Goal: Task Accomplishment & Management: Manage account settings

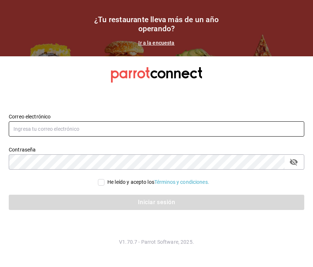
click at [96, 129] on input "text" at bounding box center [156, 128] width 295 height 15
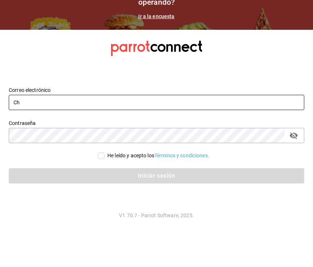
type input "C"
type input "Bar@laherencia.com"
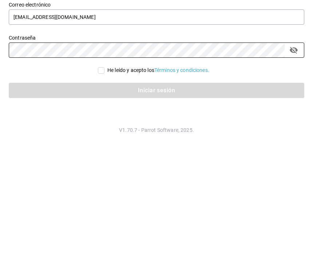
click at [293, 159] on icon "passwordField" at bounding box center [293, 162] width 8 height 7
click at [102, 179] on input "He leído y acepto los Términos y condiciones." at bounding box center [101, 182] width 7 height 7
checkbox input "true"
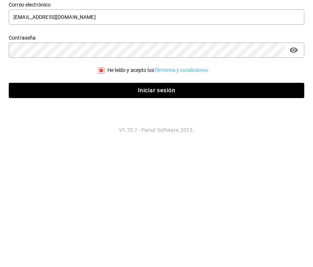
scroll to position [13, 0]
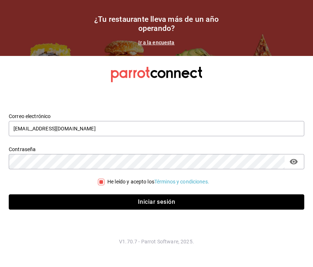
click at [121, 199] on button "Iniciar sesión" at bounding box center [156, 202] width 295 height 15
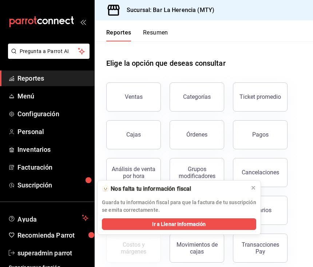
click at [24, 100] on span "Menú" at bounding box center [52, 96] width 71 height 10
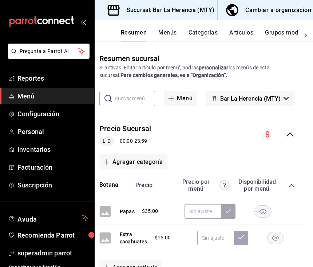
scroll to position [0, 7]
click at [204, 34] on button "Categorías" at bounding box center [202, 35] width 29 height 12
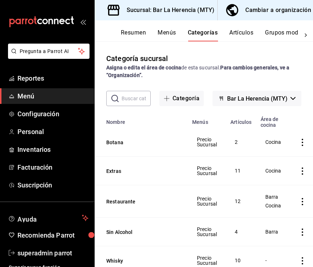
click at [171, 33] on button "Menús" at bounding box center [166, 35] width 18 height 12
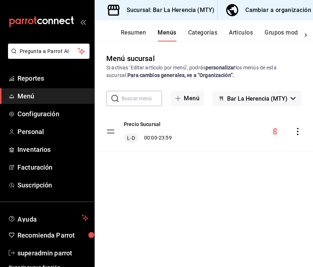
click at [208, 32] on button "Categorías" at bounding box center [202, 35] width 29 height 12
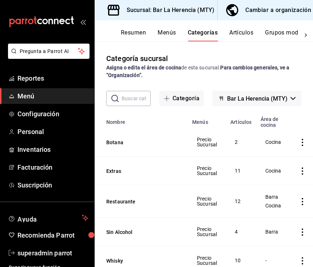
click at [160, 30] on button "Menús" at bounding box center [166, 35] width 18 height 12
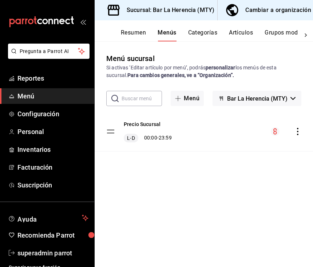
click at [206, 134] on div "Precio Sucursal L-D 00:00 - 23:59" at bounding box center [204, 131] width 218 height 39
click at [209, 141] on div "Precio Sucursal L-D 00:00 - 23:59" at bounding box center [204, 131] width 218 height 39
click at [114, 130] on tbody "Precio Sucursal L-D 00:00 - 23:59" at bounding box center [204, 132] width 218 height 40
click at [138, 33] on button "Resumen" at bounding box center [133, 35] width 25 height 12
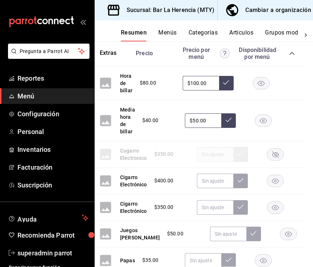
scroll to position [238, 7]
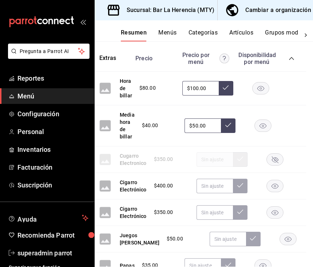
click at [169, 33] on button "Menús" at bounding box center [167, 35] width 18 height 12
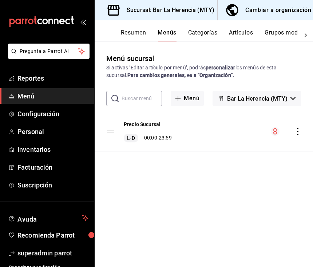
click at [244, 40] on button "Artículos" at bounding box center [241, 35] width 24 height 12
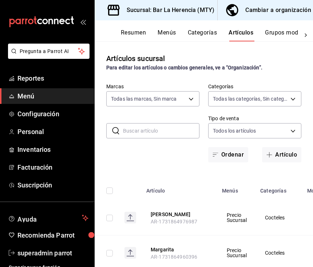
type input "523124bf-2114-4c82-bcc6-495e03dd567d"
type input "25737e07-4ee6-4dac-b48c-aa844738745b,98e66ad7-073c-4557-9428-7b6043a1c31c,41f6b…"
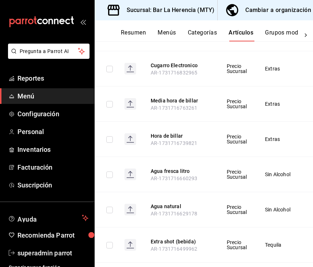
scroll to position [1283, 0]
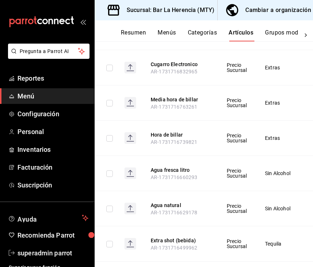
click at [207, 30] on button "Categorías" at bounding box center [202, 35] width 29 height 12
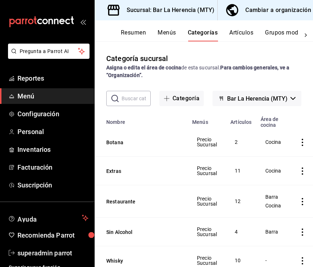
click at [185, 99] on button "Categoría" at bounding box center [181, 98] width 44 height 15
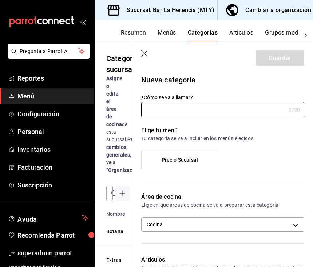
click at [148, 53] on icon "button" at bounding box center [144, 54] width 7 height 7
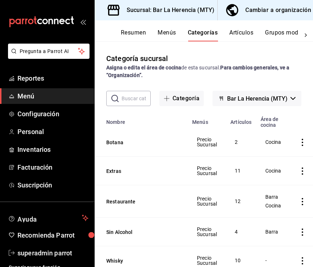
click at [290, 99] on icon "button" at bounding box center [292, 98] width 5 height 3
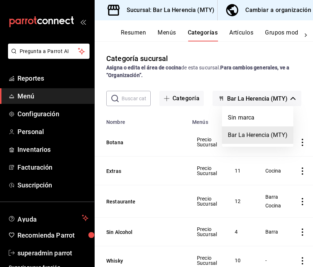
click at [292, 97] on div at bounding box center [156, 133] width 313 height 267
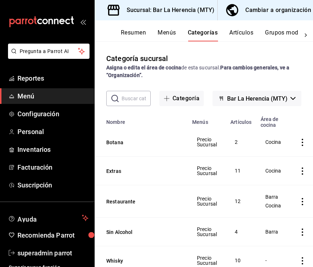
click at [241, 35] on button "Artículos" at bounding box center [241, 35] width 24 height 12
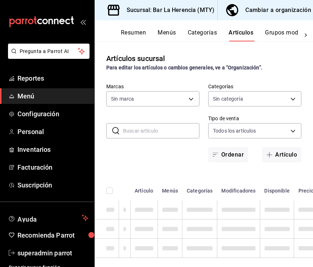
type input "523124bf-2114-4c82-bcc6-495e03dd567d"
type input "25737e07-4ee6-4dac-b48c-aa844738745b,98e66ad7-073c-4557-9428-7b6043a1c31c,41f6b…"
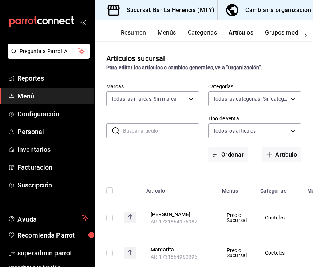
click at [290, 32] on button "Grupos modificadores" at bounding box center [295, 35] width 60 height 12
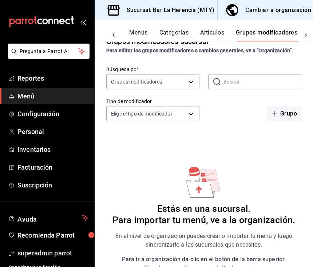
scroll to position [17, 0]
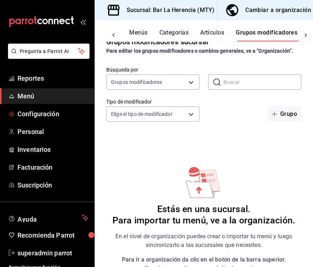
click at [51, 114] on span "Configuración" at bounding box center [52, 114] width 71 height 10
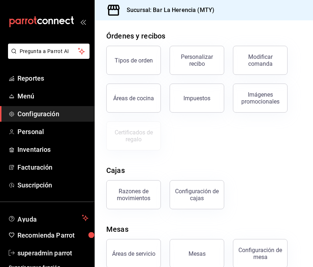
scroll to position [164, 0]
click at [138, 105] on button "Áreas de cocina" at bounding box center [133, 98] width 55 height 29
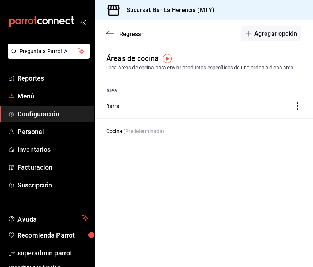
click at [35, 100] on span "Menú" at bounding box center [52, 96] width 71 height 10
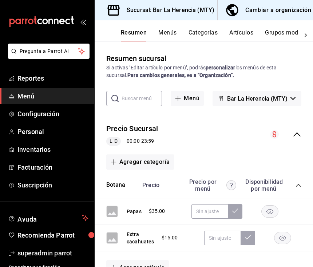
click at [184, 100] on span "button" at bounding box center [179, 99] width 9 height 6
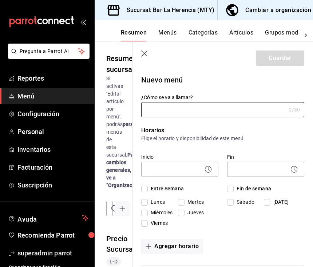
type input "1758591585184"
click at [144, 55] on icon "button" at bounding box center [144, 54] width 7 height 7
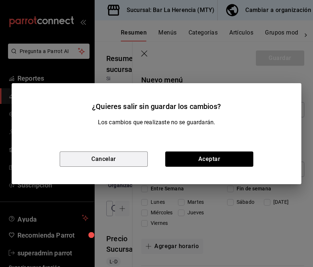
click at [128, 162] on button "Cancelar" at bounding box center [104, 159] width 88 height 15
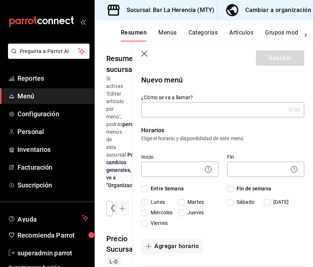
click at [173, 30] on button "Menús" at bounding box center [167, 35] width 18 height 12
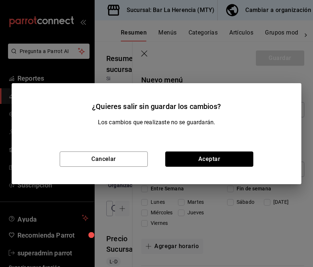
click at [208, 160] on button "Aceptar" at bounding box center [209, 159] width 88 height 15
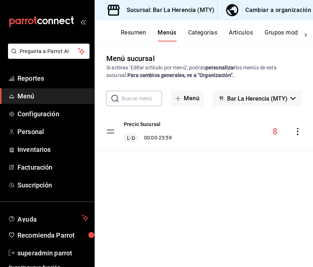
click at [201, 36] on button "Categorías" at bounding box center [202, 35] width 29 height 12
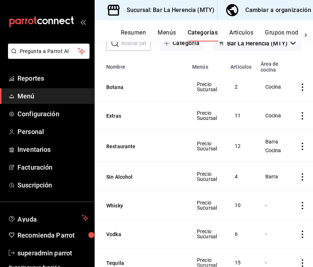
scroll to position [51, 0]
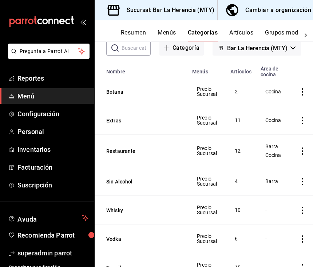
click at [248, 30] on button "Artículos" at bounding box center [241, 35] width 24 height 12
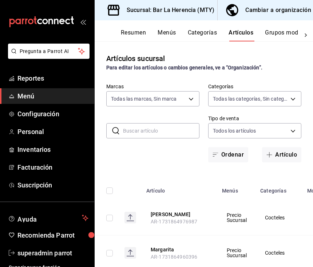
type input "523124bf-2114-4c82-bcc6-495e03dd567d"
type input "25737e07-4ee6-4dac-b48c-aa844738745b,98e66ad7-073c-4557-9428-7b6043a1c31c,41f6b…"
click at [257, 29] on button "Grupos modificadores" at bounding box center [253, 35] width 60 height 12
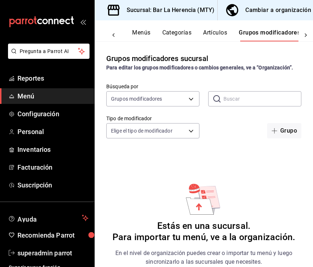
scroll to position [0, 28]
click at [181, 99] on body "Pregunta a Parrot AI Reportes Menú Configuración Personal Inventarios Facturaci…" at bounding box center [156, 133] width 313 height 267
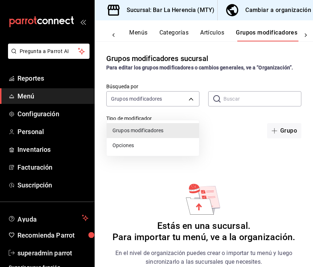
click at [188, 104] on div at bounding box center [156, 133] width 313 height 267
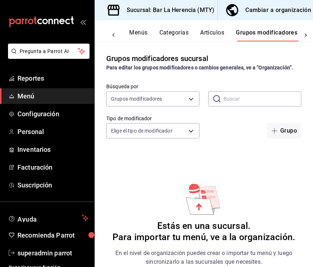
click at [193, 140] on body "Pregunta a Parrot AI Reportes Menú Configuración Personal Inventarios Facturaci…" at bounding box center [156, 133] width 313 height 267
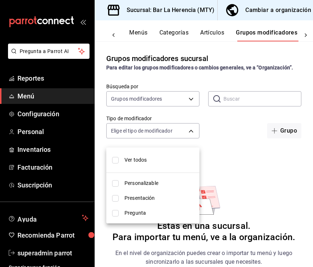
click at [192, 134] on div at bounding box center [156, 133] width 313 height 267
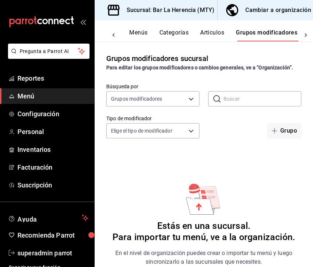
click at [212, 30] on button "Artículos" at bounding box center [212, 35] width 24 height 12
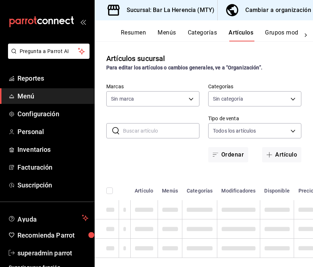
type input "523124bf-2114-4c82-bcc6-495e03dd567d"
type input "25737e07-4ee6-4dac-b48c-aa844738745b,98e66ad7-073c-4557-9428-7b6043a1c31c,41f6b…"
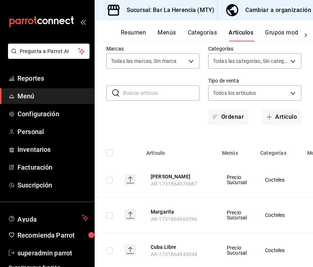
scroll to position [39, 0]
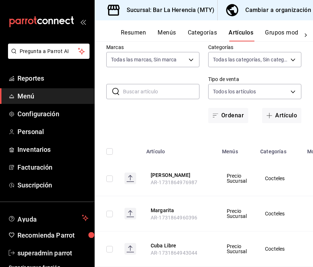
click at [205, 29] on button "Categorías" at bounding box center [202, 35] width 29 height 12
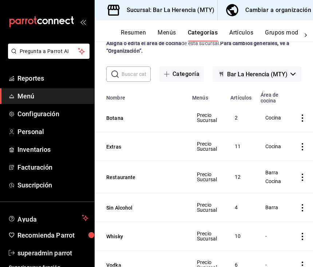
scroll to position [24, 0]
click at [159, 118] on button "Botana" at bounding box center [142, 118] width 73 height 7
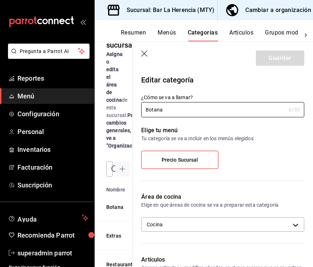
click at [144, 52] on icon "button" at bounding box center [144, 54] width 7 height 7
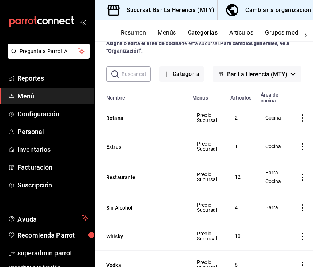
click at [155, 180] on button "Restaurante" at bounding box center [142, 177] width 73 height 7
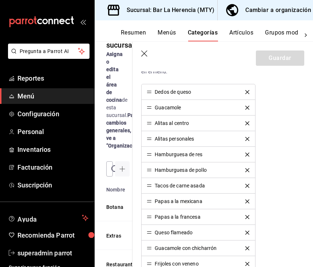
scroll to position [201, 0]
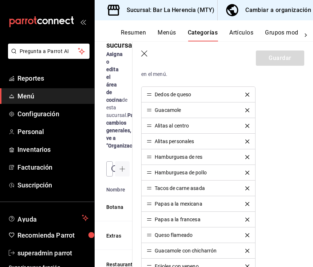
click at [248, 91] on li "Dedos de queso" at bounding box center [197, 95] width 113 height 16
click at [245, 93] on icon "delete" at bounding box center [247, 95] width 4 height 4
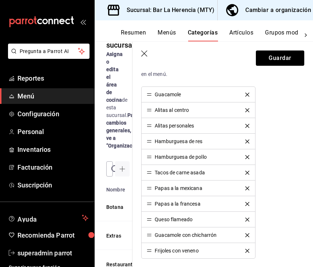
click at [248, 88] on li "Guacamole" at bounding box center [197, 95] width 113 height 16
click at [250, 93] on button "delete" at bounding box center [247, 95] width 14 height 4
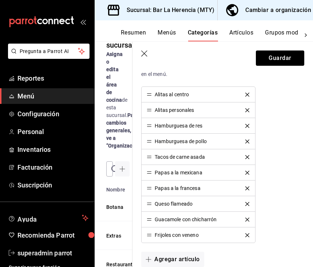
click at [248, 93] on icon "delete" at bounding box center [247, 95] width 4 height 4
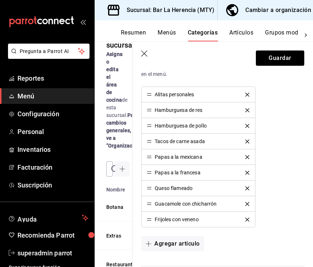
click at [249, 89] on li "Alitas personales" at bounding box center [197, 95] width 113 height 16
click at [249, 93] on icon "delete" at bounding box center [247, 95] width 4 height 4
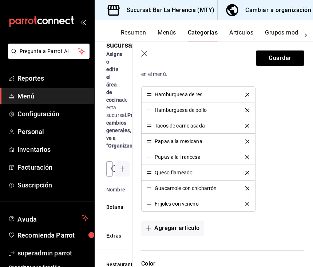
click at [249, 93] on button "delete" at bounding box center [247, 95] width 14 height 4
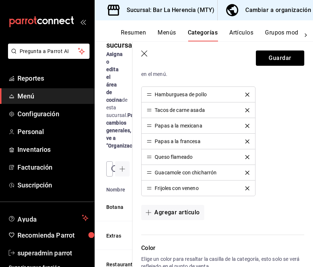
click at [249, 91] on li "Hamburguesa de pollo" at bounding box center [197, 95] width 113 height 16
click at [248, 93] on icon "delete" at bounding box center [247, 95] width 4 height 4
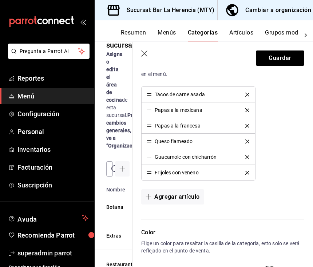
click at [249, 90] on li "Tacos de carne asada" at bounding box center [197, 95] width 113 height 16
click at [250, 93] on button "delete" at bounding box center [247, 95] width 14 height 4
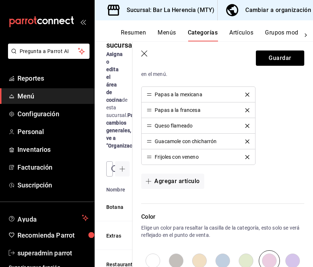
click at [251, 94] on button "delete" at bounding box center [247, 95] width 14 height 4
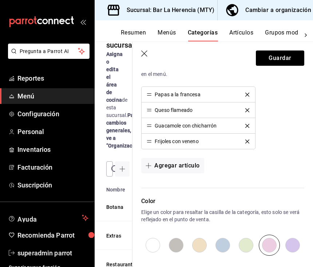
click at [246, 95] on icon "delete" at bounding box center [247, 95] width 4 height 4
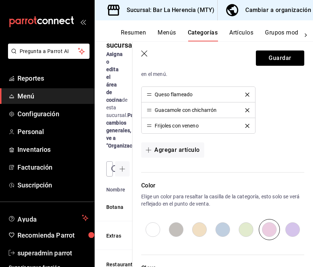
click at [250, 88] on li "Queso flameado" at bounding box center [197, 95] width 113 height 16
click at [250, 93] on button "delete" at bounding box center [247, 95] width 14 height 4
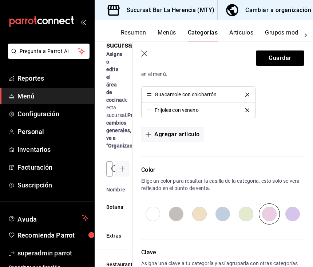
click at [250, 93] on button "delete" at bounding box center [247, 95] width 14 height 4
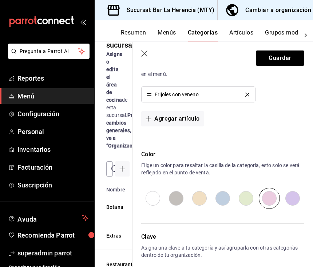
click at [249, 93] on button "delete" at bounding box center [247, 95] width 14 height 4
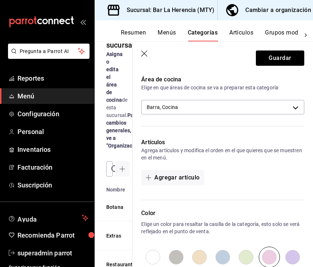
scroll to position [116, 0]
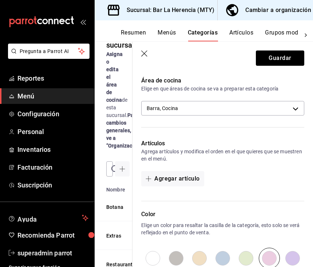
click at [194, 175] on button "Agregar artículo" at bounding box center [172, 178] width 63 height 15
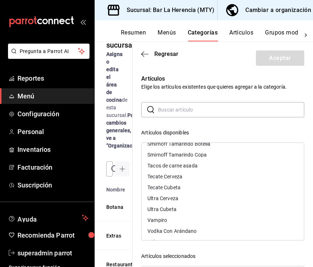
scroll to position [0, 0]
click at [232, 19] on button "Cambiar a organización" at bounding box center [268, 10] width 102 height 20
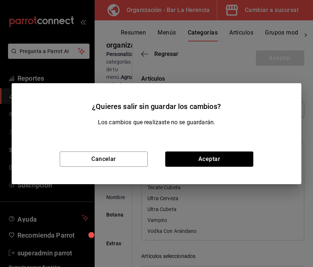
click at [230, 32] on div "¿Quieres salir sin guardar los cambios? Los cambios que realizaste no se guarda…" at bounding box center [156, 133] width 313 height 267
click at [110, 160] on button "Cancelar" at bounding box center [104, 159] width 88 height 15
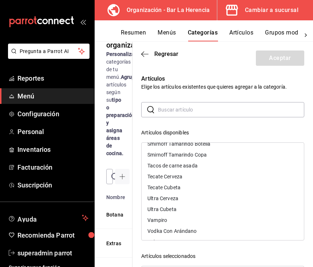
click at [233, 20] on button "Cambiar a sucursal" at bounding box center [262, 10] width 90 height 20
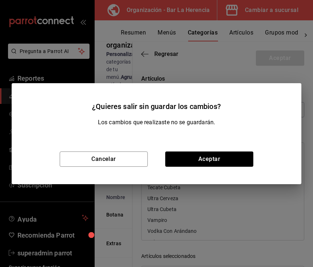
click at [110, 162] on button "Cancelar" at bounding box center [104, 159] width 88 height 15
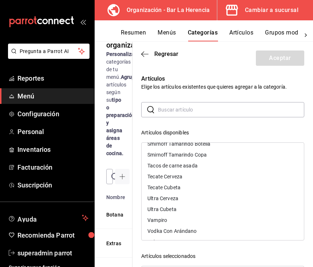
click at [233, 36] on button "Artículos" at bounding box center [241, 35] width 24 height 12
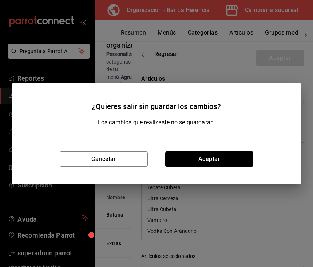
click at [194, 153] on button "Aceptar" at bounding box center [209, 159] width 88 height 15
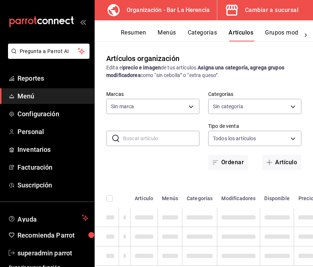
type input "523124bf-2114-4c82-bcc6-495e03dd567d"
type input "25737e07-4ee6-4dac-b48c-aa844738745b,98e66ad7-073c-4557-9428-7b6043a1c31c,41f6b…"
click at [204, 156] on div "​ ​ Marcas Sin marca 523124bf-2114-4c82-bcc6-495e03dd567d Categorías Sin catego…" at bounding box center [204, 130] width 218 height 79
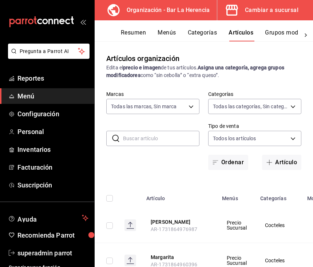
click at [285, 161] on button "Artículo" at bounding box center [281, 162] width 39 height 15
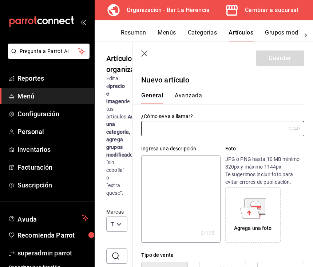
click at [150, 47] on header "Guardar" at bounding box center [222, 57] width 180 height 30
click at [144, 53] on icon "button" at bounding box center [144, 54] width 7 height 7
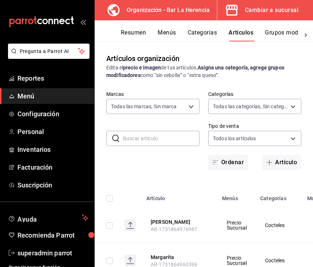
click at [190, 103] on body "Pregunta a Parrot AI Reportes Menú Configuración Personal Inventarios Facturaci…" at bounding box center [156, 133] width 313 height 267
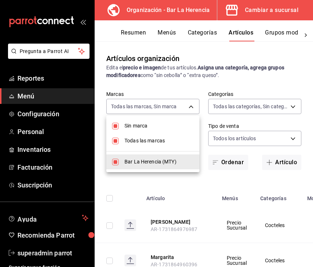
click at [192, 109] on div at bounding box center [156, 133] width 313 height 267
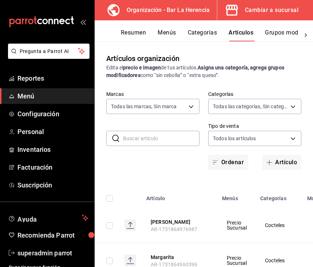
click at [160, 107] on body "Pregunta a Parrot AI Reportes Menú Configuración Personal Inventarios Facturaci…" at bounding box center [156, 133] width 313 height 267
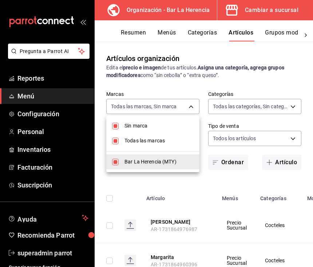
click at [164, 106] on div at bounding box center [156, 133] width 313 height 267
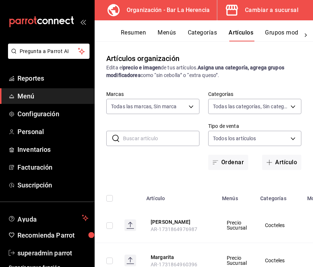
click at [228, 106] on body "Pregunta a Parrot AI Reportes Menú Configuración Personal Inventarios Facturaci…" at bounding box center [156, 133] width 313 height 267
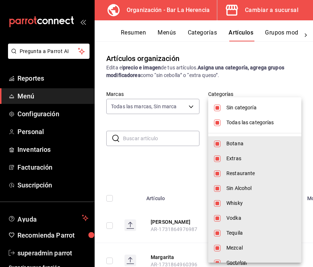
click at [214, 174] on input "checkbox" at bounding box center [217, 173] width 7 height 7
checkbox input "false"
type input "25737e07-4ee6-4dac-b48c-aa844738745b,98e66ad7-073c-4557-9428-7b6043a1c31c,8418e…"
checkbox input "false"
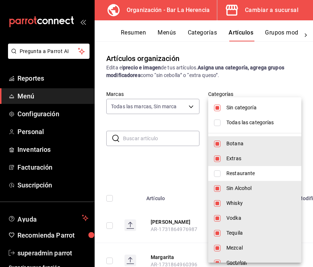
click at [214, 172] on input "checkbox" at bounding box center [217, 173] width 7 height 7
checkbox input "true"
type input "25737e07-4ee6-4dac-b48c-aa844738745b,98e66ad7-073c-4557-9428-7b6043a1c31c,8418e…"
checkbox input "true"
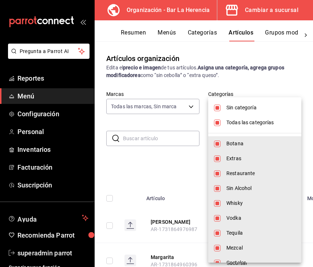
click at [172, 155] on div at bounding box center [156, 133] width 313 height 267
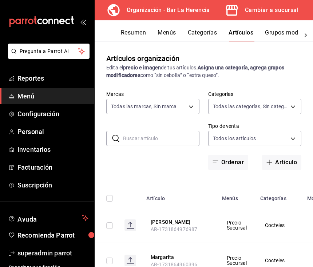
click at [275, 166] on button "Artículo" at bounding box center [281, 162] width 39 height 15
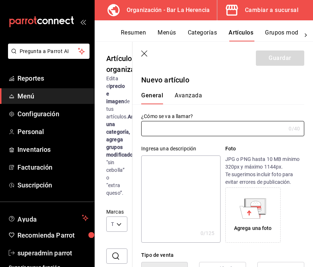
type input "AR-1758591859553"
click at [184, 129] on input "text" at bounding box center [213, 128] width 144 height 15
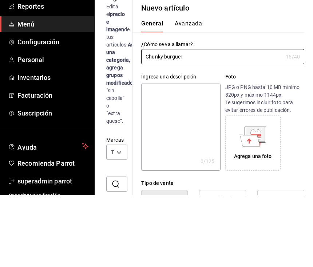
click at [217, 130] on input "Chunky burguer" at bounding box center [211, 128] width 141 height 15
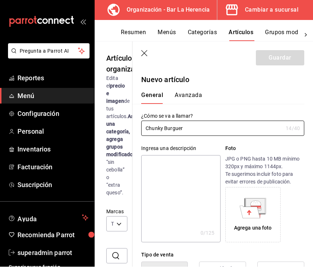
type input "Chunky Burguer"
click at [177, 185] on textarea at bounding box center [180, 199] width 79 height 87
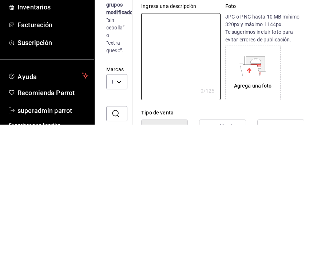
type textarea "B"
type textarea "x"
type textarea "Bu"
type textarea "x"
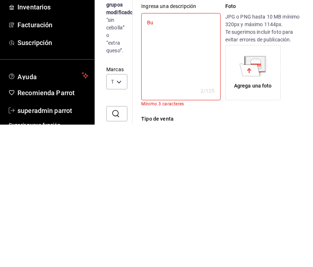
type textarea "Bur"
type textarea "x"
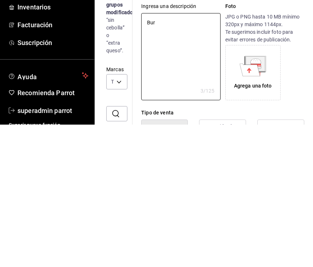
type textarea "Burg"
type textarea "x"
type textarea "Burgu"
type textarea "x"
type textarea "Burgue"
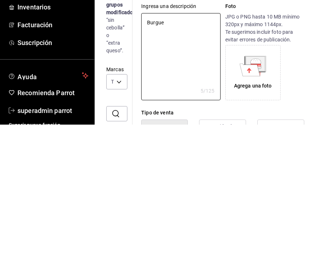
type textarea "x"
type textarea "Burguer"
type textarea "x"
type textarea "Burguer"
type textarea "x"
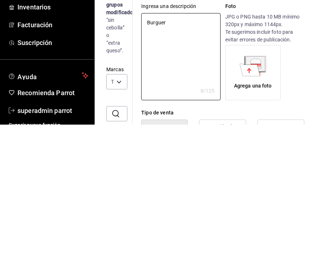
type textarea "Burguer e"
type textarea "x"
type textarea "Burguer en"
type textarea "x"
type textarea "Burguer en"
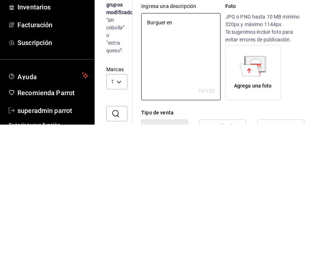
type textarea "x"
type textarea "Burguer en s"
type textarea "x"
type textarea "Burguer en sa"
type textarea "x"
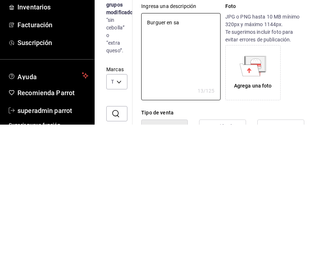
type textarea "Burguer en sal"
type textarea "x"
type textarea "Burguer en sals"
type textarea "x"
type textarea "Burguer en salsa"
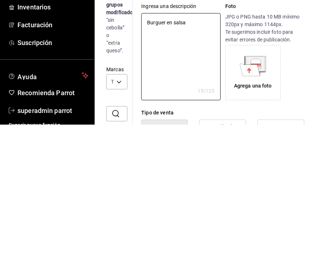
type textarea "x"
type textarea "Burguer en salsa"
type textarea "x"
type textarea "Burguer en salsa d"
type textarea "x"
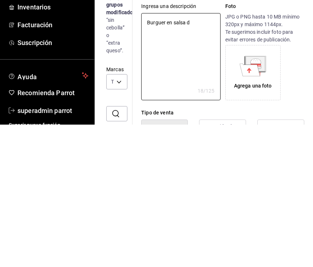
type textarea "Burguer en salsa de"
type textarea "x"
type textarea "Burguer en salsa de"
type textarea "x"
type textarea "Burguer en salsa de c"
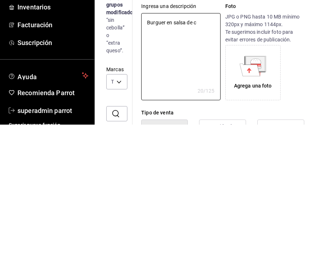
type textarea "x"
type textarea "Burguer en salsa de ch"
type textarea "x"
type textarea "Burguer en salsa de che"
type textarea "x"
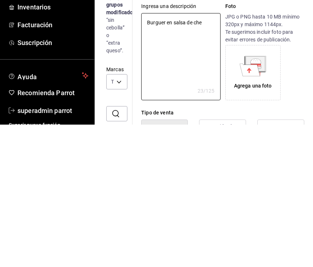
type textarea "Burguer en salsa de ched"
type textarea "x"
type textarea "Burguer en salsa de chedd"
type textarea "x"
type textarea "Burguer en salsa de chedda"
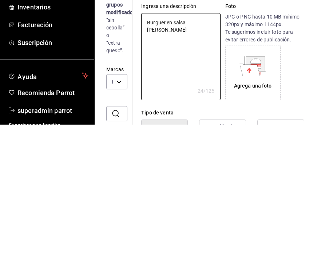
type textarea "x"
type textarea "Burguer en salsa de cheddar"
type textarea "x"
type textarea "Burguer en salsa de cheddar"
type textarea "x"
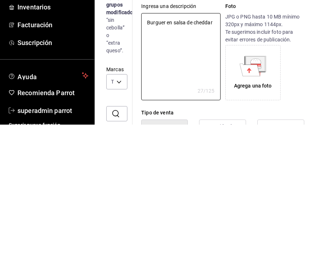
type textarea "Burguer en salsa de cheddar e"
type textarea "x"
type textarea "Burguer en salsa de cheddar en"
type textarea "x"
type textarea "Burguer en salsa de cheddar en"
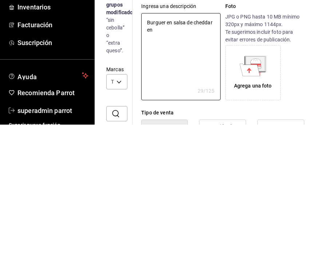
type textarea "x"
type textarea "Burguer en salsa de cheddar en p"
type textarea "x"
type textarea "Burguer en salsa de cheddar en pl"
type textarea "x"
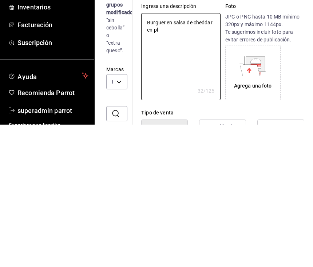
type textarea "Burguer en salsa de cheddar en pla"
type textarea "x"
type textarea "Burguer en salsa de cheddar en plat"
type textarea "x"
type textarea "Burguer en salsa de cheddar en plato"
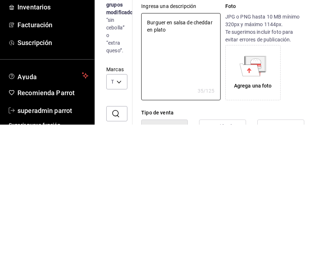
type textarea "x"
type textarea "Burguer en salsa de cheddar en plato"
type textarea "x"
type textarea "Burguer en salsa de cheddar en plato c"
type textarea "x"
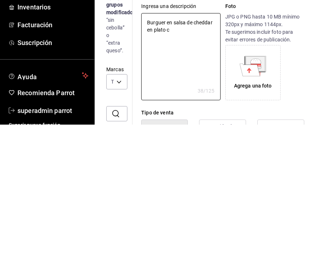
type textarea "Burguer en salsa de cheddar en plato ca"
type textarea "x"
type textarea "Burguer en salsa de cheddar en plato cal"
type textarea "x"
type textarea "Burguer en salsa de cheddar en plato cali"
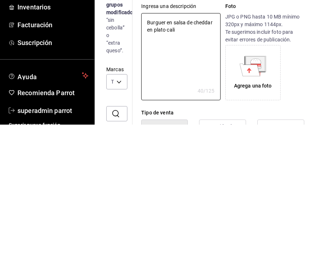
type textarea "x"
type textarea "Burguer en salsa de cheddar en plato calie"
type textarea "x"
type textarea "Burguer en salsa de cheddar en plato calien"
type textarea "x"
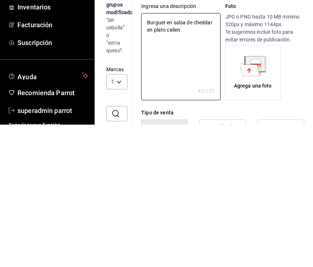
type textarea "Burguer en salsa de cheddar en plato calient"
type textarea "x"
type textarea "Burguer en salsa de cheddar en plato caliente"
type textarea "x"
type textarea "Burguer en salsa de cheddar en plato caliente"
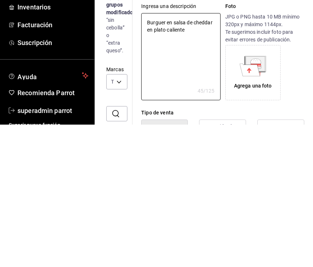
type textarea "x"
type textarea "Burguer en salsa de cheddar en plato caliente a"
type textarea "x"
type textarea "Burguer en salsa de cheddar en plato caliente ac"
type textarea "x"
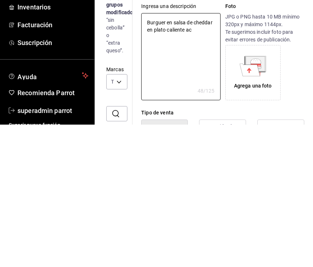
type textarea "Burguer en salsa de cheddar en plato caliente aco"
type textarea "x"
type textarea "Burguer en salsa de cheddar en plato caliente acom"
type textarea "x"
type textarea "Burguer en salsa de cheddar en plato caliente acomp"
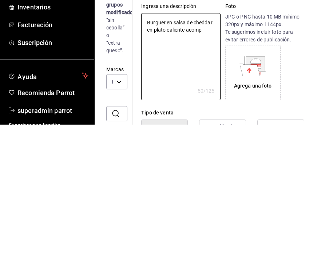
type textarea "x"
type textarea "Burguer en salsa de cheddar en plato caliente acompa"
type textarea "x"
type textarea "Burguer en salsa de cheddar en plato caliente acompañ"
type textarea "x"
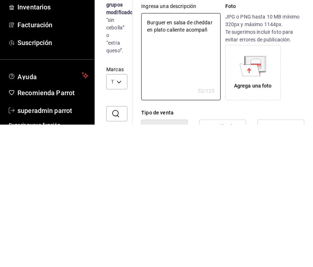
type textarea "Burguer en salsa de cheddar en plato caliente acompaña"
type textarea "x"
type textarea "Burguer en salsa de cheddar en plato caliente acompañad"
type textarea "x"
type textarea "Burguer en salsa de cheddar en plato caliente acompañado"
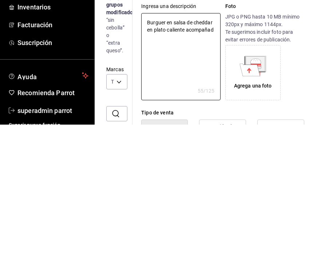
type textarea "x"
type textarea "Burguer en salsa de cheddar en plato caliente acompañado"
type textarea "x"
type textarea "Burguer en salsa de cheddar en plato caliente acompañado d"
type textarea "x"
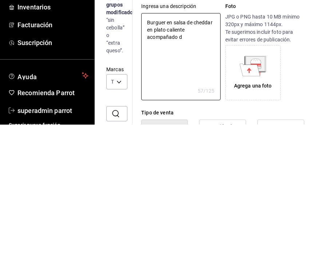
type textarea "Burguer en salsa de cheddar en plato caliente acompañado de"
type textarea "x"
type textarea "Burguer en salsa de cheddar en plato caliente acompañado de"
type textarea "x"
type textarea "Burguer en salsa de cheddar en plato caliente acompañado de t"
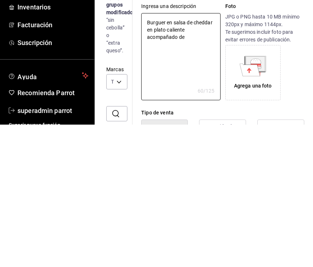
type textarea "x"
type textarea "Burguer en salsa de cheddar en plato caliente acompañado de to"
type textarea "x"
type textarea "Burguer en salsa de cheddar en plato caliente acompañado de toc"
type textarea "x"
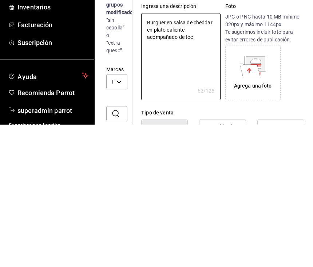
type textarea "Burguer en salsa de cheddar en plato caliente acompañado de toci"
type textarea "x"
type textarea "Burguer en salsa de cheddar en plato caliente acompañado de tocin"
type textarea "x"
type textarea "Burguer en salsa de cheddar en plato caliente acompañado de tocino"
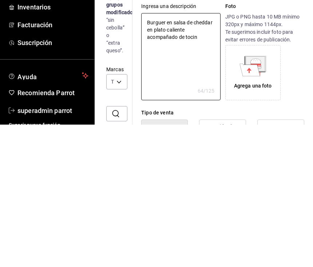
type textarea "x"
type textarea "Burguer en salsa de cheddar en plato caliente acompañado de tocino"
type textarea "x"
type textarea "Burguer en salsa de cheddar en plato caliente acompañado de tocino c"
type textarea "x"
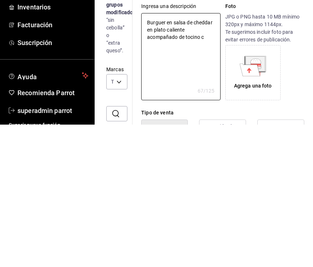
type textarea "Burguer en salsa de cheddar en plato caliente acompañado de tocino cr"
type textarea "x"
type textarea "Burguer en salsa de cheddar en plato caliente acompañado de tocino cru"
type textarea "x"
type textarea "Burguer en salsa de cheddar en plato caliente acompañado de tocino cruj"
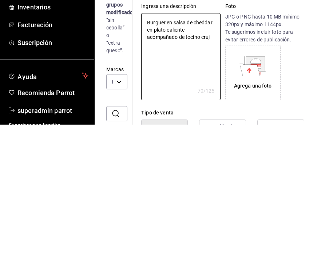
type textarea "x"
type textarea "Burguer en salsa de cheddar en plato caliente acompañado de tocino cruji"
type textarea "x"
type textarea "Burguer en salsa de cheddar en plato caliente acompañado de tocino crujie"
type textarea "x"
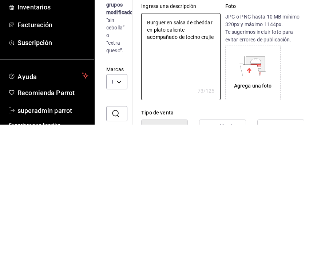
type textarea "Burguer en salsa de cheddar en plato caliente acompañado de tocino crujien"
type textarea "x"
type textarea "Burguer en salsa de cheddar en plato caliente acompañado de tocino crujient"
type textarea "x"
type textarea "Burguer en salsa de cheddar en plato caliente acompañado de tocino crujiente"
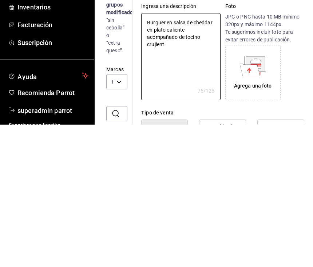
type textarea "x"
type textarea "Burguer en salsa de cheddar en plato caliente acompañado de tocino crujiente"
type textarea "x"
type textarea "Burguer en salsa de cheddar en plato caliente acompañado de tocino crujiente y"
type textarea "x"
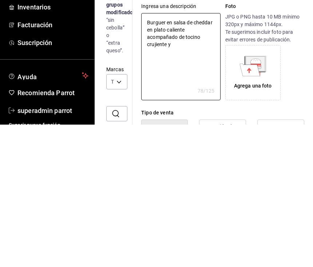
type textarea "Burguer en salsa de cheddar en plato caliente acompañado de tocino crujiente y"
type textarea "x"
type textarea "Burguer en salsa de cheddar en plato caliente acompañado de tocino crujiente y j"
type textarea "x"
type textarea "Burguer en salsa de cheddar en plato caliente acompañado de tocino crujiente y …"
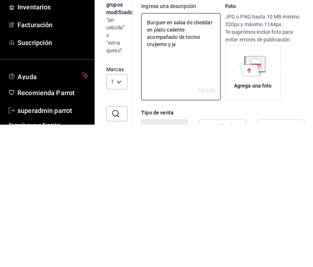
type textarea "x"
type textarea "Burguer en salsa de cheddar en plato caliente acompañado de tocino crujiente y …"
type textarea "x"
type textarea "Burguer en salsa de cheddar en plato caliente acompañado de tocino crujiente y …"
type textarea "x"
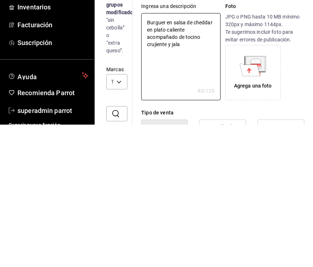
type textarea "Burguer en salsa de cheddar en plato caliente acompañado de tocino crujiente y …"
type textarea "x"
type textarea "Burguer en salsa de cheddar en plato caliente acompañado de tocino crujiente y …"
type textarea "x"
type textarea "Burguer en salsa de cheddar en plato caliente acompañado de tocino crujiente y …"
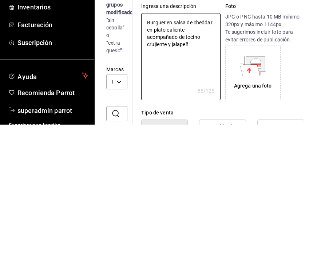
type textarea "x"
type textarea "Burguer en salsa de cheddar en plato caliente acompañado de tocino crujiente y …"
type textarea "x"
type textarea "Burguer en salsa de cheddar en plato caliente acompañado de tocino crujiente y …"
type textarea "x"
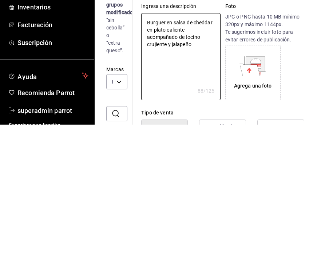
type textarea "Burguer en salsa de cheddar en plato caliente acompañado de tocino crujiente y …"
type textarea "x"
type textarea "Burguer en salsa de cheddar en plato caliente acompañado de tocino crujiente y …"
type textarea "x"
type textarea "Burguer en salsa de cheddar en plato caliente acompañado de tocino crujiente y …"
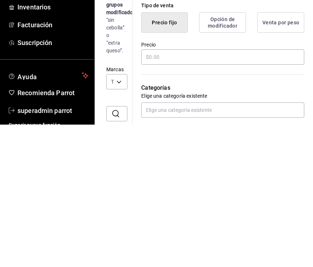
scroll to position [108, 0]
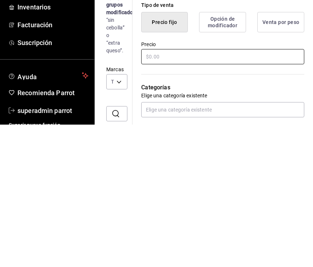
click at [268, 192] on input "text" at bounding box center [222, 199] width 163 height 15
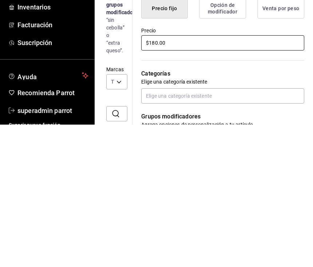
scroll to position [128, 0]
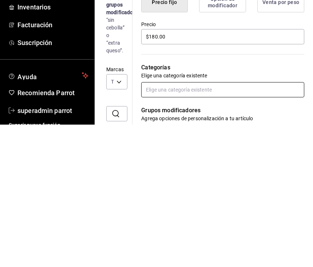
click at [242, 225] on input "text" at bounding box center [222, 232] width 163 height 15
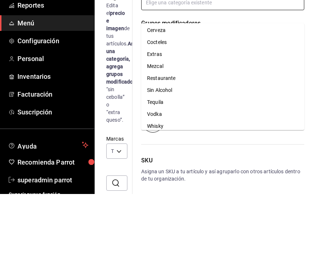
scroll to position [285, 0]
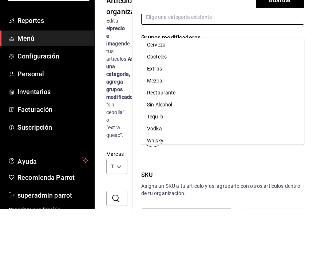
click at [169, 145] on li "Restaurante" at bounding box center [222, 151] width 163 height 12
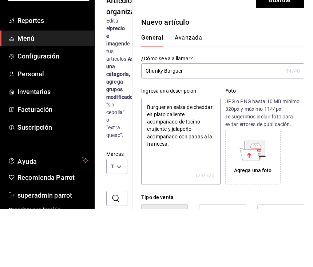
scroll to position [0, 0]
click at [278, 51] on button "Guardar" at bounding box center [280, 58] width 48 height 15
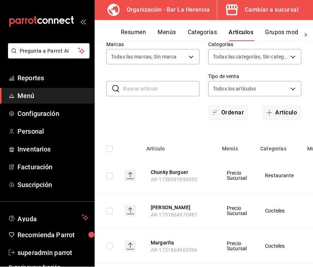
scroll to position [50, 0]
click at [283, 106] on button "Artículo" at bounding box center [281, 112] width 39 height 15
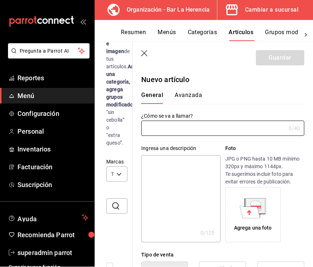
click at [270, 127] on input "text" at bounding box center [213, 128] width 144 height 15
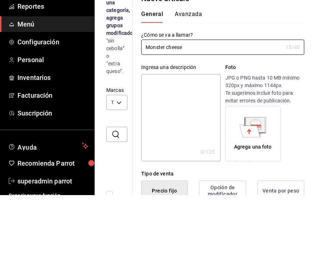
scroll to position [25, 0]
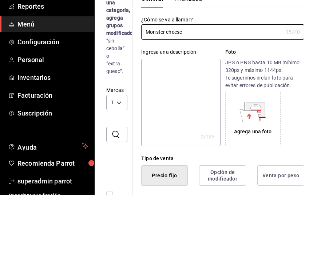
click at [171, 97] on input "Monster cheese" at bounding box center [211, 104] width 141 height 15
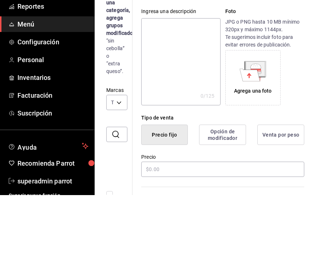
scroll to position [69, 0]
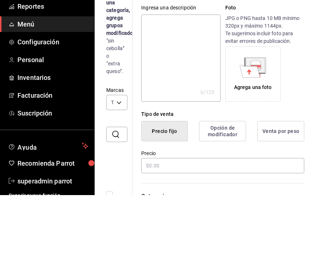
click at [196, 87] on textarea at bounding box center [180, 130] width 79 height 87
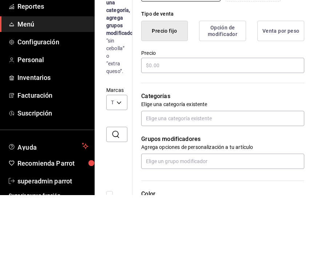
scroll to position [176, 0]
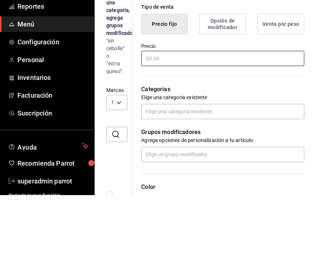
click at [208, 123] on input "text" at bounding box center [222, 130] width 163 height 15
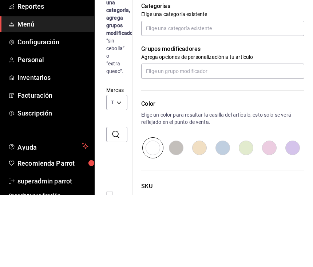
scroll to position [261, 0]
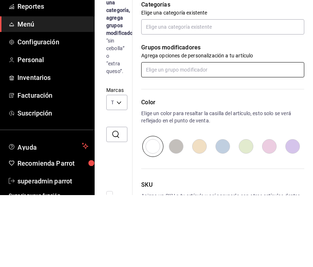
click at [236, 134] on input "text" at bounding box center [222, 141] width 163 height 15
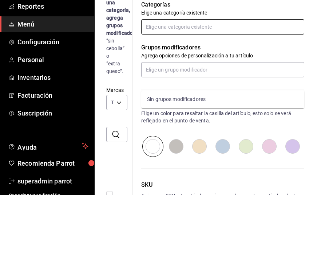
click at [246, 91] on input "text" at bounding box center [222, 98] width 163 height 15
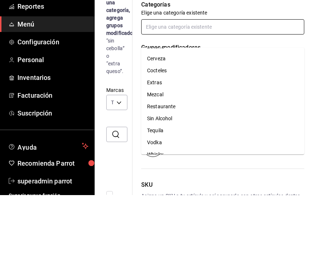
scroll to position [10, 0]
click at [170, 172] on li "Restaurante" at bounding box center [222, 178] width 163 height 12
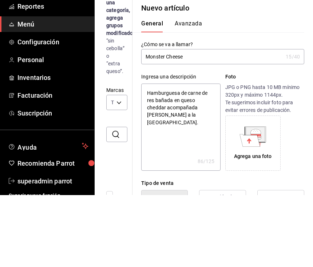
scroll to position [0, 0]
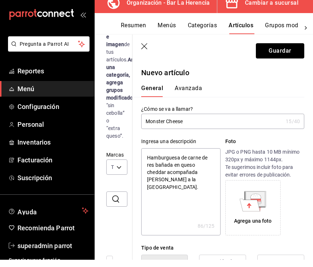
click at [287, 51] on button "Guardar" at bounding box center [280, 58] width 48 height 15
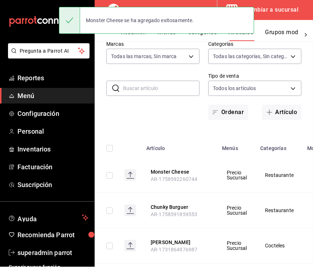
scroll to position [3, 0]
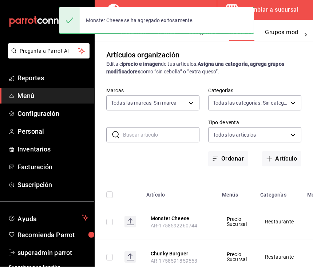
click at [288, 152] on button "Artículo" at bounding box center [281, 159] width 39 height 15
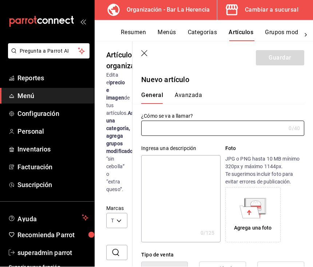
click at [243, 128] on input "text" at bounding box center [213, 128] width 144 height 15
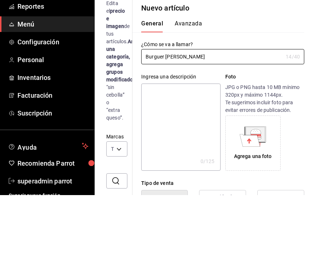
click at [201, 156] on textarea at bounding box center [180, 199] width 79 height 87
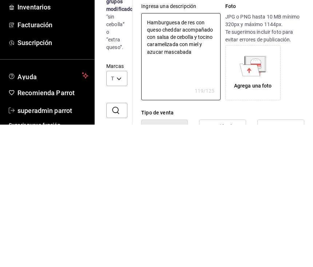
click at [158, 156] on textarea "Hamburguesa de res con queso cheddar acompañado con salsa de cebolla y tocino c…" at bounding box center [180, 199] width 79 height 87
click at [180, 156] on textarea "Hamburguesa de res con queso cheddar, salsa de cebolla y tocino caramelizada co…" at bounding box center [180, 199] width 79 height 87
click at [205, 156] on textarea "Hamburguesa de res con queso cheddar, salsa de cebolla y tocino caramelizado co…" at bounding box center [180, 199] width 79 height 87
click at [201, 156] on textarea "Hamburguesa de res con queso cheddar, salsa de cebolla y tocino caramelizado co…" at bounding box center [180, 199] width 79 height 87
click at [191, 156] on textarea "Hamburguesa de res con queso cheddar, salsa de cebolla y tocino caramelizado co…" at bounding box center [180, 199] width 79 height 87
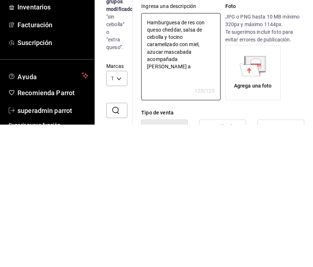
click at [191, 156] on textarea "Hamburguesa de res con queso cheddar, salsa de cebolla y tocino caramelizado co…" at bounding box center [180, 199] width 79 height 87
click at [182, 156] on textarea "Hamburguesa de res con queso cheddar, salsa de cebolla y tocino caramelizado co…" at bounding box center [180, 199] width 79 height 87
click at [186, 156] on textarea "Hamburguesa de res con queso cheddar, salsa de cebolla y tocino caramelizado co…" at bounding box center [180, 199] width 79 height 87
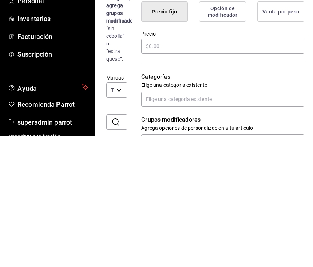
scroll to position [131, 0]
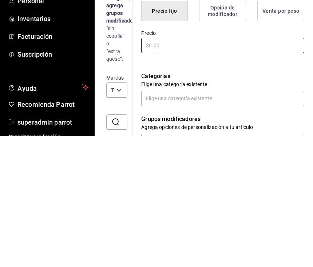
click at [225, 169] on input "text" at bounding box center [222, 176] width 163 height 15
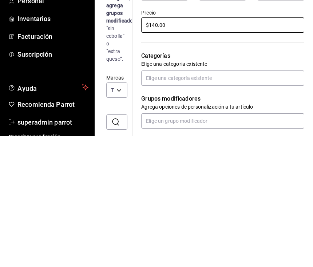
scroll to position [177, 0]
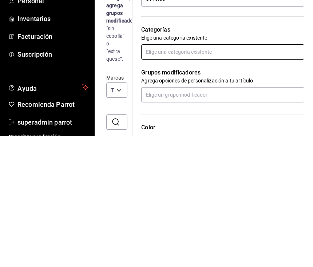
click at [254, 175] on input "text" at bounding box center [222, 182] width 163 height 15
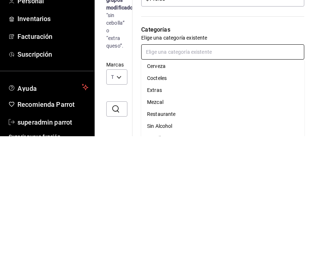
scroll to position [14, 0]
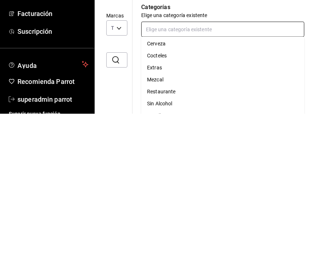
click at [169, 240] on li "Restaurante" at bounding box center [222, 246] width 163 height 12
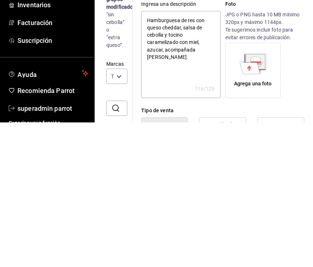
scroll to position [0, 0]
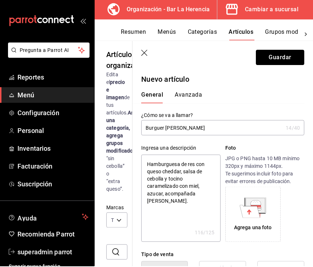
click at [290, 55] on button "Guardar" at bounding box center [280, 58] width 48 height 15
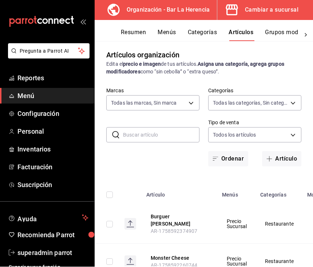
click at [285, 152] on button "Artículo" at bounding box center [281, 159] width 39 height 15
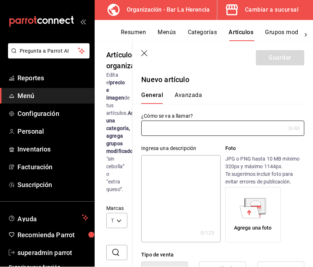
click at [245, 132] on input "text" at bounding box center [213, 128] width 144 height 15
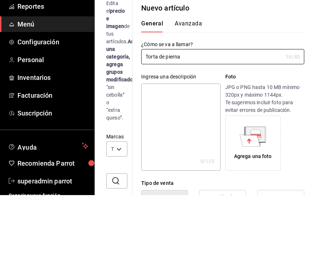
click at [190, 156] on textarea at bounding box center [180, 199] width 79 height 87
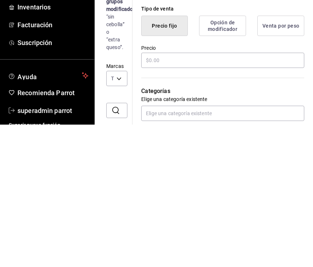
scroll to position [110, 0]
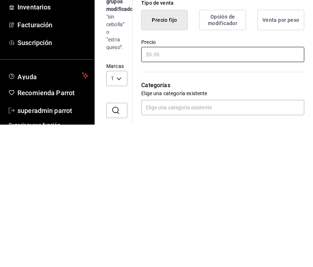
click at [226, 189] on input "text" at bounding box center [222, 196] width 163 height 15
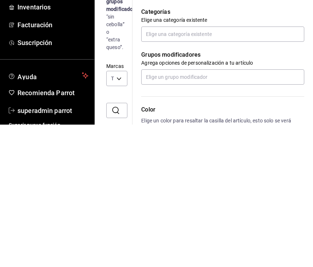
scroll to position [200, 0]
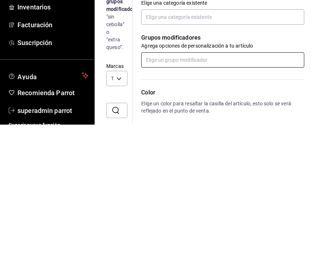
click at [253, 195] on input "text" at bounding box center [222, 202] width 163 height 15
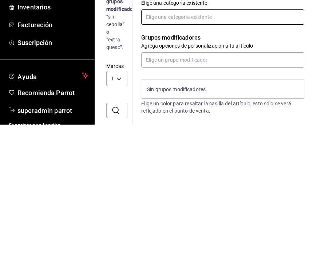
click at [246, 152] on input "text" at bounding box center [222, 159] width 163 height 15
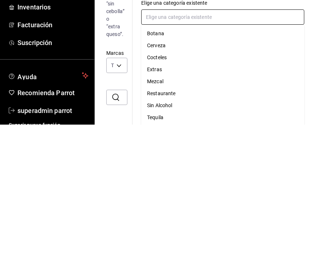
click at [169, 230] on li "Restaurante" at bounding box center [222, 236] width 163 height 12
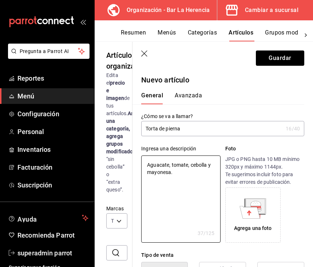
scroll to position [0, 0]
click at [291, 57] on button "Guardar" at bounding box center [280, 58] width 48 height 15
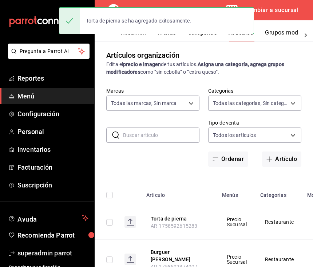
click at [284, 160] on button "Artículo" at bounding box center [281, 159] width 39 height 15
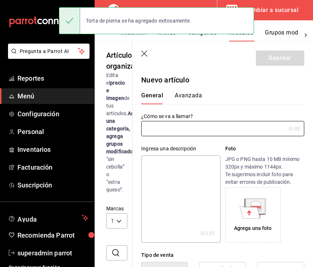
click at [177, 136] on input "text" at bounding box center [213, 128] width 144 height 15
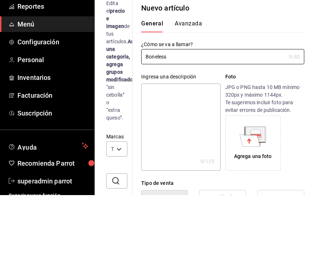
click at [199, 156] on textarea at bounding box center [180, 199] width 79 height 87
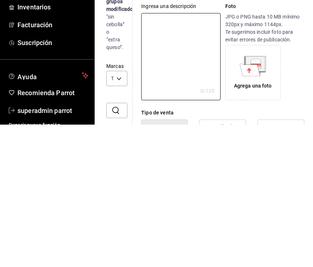
click at [182, 156] on textarea at bounding box center [180, 199] width 79 height 87
click at [187, 156] on textarea at bounding box center [180, 199] width 79 height 87
click at [193, 156] on textarea "6 piezas de boneless bañadas en salsa a eleccion" at bounding box center [180, 199] width 79 height 87
click at [197, 156] on textarea "6 piezas de boneless bañadas en salsa a eleccion" at bounding box center [180, 199] width 79 height 87
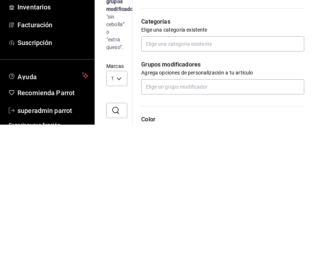
scroll to position [174, 0]
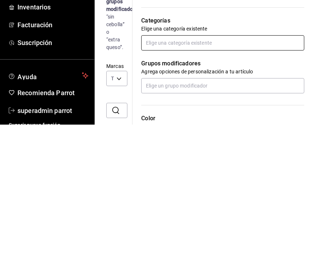
click at [245, 178] on input "text" at bounding box center [222, 185] width 163 height 15
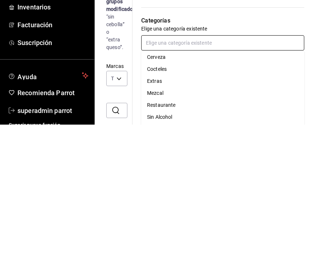
scroll to position [14, 0]
click at [169, 242] on li "Restaurante" at bounding box center [222, 248] width 163 height 12
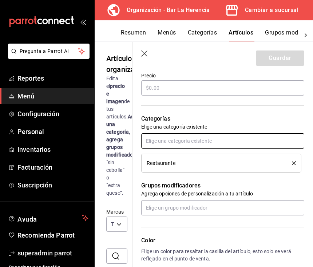
scroll to position [217, 0]
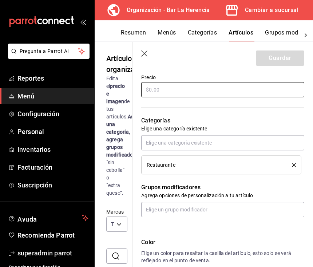
click at [233, 86] on input "text" at bounding box center [222, 89] width 163 height 15
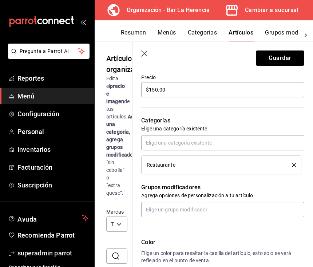
click at [294, 58] on button "Guardar" at bounding box center [280, 58] width 48 height 15
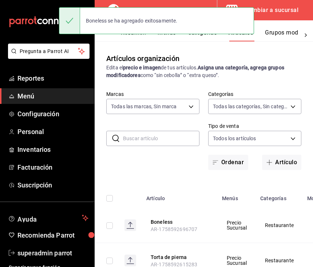
click at [281, 164] on button "Artículo" at bounding box center [281, 162] width 39 height 15
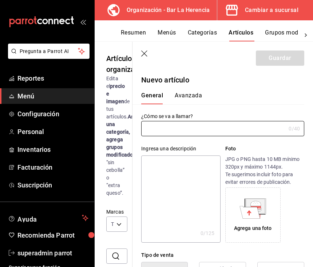
click at [271, 132] on input "text" at bounding box center [213, 128] width 144 height 15
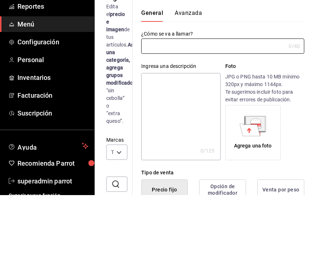
scroll to position [13, 0]
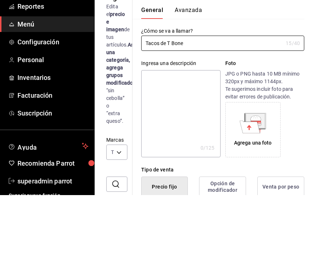
click at [194, 142] on textarea at bounding box center [180, 185] width 79 height 87
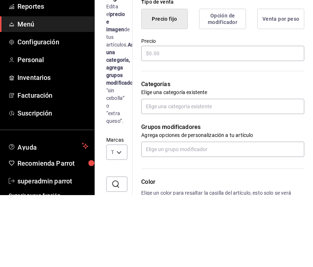
scroll to position [184, 0]
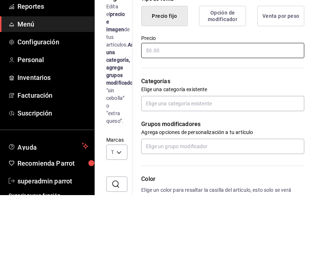
click at [208, 115] on input "text" at bounding box center [222, 122] width 163 height 15
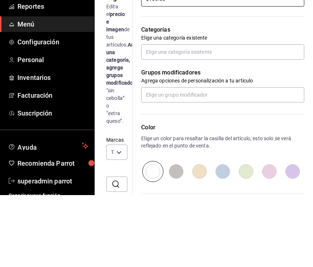
scroll to position [234, 0]
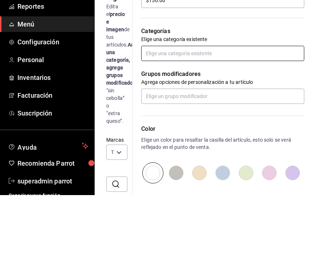
click at [229, 118] on input "text" at bounding box center [222, 125] width 163 height 15
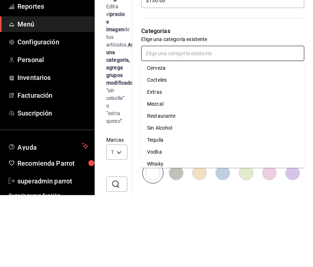
scroll to position [14, 0]
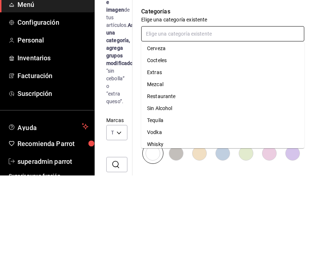
click at [177, 182] on li "Restaurante" at bounding box center [222, 188] width 163 height 12
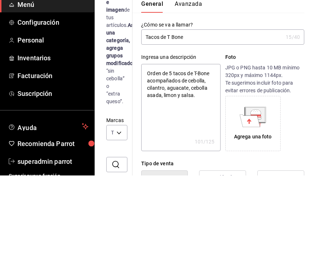
scroll to position [0, 0]
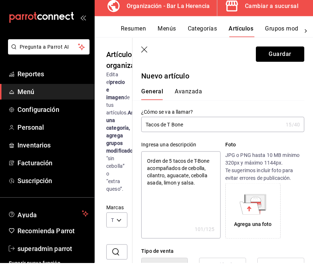
click at [284, 57] on button "Guardar" at bounding box center [280, 58] width 48 height 15
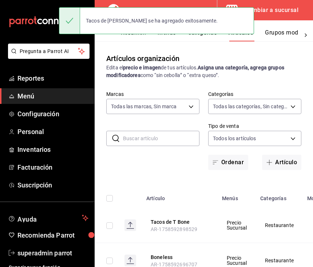
click at [272, 164] on button "Artículo" at bounding box center [281, 162] width 39 height 15
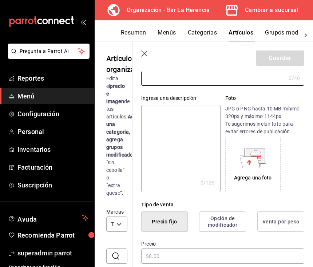
scroll to position [51, 0]
click at [216, 80] on input "text" at bounding box center [213, 78] width 144 height 15
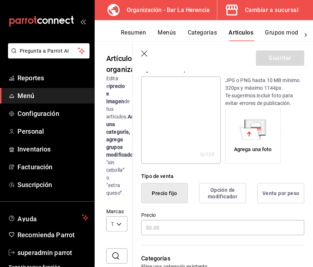
scroll to position [81, 0]
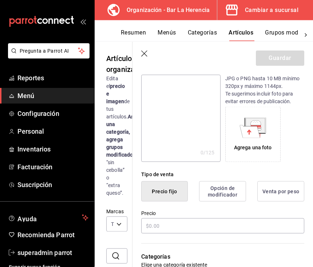
click at [209, 91] on textarea at bounding box center [180, 118] width 79 height 87
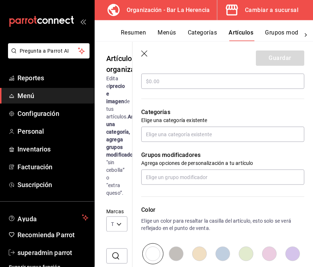
scroll to position [224, 0]
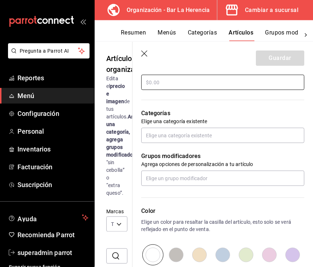
click at [252, 78] on input "text" at bounding box center [222, 82] width 163 height 15
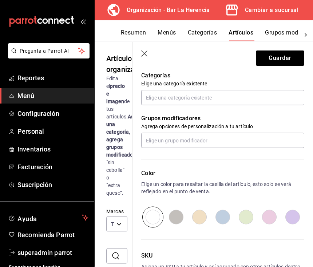
scroll to position [263, 0]
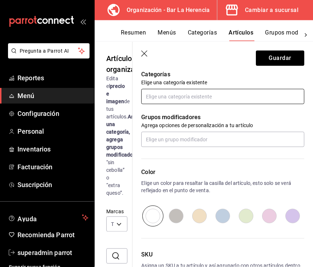
click at [197, 95] on input "text" at bounding box center [222, 96] width 163 height 15
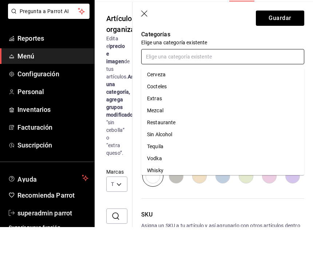
scroll to position [14, 0]
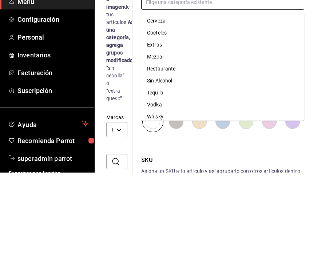
click at [168, 157] on li "Restaurante" at bounding box center [222, 163] width 163 height 12
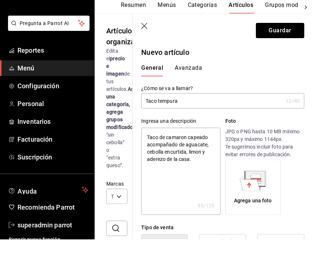
scroll to position [0, 0]
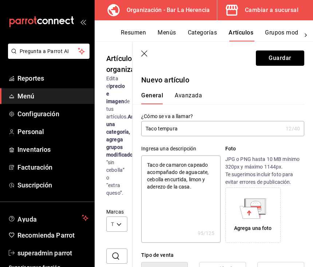
click at [286, 60] on button "Guardar" at bounding box center [280, 58] width 48 height 15
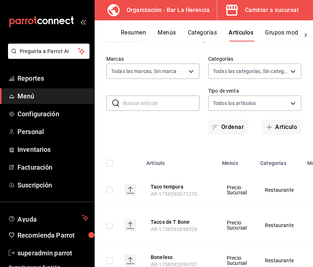
scroll to position [55, 0]
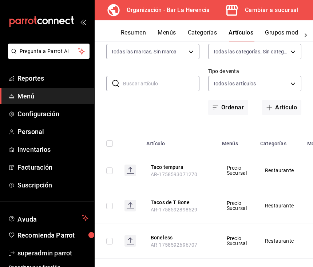
click at [204, 165] on button "Taco tempura" at bounding box center [179, 167] width 58 height 7
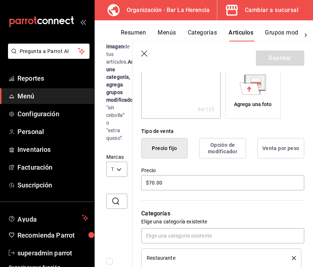
scroll to position [125, 0]
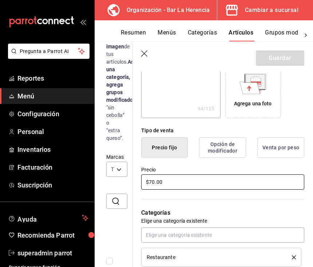
click at [226, 184] on input "$70.00" at bounding box center [222, 181] width 163 height 15
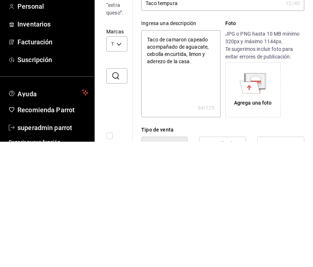
scroll to position [0, 0]
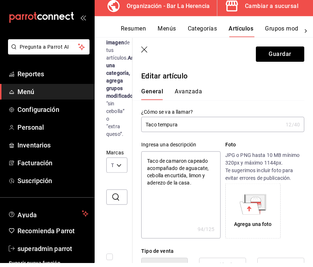
click at [288, 52] on button "Guardar" at bounding box center [280, 58] width 48 height 15
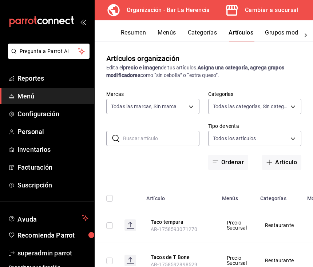
click at [284, 158] on button "Artículo" at bounding box center [281, 162] width 39 height 15
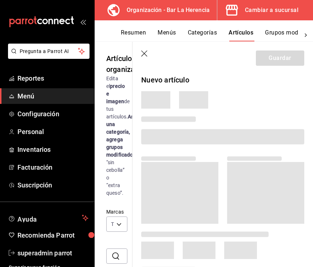
click at [142, 57] on icon "button" at bounding box center [144, 54] width 7 height 7
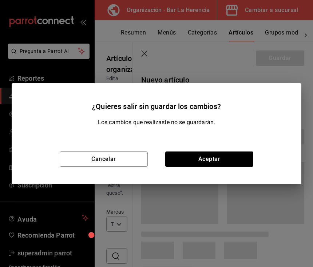
click at [136, 160] on button "Cancelar" at bounding box center [104, 159] width 88 height 15
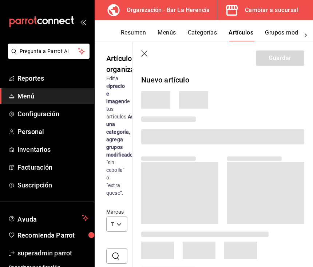
click at [141, 57] on icon "button" at bounding box center [144, 54] width 7 height 7
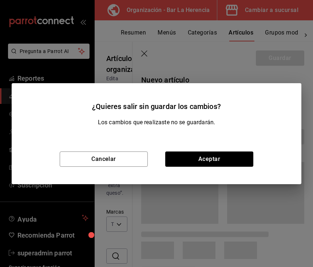
click at [76, 154] on button "Cancelar" at bounding box center [104, 159] width 88 height 15
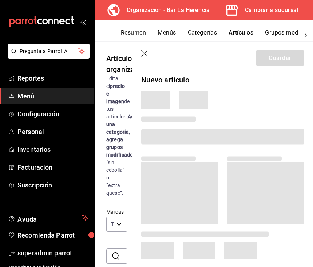
click at [144, 52] on icon "button" at bounding box center [144, 54] width 7 height 7
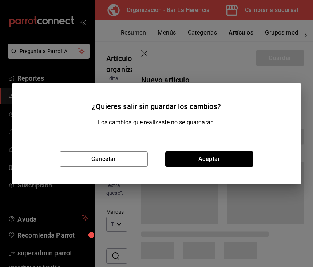
click at [225, 154] on button "Aceptar" at bounding box center [209, 159] width 88 height 15
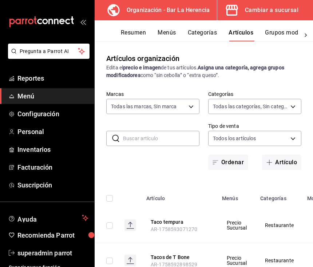
click at [286, 161] on button "Artículo" at bounding box center [281, 162] width 39 height 15
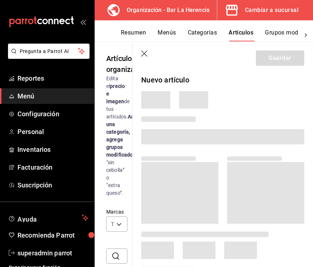
click at [148, 51] on icon "button" at bounding box center [144, 54] width 7 height 7
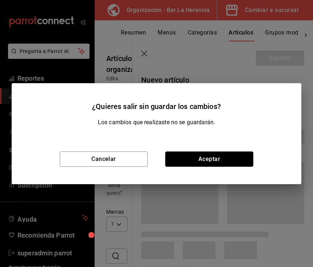
click at [225, 160] on button "Aceptar" at bounding box center [209, 159] width 88 height 15
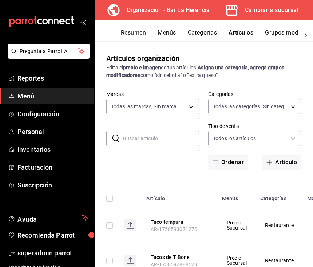
click at [286, 161] on button "Artículo" at bounding box center [281, 162] width 39 height 15
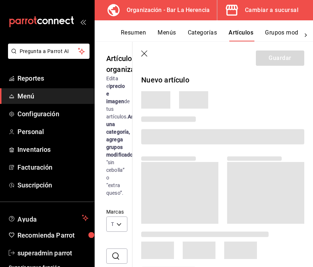
click at [145, 53] on icon "button" at bounding box center [144, 54] width 7 height 7
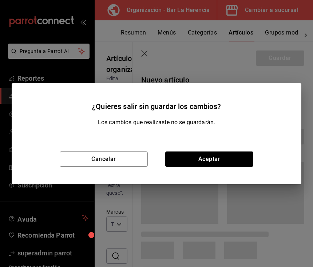
click at [232, 158] on button "Aceptar" at bounding box center [209, 159] width 88 height 15
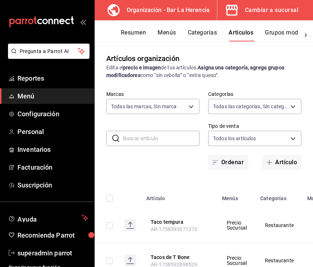
click at [292, 161] on button "Artículo" at bounding box center [281, 162] width 39 height 15
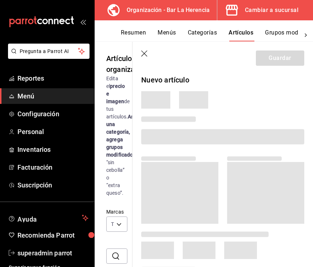
click at [148, 55] on icon "button" at bounding box center [144, 54] width 7 height 7
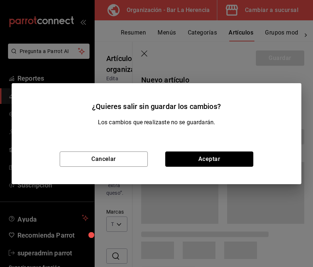
click at [226, 157] on button "Aceptar" at bounding box center [209, 159] width 88 height 15
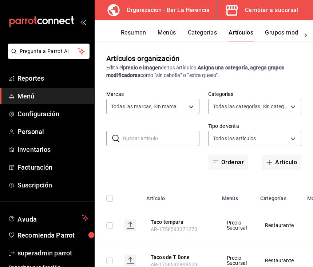
click at [285, 157] on button "Artículo" at bounding box center [281, 162] width 39 height 15
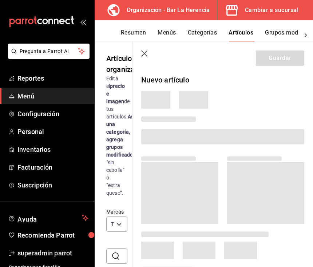
click at [143, 51] on icon "button" at bounding box center [144, 54] width 7 height 7
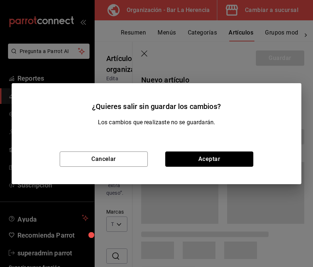
click at [233, 163] on button "Aceptar" at bounding box center [209, 159] width 88 height 15
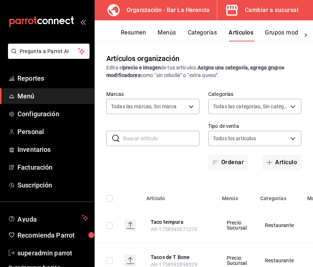
click at [279, 162] on button "Artículo" at bounding box center [281, 162] width 39 height 15
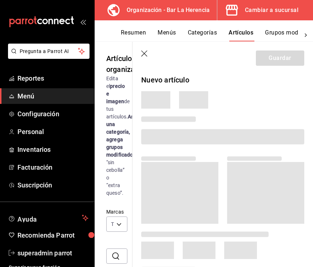
click at [144, 51] on icon "button" at bounding box center [144, 54] width 7 height 7
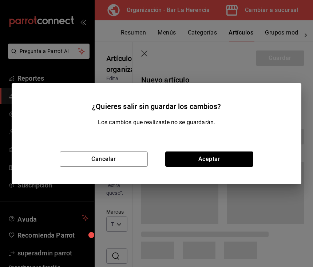
click at [225, 155] on button "Aceptar" at bounding box center [209, 159] width 88 height 15
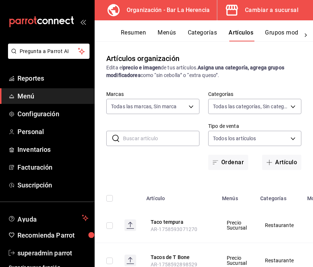
click at [279, 161] on button "Artículo" at bounding box center [281, 162] width 39 height 15
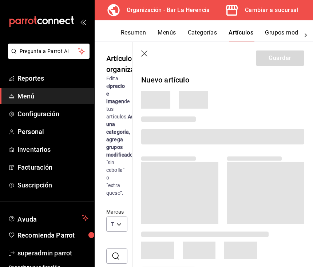
click at [150, 52] on header "Guardar" at bounding box center [222, 57] width 180 height 30
click at [153, 57] on header "Guardar" at bounding box center [222, 57] width 180 height 30
click at [142, 54] on icon "button" at bounding box center [144, 54] width 7 height 7
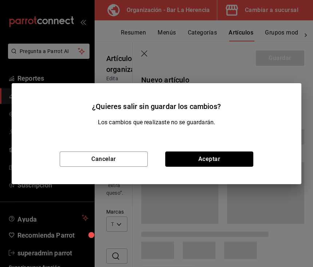
click at [231, 152] on button "Aceptar" at bounding box center [209, 159] width 88 height 15
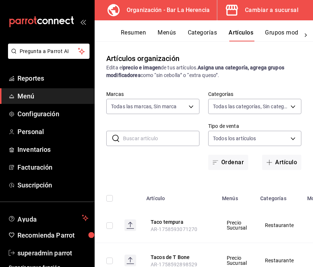
click at [286, 165] on button "Artículo" at bounding box center [281, 162] width 39 height 15
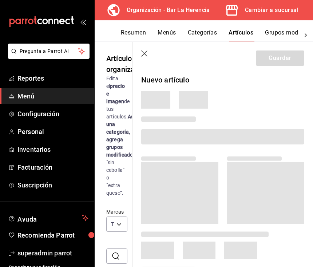
click at [145, 55] on icon "button" at bounding box center [144, 54] width 7 height 7
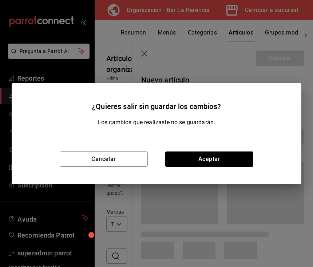
click at [152, 49] on div "¿Quieres salir sin guardar los cambios? Los cambios que realizaste no se guarda…" at bounding box center [156, 133] width 313 height 267
click at [143, 50] on div "¿Quieres salir sin guardar los cambios? Los cambios que realizaste no se guarda…" at bounding box center [156, 133] width 313 height 267
click at [146, 52] on div "¿Quieres salir sin guardar los cambios? Los cambios que realizaste no se guarda…" at bounding box center [156, 133] width 313 height 267
click at [156, 51] on div "¿Quieres salir sin guardar los cambios? Los cambios que realizaste no se guarda…" at bounding box center [156, 133] width 313 height 267
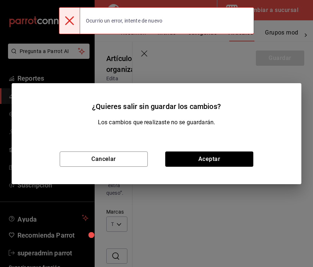
click at [147, 54] on div "¿Quieres salir sin guardar los cambios? Los cambios que realizaste no se guarda…" at bounding box center [156, 133] width 313 height 267
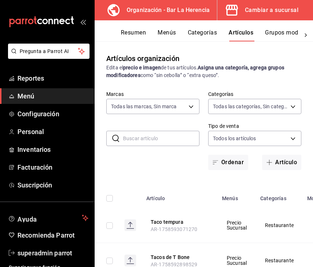
type input "523124bf-2114-4c82-bcc6-495e03dd567d"
type input "25737e07-4ee6-4dac-b48c-aa844738745b,98e66ad7-073c-4557-9428-7b6043a1c31c,41f6b…"
click at [278, 163] on button "Artículo" at bounding box center [281, 162] width 39 height 15
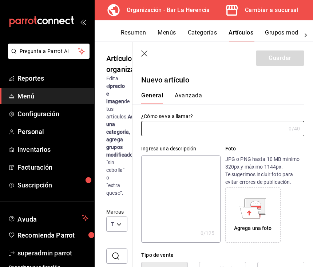
click at [251, 126] on input "text" at bounding box center [213, 128] width 144 height 15
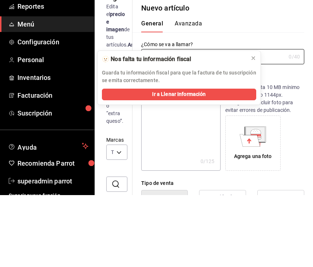
click at [252, 124] on button at bounding box center [253, 130] width 12 height 12
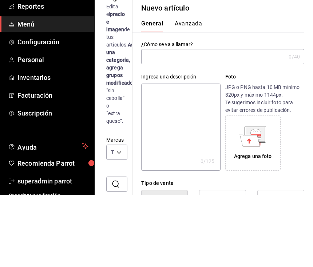
click at [235, 189] on div "Agrega una foto" at bounding box center [253, 215] width 52 height 52
click at [212, 156] on textarea at bounding box center [180, 199] width 79 height 87
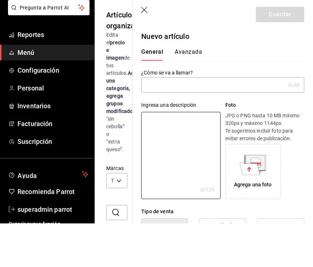
click at [223, 121] on input "text" at bounding box center [213, 128] width 144 height 15
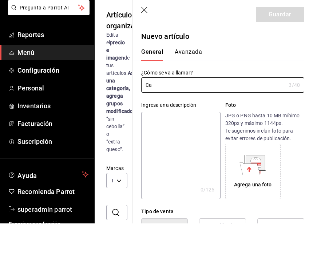
type input "C"
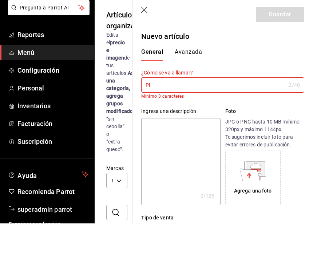
type input "P"
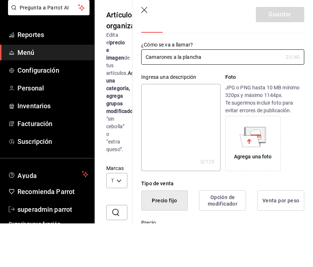
scroll to position [46, 0]
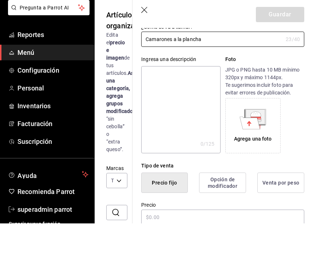
type input "Camarones a la plancha"
click at [206, 110] on textarea at bounding box center [180, 153] width 79 height 87
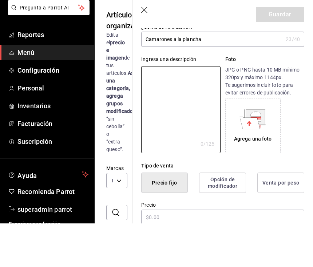
type textarea "C"
type textarea "x"
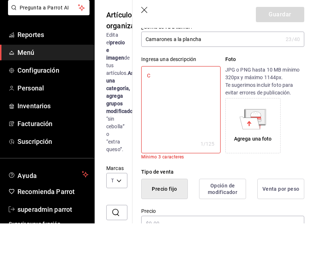
type textarea "Ca"
type textarea "x"
type textarea "Cam"
type textarea "x"
type textarea "Cama"
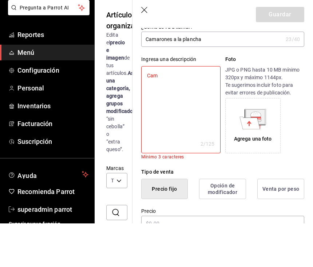
type textarea "x"
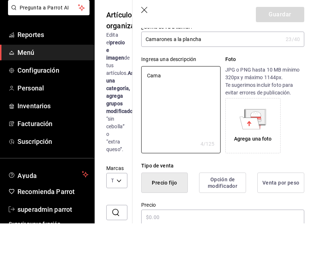
type textarea "Camar"
type textarea "x"
type textarea "Camaro"
type textarea "x"
type textarea "Camaron"
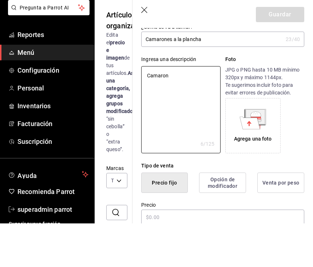
type textarea "x"
type textarea "Camarone"
type textarea "x"
type textarea "Camarones"
type textarea "x"
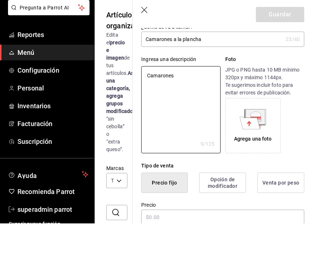
type textarea "Camarones"
type textarea "x"
type textarea "Camarones a"
type textarea "x"
type textarea "Camarones a"
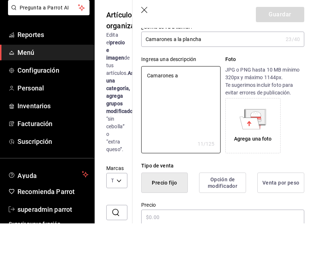
type textarea "x"
type textarea "Camarones a l"
type textarea "x"
type textarea "Camarones a la"
type textarea "x"
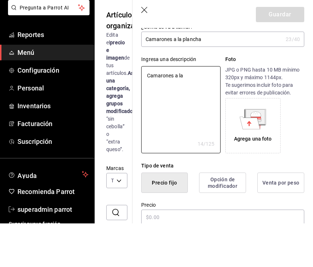
type textarea "Camarones a la"
type textarea "x"
type textarea "Camarones a la p"
type textarea "x"
type textarea "Camarones a la pl"
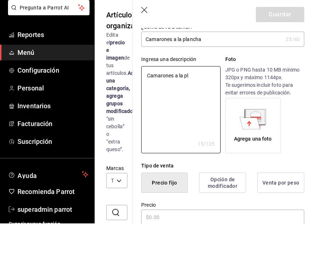
type textarea "x"
type textarea "Camarones a la pla"
type textarea "x"
type textarea "Camarones a la plan"
type textarea "x"
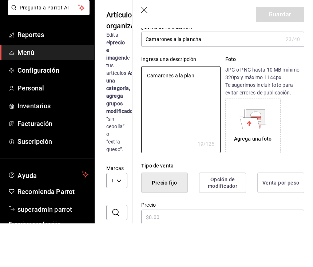
type textarea "Camarones a la planc"
type textarea "x"
type textarea "Camarones a la planch"
type textarea "x"
type textarea "Camarones a la plancha"
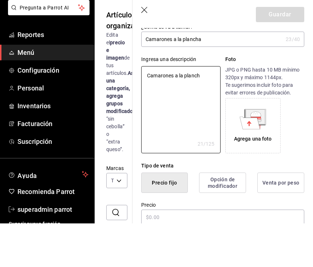
type textarea "x"
type textarea "Camarones a la plancha"
type textarea "x"
type textarea "Camarones a la plancha c"
type textarea "x"
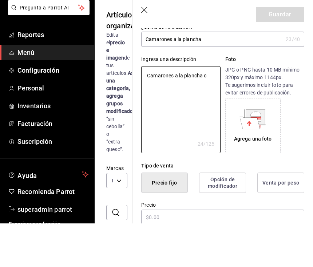
type textarea "Camarones a la plancha co"
type textarea "x"
type textarea "Camarones a la plancha c"
type textarea "x"
type textarea "Camarones a la plancha"
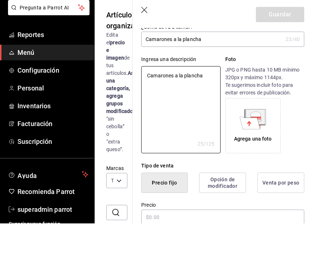
type textarea "x"
type textarea "Camarones a la plancha a"
type textarea "x"
type textarea "Camarones a la plancha ac"
type textarea "x"
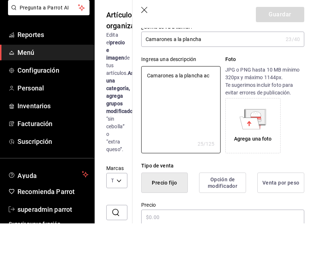
type textarea "Camarones a la plancha aco"
type textarea "x"
type textarea "Camarones a la plancha acom"
type textarea "x"
type textarea "Camarones a la plancha acomp"
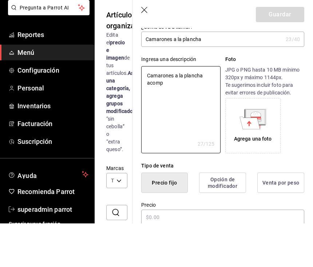
type textarea "x"
type textarea "Camarones a la plancha acompa"
type textarea "x"
type textarea "Camarones a la plancha acompañ"
type textarea "x"
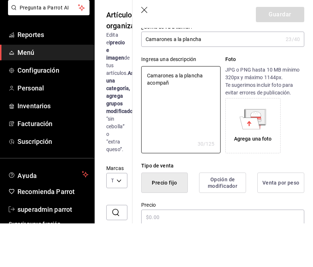
type textarea "Camarones a la plancha acompaña"
type textarea "x"
type textarea "Camarones a la plancha acompañad"
type textarea "x"
type textarea "Camarones a la plancha acompañado"
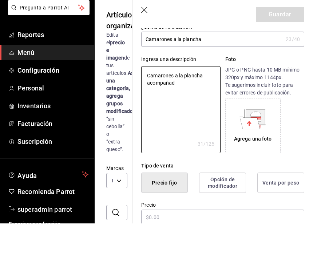
type textarea "x"
type textarea "Camarones a la plancha acompañado"
type textarea "x"
type textarea "Camarones a la plancha acompañado d"
type textarea "x"
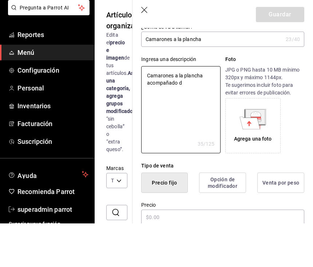
type textarea "Camarones a la plancha acompañado de"
type textarea "x"
type textarea "Camarones a la plancha acompañado de"
type textarea "x"
type textarea "Camarones a la plancha acompañado de e"
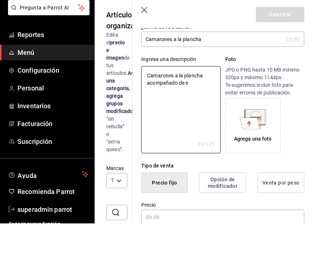
type textarea "x"
type textarea "Camarones a la plancha acompañado de en"
type textarea "x"
type textarea "Camarones a la plancha acompañado de ens"
type textarea "x"
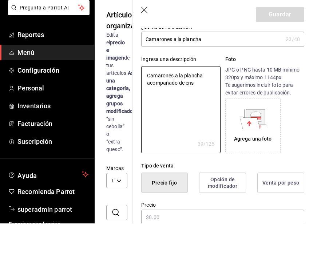
type textarea "Camarones a la plancha acompañado de ensa"
type textarea "x"
type textarea "Camarones a la plancha acompañado de ensal"
type textarea "x"
type textarea "Camarones a la plancha acompañado de ensala"
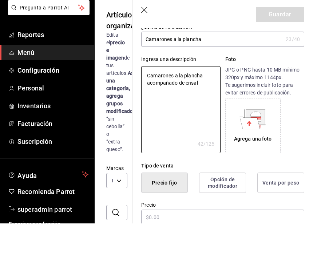
type textarea "x"
type textarea "Camarones a la plancha acompañado de ensalad"
type textarea "x"
type textarea "Camarones a la plancha acompañado de ensalada"
type textarea "x"
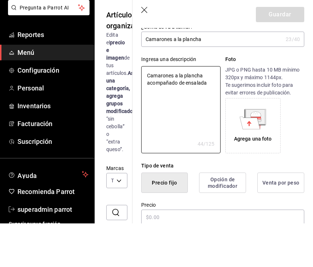
type textarea "Camarones a la plancha acompañado de ensalada"
type textarea "x"
type textarea "Camarones a la plancha acompañado de ensalada y"
type textarea "x"
type textarea "Camarones a la plancha acompañado de ensalada y"
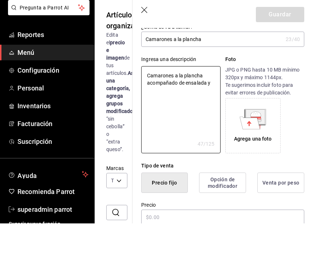
type textarea "x"
type textarea "Camarones a la plancha acompañado de ensalada y t"
type textarea "x"
type textarea "Camarones a la plancha acompañado de ensalada y to"
type textarea "x"
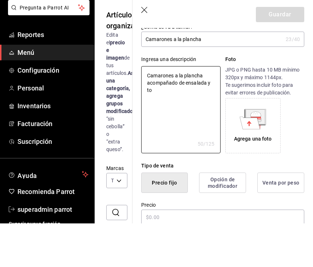
type textarea "Camarones a la plancha acompañado de ensalada y tos"
type textarea "x"
type textarea "Camarones a la plancha acompañado de ensalada y tost"
type textarea "x"
type textarea "Camarones a la plancha acompañado de ensalada y tosta"
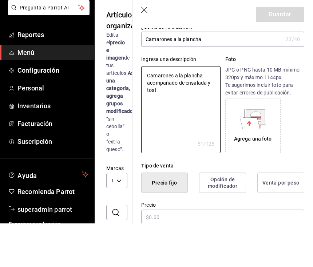
type textarea "x"
type textarea "Camarones a la plancha acompañado de ensalada y tostad"
type textarea "x"
type textarea "Camarones a la plancha acompañado de ensalada y tostada"
type textarea "x"
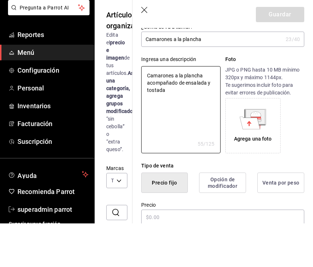
type textarea "Camarones a la plancha acompañado de ensalada y tostadas"
type textarea "x"
type textarea "Camarones a la plancha acompañado de ensalada y tostadas."
type textarea "x"
type textarea "Camarones a la plancha acompañado de ensalada y tostadas."
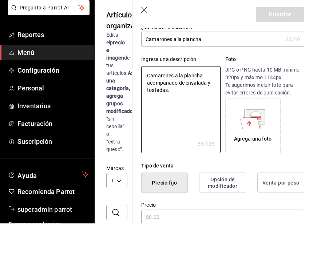
type textarea "x"
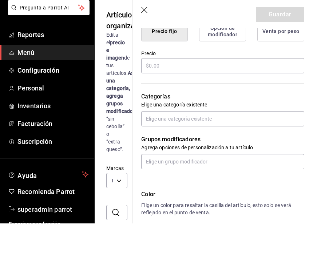
scroll to position [199, 0]
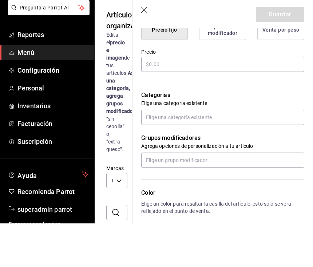
type textarea "Camarones a la plancha acompañado de ensalada y tostadas."
click at [212, 100] on input "text" at bounding box center [222, 107] width 163 height 15
type textarea "x"
type input "$2.00"
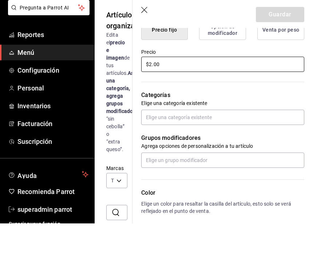
type textarea "x"
type input "$25.00"
type textarea "x"
type input "$250.00"
type textarea "x"
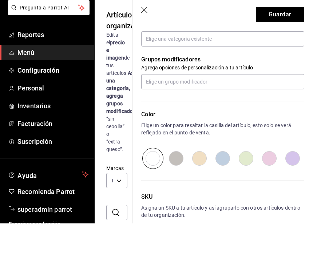
scroll to position [279, 0]
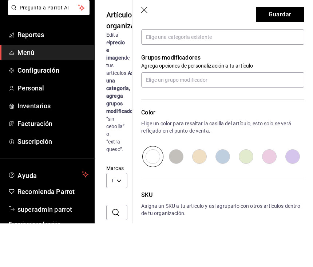
type input "$250.00"
click at [239, 73] on input "text" at bounding box center [222, 80] width 163 height 15
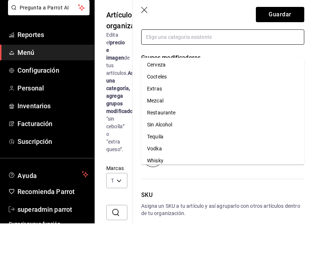
scroll to position [14, 0]
click at [165, 150] on li "Restaurante" at bounding box center [222, 156] width 163 height 12
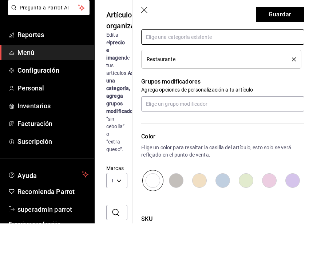
scroll to position [270, 0]
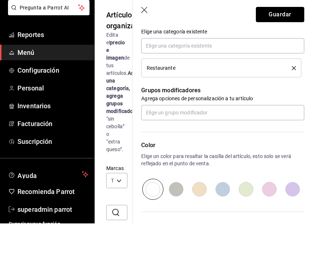
click at [285, 51] on button "Guardar" at bounding box center [280, 58] width 48 height 15
type textarea "x"
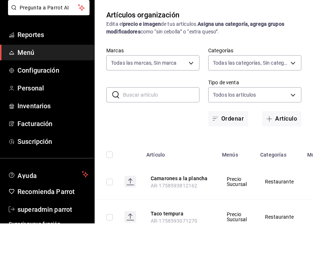
click at [275, 155] on button "Artículo" at bounding box center [281, 162] width 39 height 15
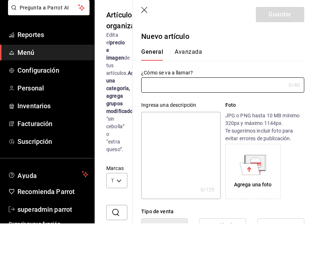
click at [189, 156] on textarea at bounding box center [180, 199] width 79 height 87
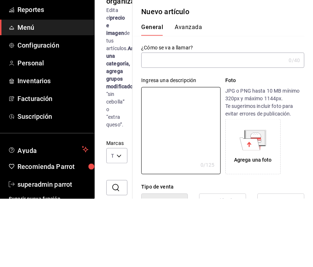
click at [214, 121] on input "text" at bounding box center [213, 128] width 144 height 15
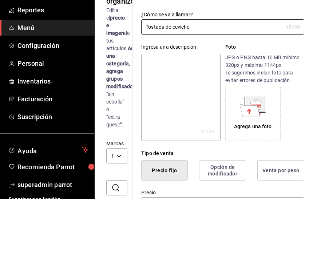
scroll to position [37, 0]
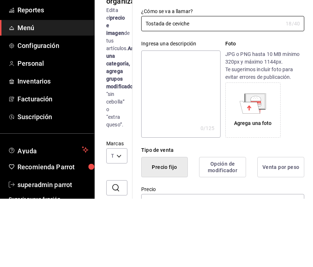
type input "Tostada de ceviche"
click at [194, 119] on textarea at bounding box center [180, 162] width 79 height 87
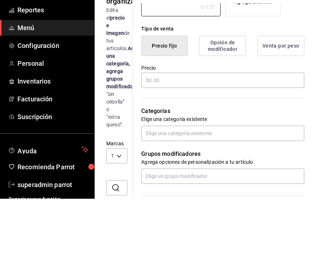
scroll to position [158, 0]
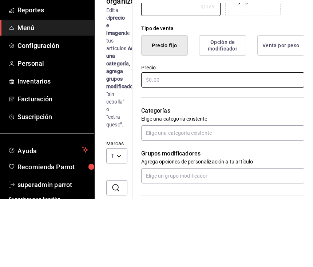
click at [221, 141] on input "text" at bounding box center [222, 148] width 163 height 15
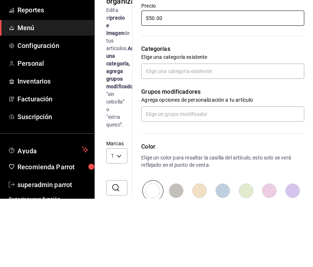
scroll to position [221, 0]
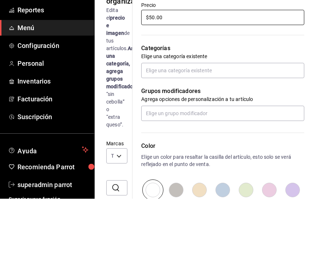
type input "$50.00"
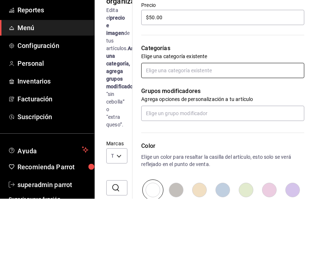
click at [207, 131] on input "text" at bounding box center [222, 138] width 163 height 15
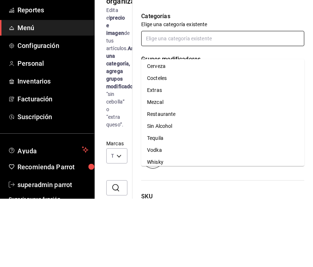
scroll to position [14, 0]
click at [181, 176] on li "Restaurante" at bounding box center [222, 182] width 163 height 12
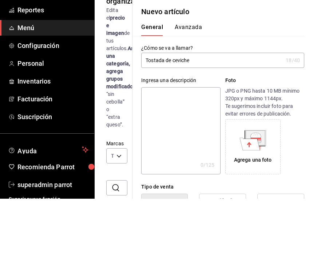
scroll to position [199, 0]
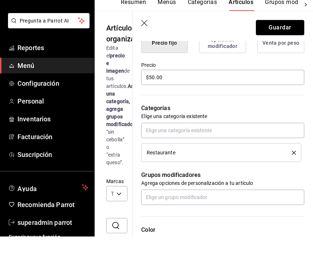
click at [282, 51] on button "Guardar" at bounding box center [280, 58] width 48 height 15
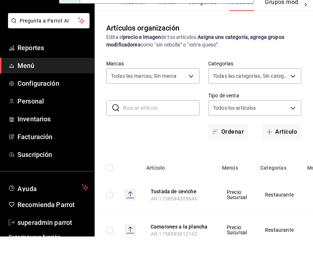
click at [282, 155] on button "Artículo" at bounding box center [281, 162] width 39 height 15
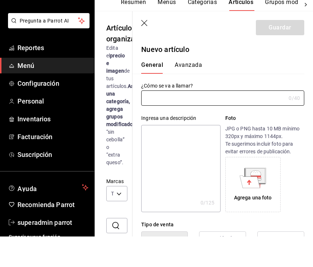
click at [236, 131] on input "text" at bounding box center [213, 128] width 144 height 15
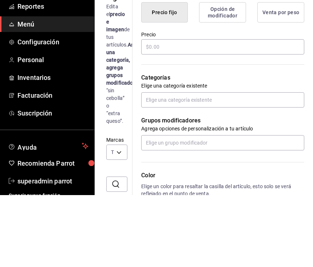
scroll to position [190, 0]
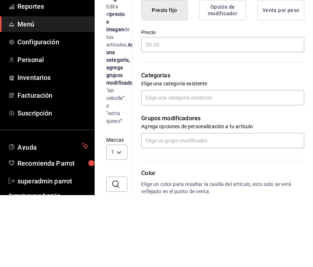
type input "Molcajete de aguachile"
click at [235, 109] on input "text" at bounding box center [222, 116] width 163 height 15
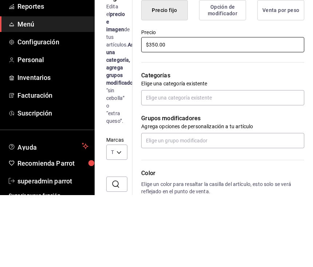
type input "$350.00"
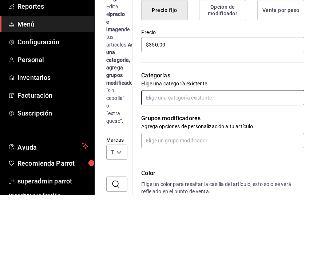
click at [207, 162] on input "text" at bounding box center [222, 169] width 163 height 15
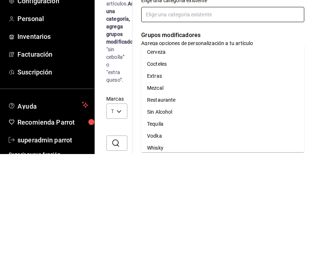
scroll to position [14, 0]
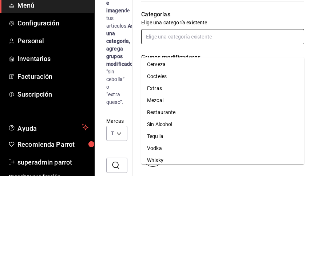
click at [171, 197] on li "Restaurante" at bounding box center [222, 203] width 163 height 12
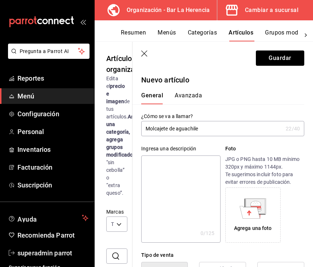
scroll to position [0, 0]
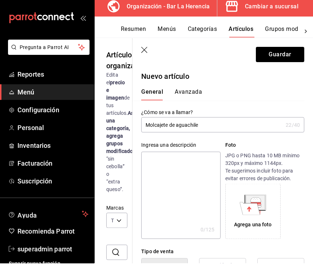
click at [281, 52] on button "Guardar" at bounding box center [280, 58] width 48 height 15
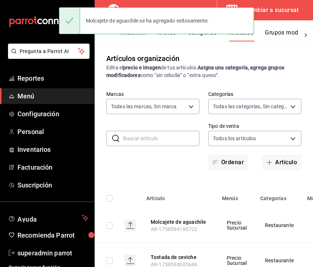
click at [275, 160] on button "Artículo" at bounding box center [281, 162] width 39 height 15
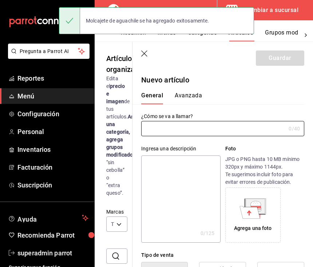
type input "AR-1758594212349"
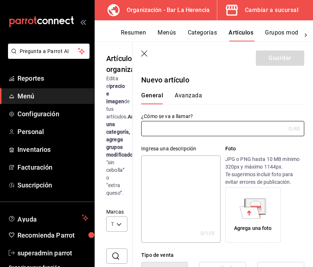
click at [167, 33] on button "Menús" at bounding box center [166, 35] width 18 height 12
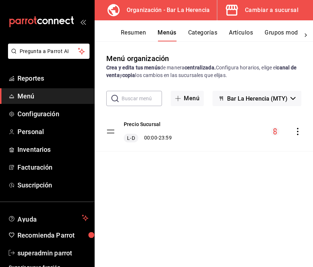
click at [245, 35] on button "Artículos" at bounding box center [241, 35] width 24 height 12
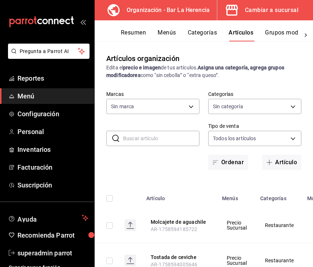
type input "523124bf-2114-4c82-bcc6-495e03dd567d"
type input "25737e07-4ee6-4dac-b48c-aa844738745b,98e66ad7-073c-4557-9428-7b6043a1c31c,41f6b…"
click at [172, 31] on button "Menús" at bounding box center [166, 35] width 18 height 12
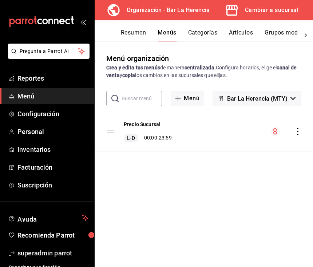
click at [203, 31] on button "Categorías" at bounding box center [202, 35] width 29 height 12
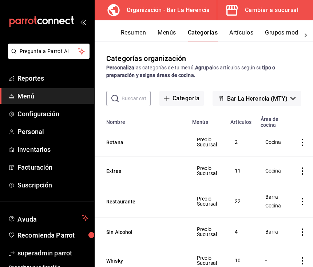
click at [171, 202] on button "Restaurante" at bounding box center [142, 201] width 73 height 7
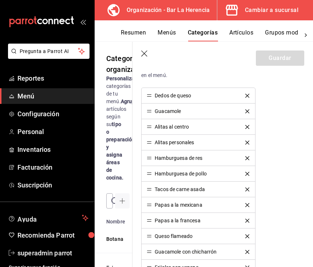
scroll to position [198, 0]
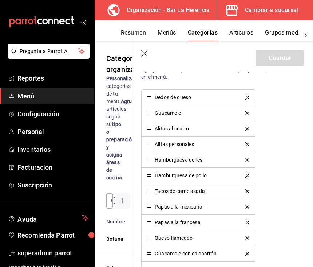
click at [248, 92] on li "Dedos de queso" at bounding box center [197, 98] width 113 height 16
click at [250, 99] on button "delete" at bounding box center [247, 98] width 14 height 4
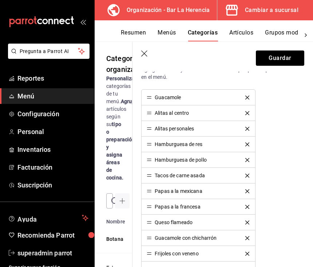
click at [248, 99] on icon "delete" at bounding box center [247, 98] width 4 height 4
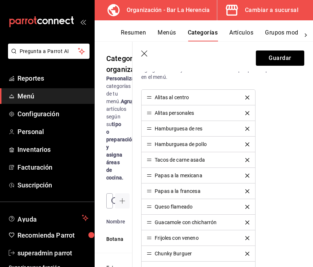
click at [249, 99] on icon "delete" at bounding box center [247, 98] width 4 height 4
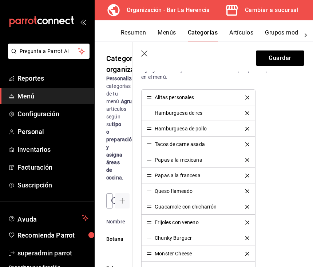
click at [252, 99] on button "delete" at bounding box center [247, 98] width 14 height 4
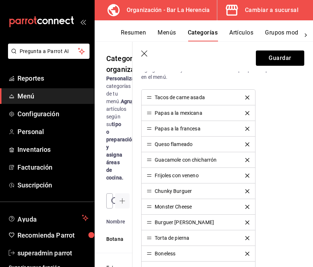
click at [253, 100] on li "Tacos de carne asada" at bounding box center [197, 98] width 113 height 16
click at [250, 99] on button "delete" at bounding box center [247, 98] width 14 height 4
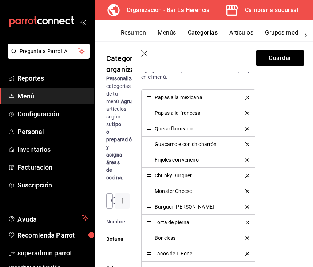
click at [250, 98] on button "delete" at bounding box center [247, 98] width 14 height 4
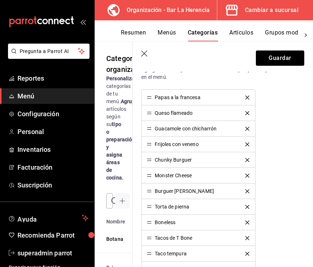
click at [252, 98] on button "delete" at bounding box center [247, 98] width 14 height 4
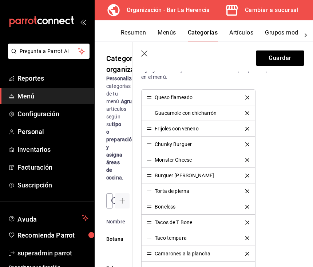
click at [254, 100] on li "Queso flameado" at bounding box center [197, 98] width 113 height 16
click at [254, 95] on li "Queso flameado" at bounding box center [197, 98] width 113 height 16
click at [253, 98] on button "delete" at bounding box center [247, 98] width 14 height 4
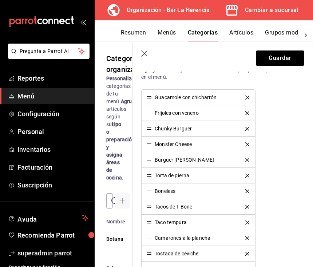
click at [254, 99] on li "Guacamole con chicharrón" at bounding box center [197, 98] width 113 height 16
click at [253, 104] on li "Guacamole con chicharrón" at bounding box center [197, 98] width 113 height 16
click at [253, 97] on button "delete" at bounding box center [247, 98] width 14 height 4
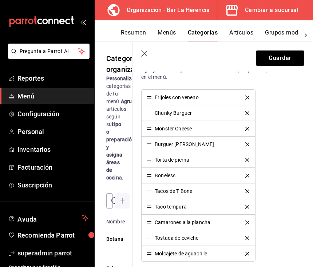
click at [240, 98] on button "delete" at bounding box center [247, 98] width 14 height 4
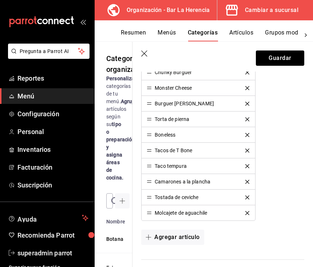
scroll to position [223, 0]
click at [290, 64] on button "Guardar" at bounding box center [280, 58] width 48 height 15
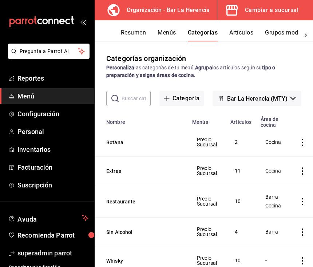
click at [202, 151] on td "Precio Sucursal" at bounding box center [207, 142] width 38 height 29
click at [217, 184] on td "Precio Sucursal" at bounding box center [207, 171] width 38 height 29
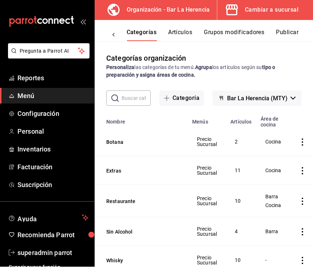
click at [49, 96] on span "Menú" at bounding box center [52, 96] width 71 height 10
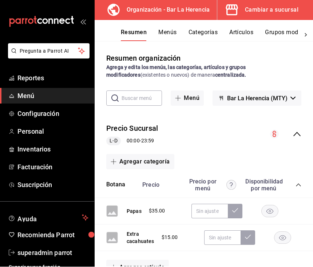
click at [296, 33] on button "Grupos modificadores" at bounding box center [295, 35] width 60 height 12
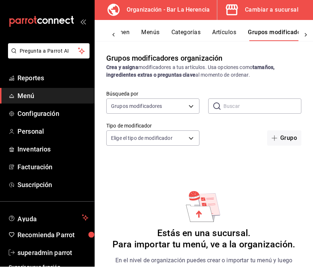
scroll to position [0, 28]
click at [119, 35] on div at bounding box center [113, 35] width 15 height 12
click at [161, 31] on button "Menús" at bounding box center [166, 35] width 18 height 12
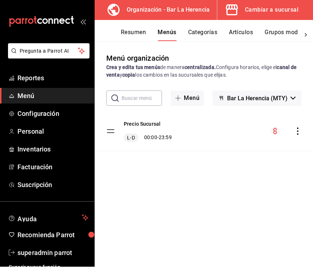
click at [206, 32] on button "Categorías" at bounding box center [202, 35] width 29 height 12
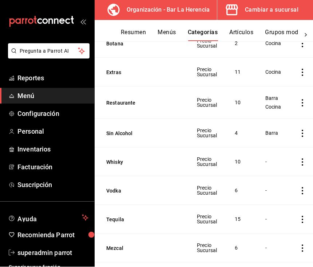
scroll to position [104, 0]
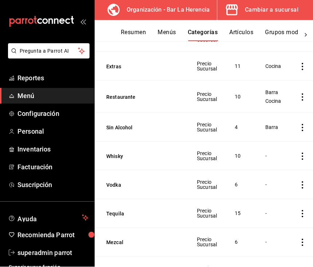
click at [178, 159] on button "Whisky" at bounding box center [142, 156] width 73 height 7
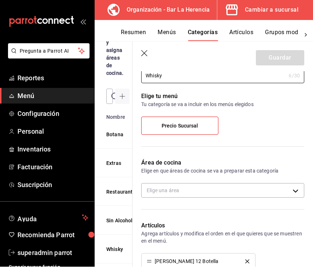
scroll to position [33, 0]
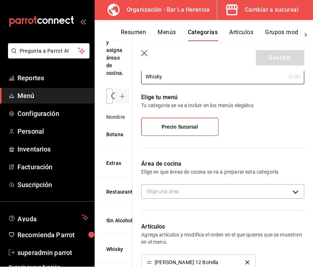
click at [300, 192] on body "Pregunta a Parrot AI Reportes Menú Configuración Personal Inventarios Facturaci…" at bounding box center [156, 133] width 313 height 267
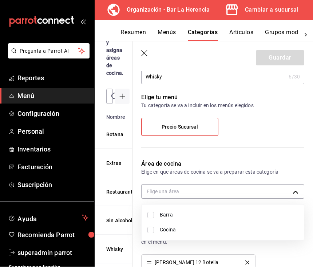
click at [272, 213] on span "Barra" at bounding box center [229, 216] width 138 height 8
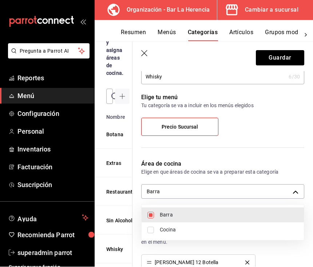
type input "befc630c-4522-45a1-ad29-db7dbacd42e6"
checkbox input "true"
click at [288, 59] on div at bounding box center [156, 133] width 313 height 267
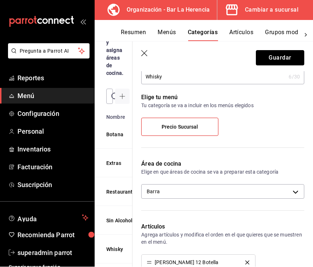
click at [290, 59] on button "Guardar" at bounding box center [280, 58] width 48 height 15
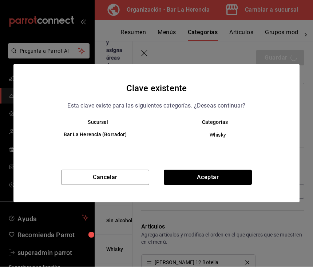
click at [230, 182] on button "Aceptar" at bounding box center [208, 177] width 88 height 15
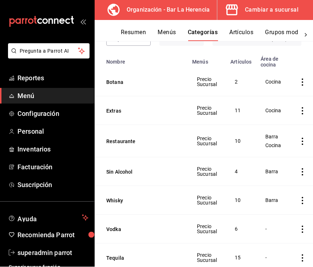
scroll to position [85, 0]
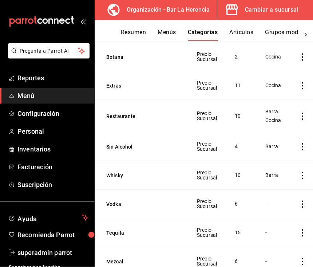
click at [177, 205] on button "Vodka" at bounding box center [142, 204] width 73 height 7
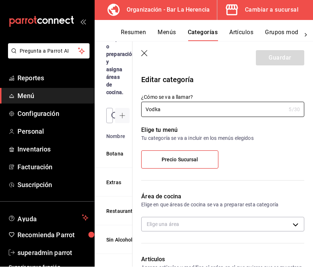
click at [285, 225] on body "Pregunta a Parrot AI Reportes Menú Configuración Personal Inventarios Facturaci…" at bounding box center [156, 133] width 313 height 267
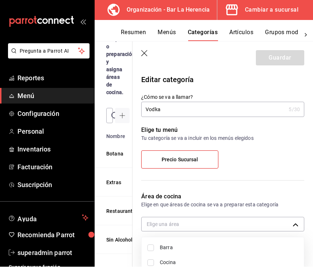
click at [260, 244] on span "Barra" at bounding box center [229, 248] width 138 height 8
type input "befc630c-4522-45a1-ad29-db7dbacd42e6"
checkbox input "true"
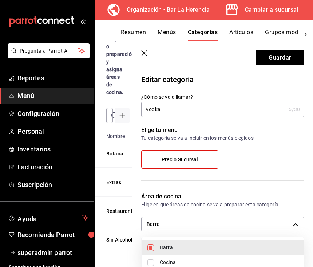
click at [282, 60] on div at bounding box center [156, 133] width 313 height 267
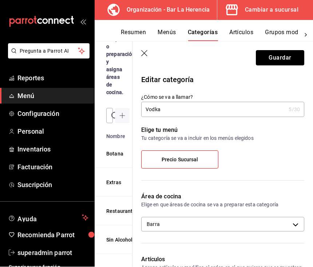
click at [289, 57] on button "Guardar" at bounding box center [280, 58] width 48 height 15
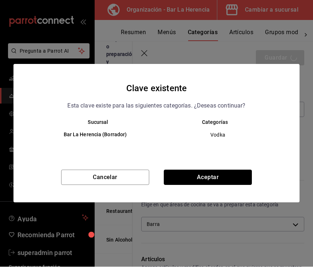
click at [227, 179] on button "Aceptar" at bounding box center [208, 177] width 88 height 15
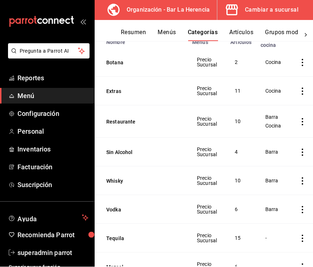
scroll to position [89, 0]
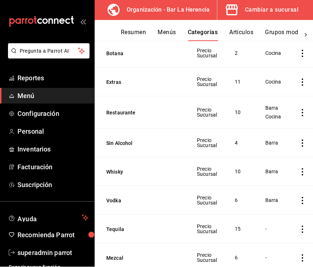
click at [157, 231] on button "Tequila" at bounding box center [142, 229] width 73 height 7
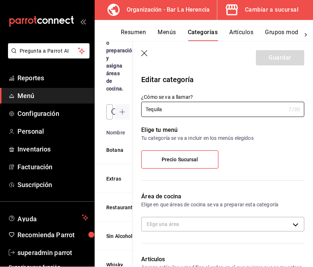
click at [267, 226] on body "Pregunta a Parrot AI Reportes Menú Configuración Personal Inventarios Facturaci…" at bounding box center [156, 133] width 313 height 267
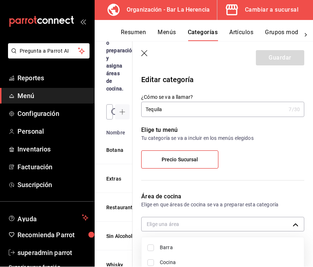
click at [256, 244] on span "Barra" at bounding box center [229, 248] width 138 height 8
type input "befc630c-4522-45a1-ad29-db7dbacd42e6"
checkbox input "true"
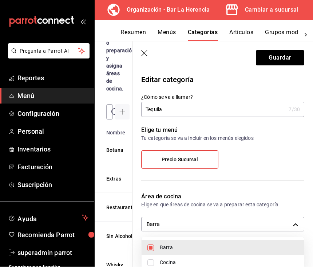
click at [289, 53] on div at bounding box center [156, 133] width 313 height 267
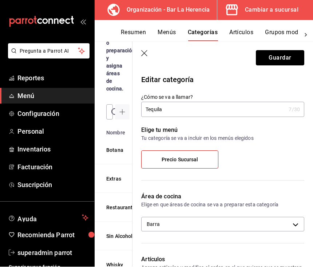
click at [288, 55] on button "Guardar" at bounding box center [280, 58] width 48 height 15
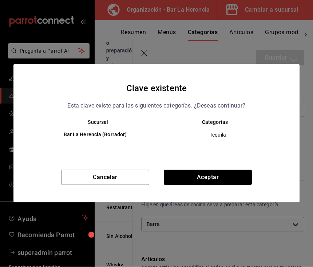
click at [225, 182] on button "Aceptar" at bounding box center [208, 177] width 88 height 15
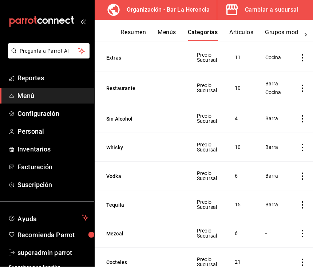
scroll to position [114, 0]
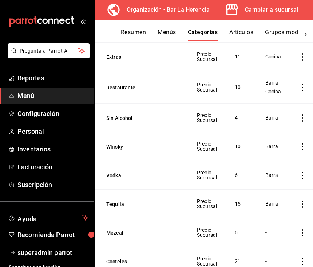
click at [165, 237] on button "Mezcal" at bounding box center [142, 233] width 73 height 7
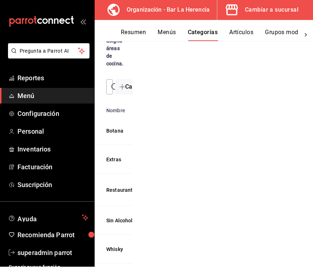
scroll to position [112, 0]
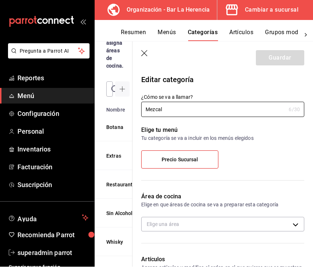
click at [275, 225] on body "Pregunta a Parrot AI Reportes Menú Configuración Personal Inventarios Facturaci…" at bounding box center [156, 133] width 313 height 267
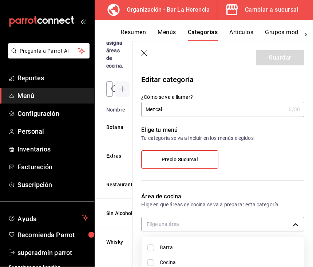
click at [240, 244] on span "Barra" at bounding box center [229, 248] width 138 height 8
type input "befc630c-4522-45a1-ad29-db7dbacd42e6"
checkbox input "true"
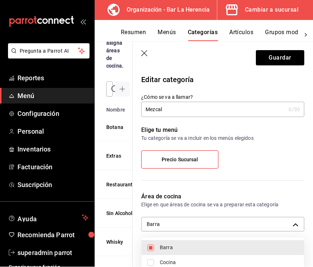
click at [284, 62] on div at bounding box center [156, 133] width 313 height 267
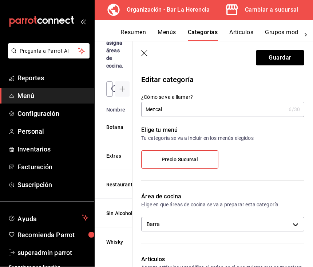
click at [286, 60] on button "Guardar" at bounding box center [280, 58] width 48 height 15
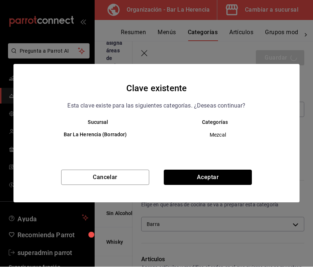
click at [230, 182] on button "Aceptar" at bounding box center [208, 177] width 88 height 15
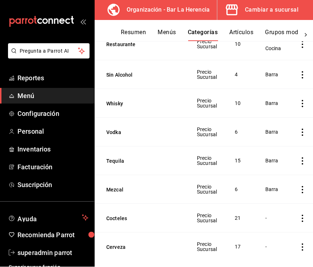
scroll to position [157, 0]
click at [171, 256] on th "Cerveza" at bounding box center [141, 247] width 93 height 29
click at [158, 248] on button "Cerveza" at bounding box center [142, 247] width 73 height 7
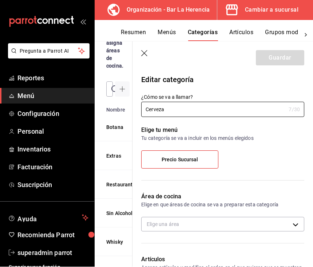
click at [288, 226] on body "Pregunta a Parrot AI Reportes Menú Configuración Personal Inventarios Facturaci…" at bounding box center [156, 133] width 313 height 267
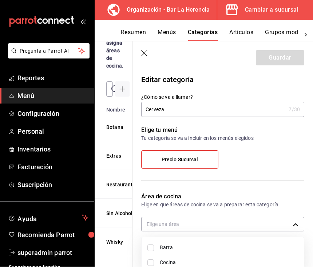
click at [263, 246] on span "Barra" at bounding box center [229, 248] width 138 height 8
type input "befc630c-4522-45a1-ad29-db7dbacd42e6"
checkbox input "true"
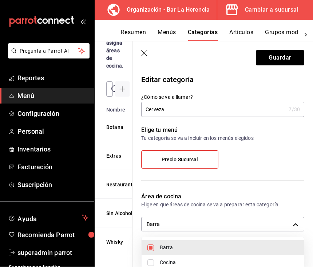
click at [287, 60] on div at bounding box center [156, 133] width 313 height 267
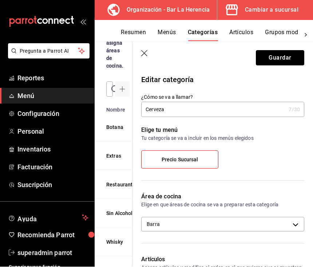
click at [286, 57] on button "Guardar" at bounding box center [280, 58] width 48 height 15
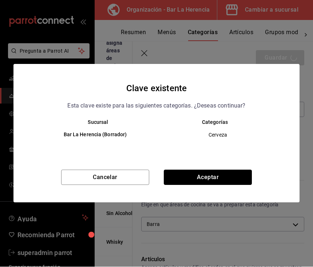
click at [233, 177] on button "Aceptar" at bounding box center [208, 177] width 88 height 15
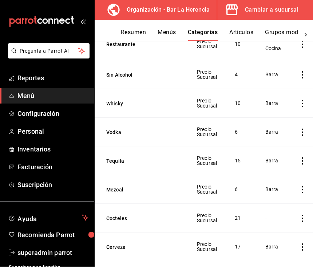
scroll to position [157, 0]
click at [185, 221] on th "Cocteles" at bounding box center [141, 219] width 93 height 29
click at [176, 216] on button "Cocteles" at bounding box center [142, 219] width 73 height 7
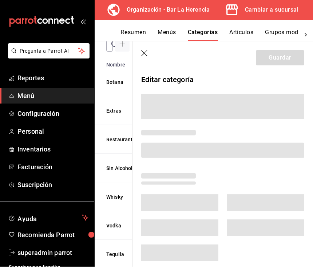
scroll to position [112, 0]
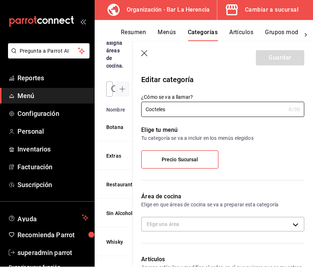
click at [296, 222] on body "Pregunta a Parrot AI Reportes Menú Configuración Personal Inventarios Facturaci…" at bounding box center [156, 133] width 313 height 267
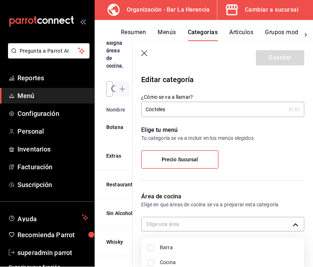
click at [284, 248] on span "Barra" at bounding box center [229, 248] width 138 height 8
type input "befc630c-4522-45a1-ad29-db7dbacd42e6"
checkbox input "true"
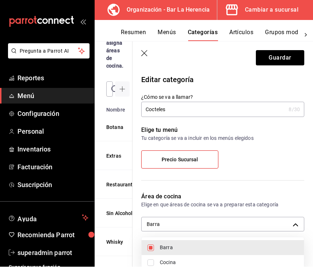
click at [286, 55] on div at bounding box center [156, 133] width 313 height 267
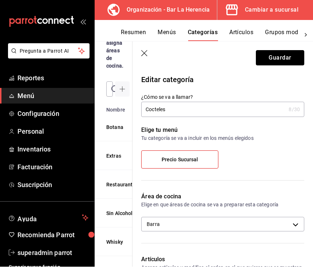
click at [289, 61] on button "Guardar" at bounding box center [280, 58] width 48 height 15
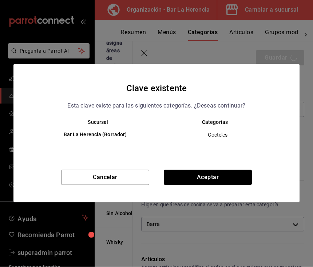
click at [237, 182] on button "Aceptar" at bounding box center [208, 177] width 88 height 15
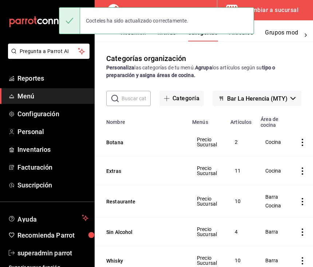
click at [177, 146] on button "Botana" at bounding box center [142, 142] width 73 height 7
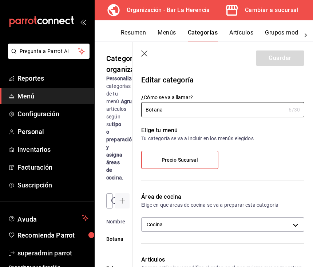
click at [148, 50] on header "Guardar" at bounding box center [222, 57] width 180 height 30
click at [175, 29] on button "Menús" at bounding box center [166, 35] width 18 height 12
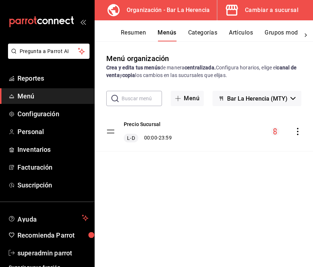
click at [206, 30] on button "Categorías" at bounding box center [202, 35] width 29 height 12
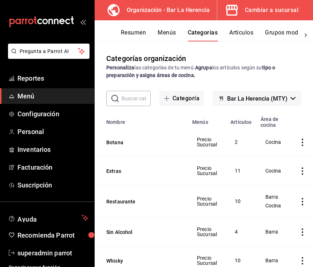
click at [116, 142] on button "Botana" at bounding box center [142, 142] width 73 height 7
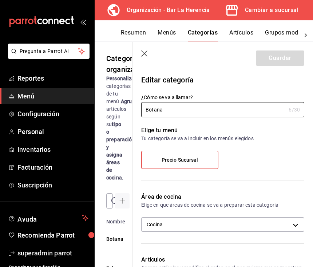
click at [156, 224] on body "Pregunta a Parrot AI Reportes Menú Configuración Personal Inventarios Facturaci…" at bounding box center [156, 133] width 313 height 267
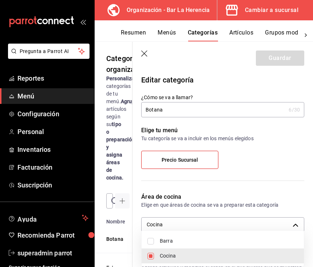
click at [152, 239] on input "checkbox" at bounding box center [150, 241] width 7 height 7
checkbox input "true"
type input "2e489353-fda3-49e8-b24e-8c902f6672cd,befc630c-4522-45a1-ad29-db7dbacd42e6"
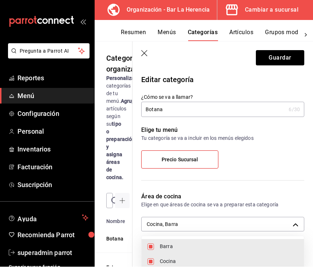
click at [273, 60] on div at bounding box center [156, 133] width 313 height 267
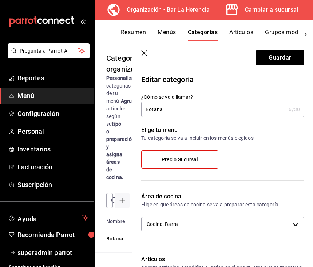
click at [270, 57] on button "Guardar" at bounding box center [280, 58] width 48 height 15
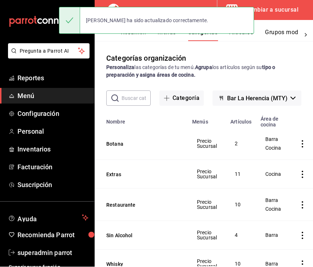
click at [112, 230] on th "Sin Alcohol" at bounding box center [141, 235] width 93 height 29
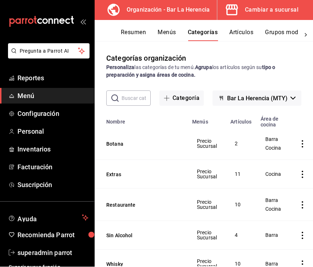
click at [113, 206] on button "Restaurante" at bounding box center [142, 205] width 73 height 7
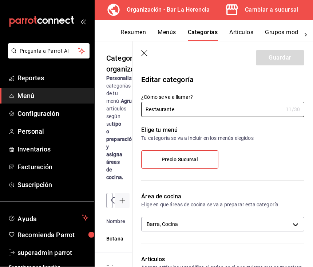
click at [140, 52] on header "Guardar" at bounding box center [222, 57] width 180 height 30
click at [141, 52] on icon "button" at bounding box center [144, 54] width 7 height 7
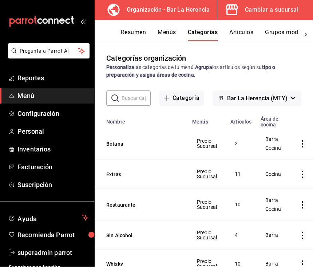
click at [120, 246] on th "Sin Alcohol" at bounding box center [141, 235] width 93 height 29
click at [116, 239] on button "Sin Alcohol" at bounding box center [142, 235] width 73 height 7
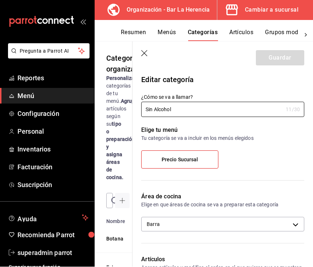
click at [143, 57] on icon "button" at bounding box center [144, 54] width 7 height 7
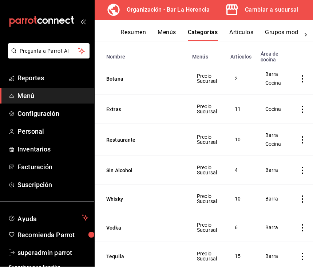
scroll to position [67, 0]
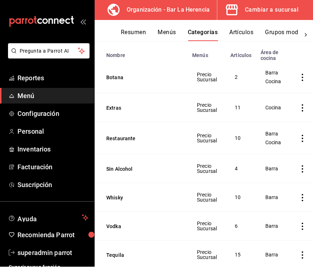
click at [113, 110] on button "Extras" at bounding box center [142, 108] width 73 height 7
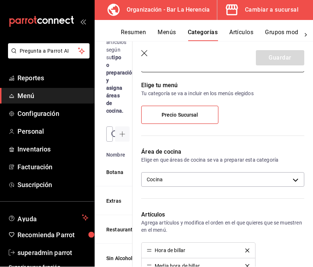
scroll to position [47, 0]
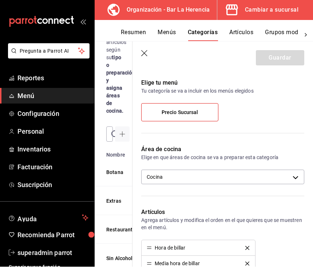
click at [154, 175] on body "Pregunta a Parrot AI Reportes Menú Configuración Personal Inventarios Facturaci…" at bounding box center [156, 133] width 313 height 267
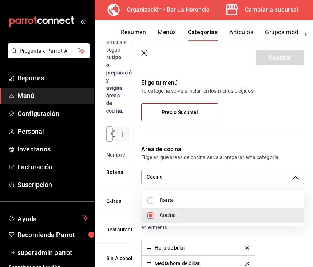
click at [148, 198] on input "checkbox" at bounding box center [150, 201] width 7 height 7
checkbox input "true"
type input "2e489353-fda3-49e8-b24e-8c902f6672cd,befc630c-4522-45a1-ad29-db7dbacd42e6"
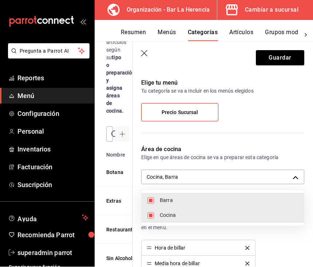
click at [265, 64] on div at bounding box center [156, 133] width 313 height 267
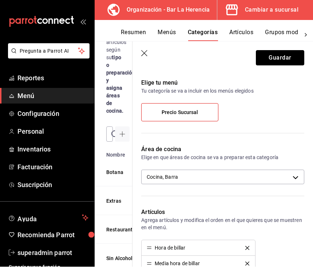
click at [271, 62] on button "Guardar" at bounding box center [280, 58] width 48 height 15
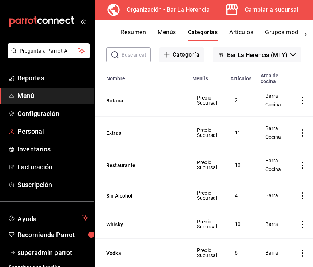
click at [23, 135] on span "Personal" at bounding box center [52, 132] width 71 height 10
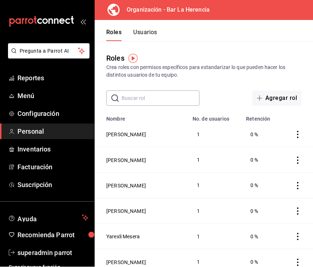
click at [273, 93] on button "Agregar rol" at bounding box center [276, 98] width 49 height 15
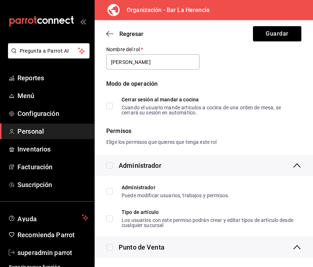
scroll to position [40, 0]
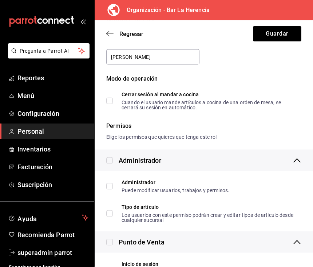
type input "Noe"
click at [256, 101] on div "Cuando el usuario mande artículos a cocina de una orden de mesa, se cerrará su …" at bounding box center [208, 105] width 174 height 10
click at [113, 101] on input "Cerrar sesión al mandar a cocina Cuando el usuario mande artículos a cocina de …" at bounding box center [109, 101] width 7 height 7
checkbox input "true"
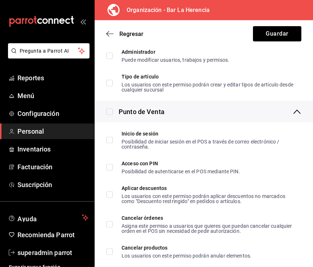
scroll to position [172, 0]
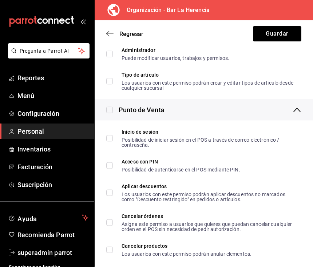
click at [264, 166] on div "Acceso con PIN Posibilidad de autenticarse en el POS mediante PIN." at bounding box center [203, 165] width 206 height 19
checkbox input "true"
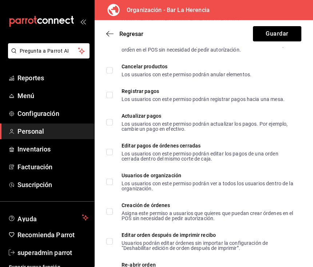
scroll to position [352, 0]
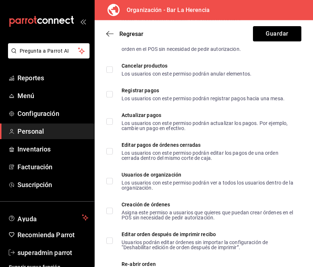
click at [275, 212] on div "Asigna este permiso a usuarios que quieres que puedan crear órdenes en el POS s…" at bounding box center [208, 215] width 174 height 10
click at [113, 212] on input "Creación de órdenes Asigna este permiso a usuarios que quieres que puedan crear…" at bounding box center [109, 211] width 7 height 7
click at [264, 214] on div "Asigna este permiso a usuarios que quieres que puedan crear órdenes en el POS s…" at bounding box center [208, 215] width 174 height 10
click at [113, 214] on input "Creación de órdenes Asigna este permiso a usuarios que quieres que puedan crear…" at bounding box center [109, 211] width 7 height 7
click at [116, 213] on span "Creación de órdenes Asigna este permiso a usuarios que quieres que puedan crear…" at bounding box center [204, 211] width 182 height 18
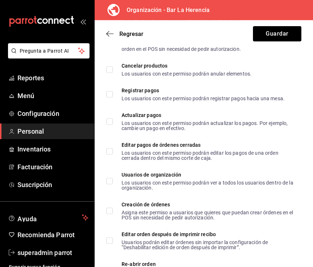
click at [113, 213] on input "Creación de órdenes Asigna este permiso a usuarios que quieres que puedan crear…" at bounding box center [109, 211] width 7 height 7
click at [111, 213] on input "Creación de órdenes Asigna este permiso a usuarios que quieres que puedan crear…" at bounding box center [109, 211] width 7 height 7
checkbox input "true"
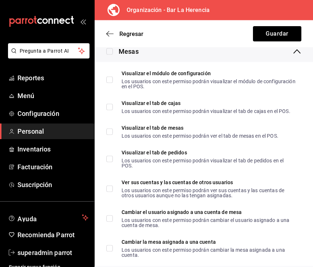
scroll to position [977, 0]
click at [221, 133] on div "Los usuarios con este permiso podrán ver el tab de mesas en el POS." at bounding box center [199, 135] width 157 height 5
click at [113, 133] on input "Visualizar el tab de mesas Los usuarios con este permiso podrán ver el tab de m…" at bounding box center [109, 132] width 7 height 7
click at [112, 131] on input "Visualizar el tab de mesas Los usuarios con este permiso podrán ver el tab de m…" at bounding box center [109, 132] width 7 height 7
checkbox input "true"
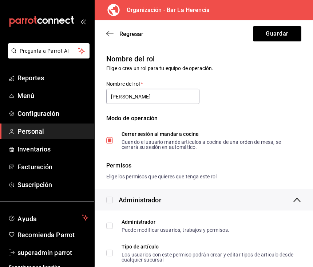
scroll to position [0, 0]
click at [131, 32] on span "Regresar" at bounding box center [131, 34] width 24 height 7
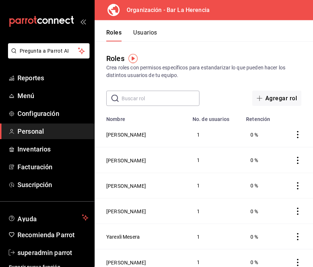
click at [58, 132] on span "Personal" at bounding box center [52, 132] width 71 height 10
click at [283, 101] on button "Agregar rol" at bounding box center [276, 98] width 49 height 15
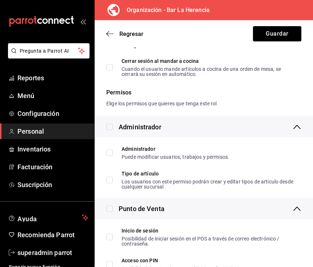
scroll to position [73, 0]
type input "Noe Mesero"
click at [157, 69] on div "Cuando el usuario mande artículos a cocina de una orden de mesa, se cerrará su …" at bounding box center [208, 72] width 174 height 10
click at [113, 69] on input "Cerrar sesión al mandar a cocina Cuando el usuario mande artículos a cocina de …" at bounding box center [109, 68] width 7 height 7
checkbox input "true"
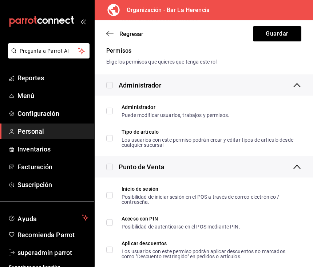
scroll to position [117, 0]
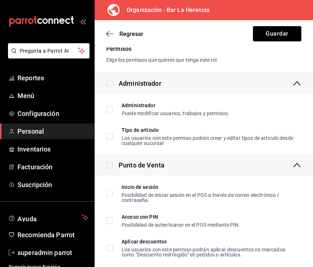
click at [165, 138] on div "Los usuarios con este permiso podrán crear y editar tipos de articulo desde cua…" at bounding box center [208, 141] width 174 height 10
click at [113, 138] on input "Tipo de artículo Los usuarios con este permiso podrán crear y editar tipos de a…" at bounding box center [109, 136] width 7 height 7
click at [109, 133] on input "Tipo de artículo Los usuarios con este permiso podrán crear y editar tipos de a…" at bounding box center [109, 136] width 7 height 7
checkbox input "true"
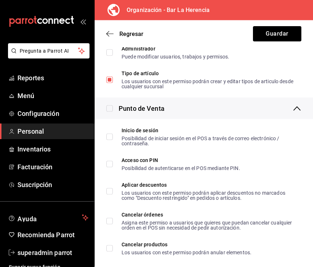
scroll to position [176, 0]
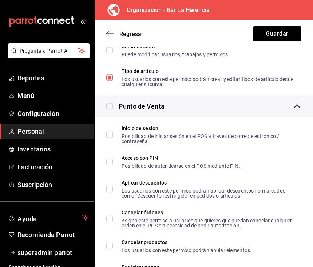
click at [107, 160] on input "Acceso con PIN Posibilidad de autenticarse en el POS mediante PIN." at bounding box center [109, 162] width 7 height 7
checkbox input "true"
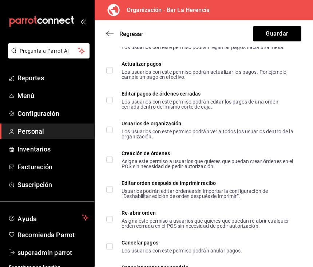
scroll to position [403, 0]
click at [109, 160] on input "Creación de órdenes Asigna este permiso a usuarios que quieres que puedan crear…" at bounding box center [109, 160] width 7 height 7
checkbox input "true"
click at [108, 192] on input "Editar orden después de imprimir recibo Usuarios podrán editar órdenes sin impo…" at bounding box center [109, 190] width 7 height 7
checkbox input "true"
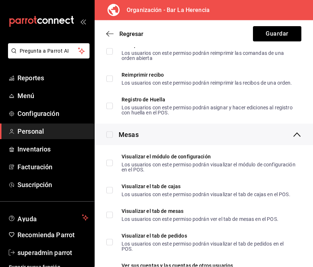
scroll to position [894, 0]
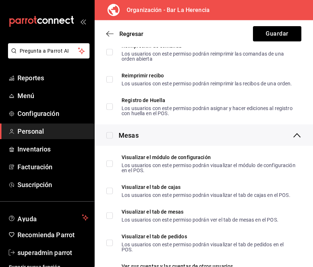
click at [110, 193] on input "Visualizar el tab de cajas Los usuarios con este permiso podrán visualizar el t…" at bounding box center [109, 191] width 7 height 7
click at [103, 187] on div "Visualizar el tab de cajas Los usuarios con este permiso podrán visualizar el t…" at bounding box center [203, 191] width 206 height 19
checkbox input "false"
click at [103, 210] on div "Visualizar el tab de mesas Los usuarios con este permiso podrán ver el tab de m…" at bounding box center [203, 215] width 206 height 19
checkbox input "true"
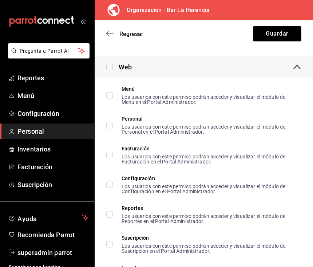
scroll to position [1187, 0]
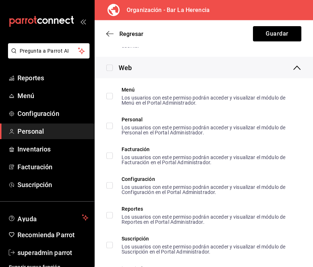
click at [109, 96] on input "Menú Los usuarios con este permiso podrán acceder y visualizar el módulo de Men…" at bounding box center [109, 96] width 7 height 7
checkbox input "true"
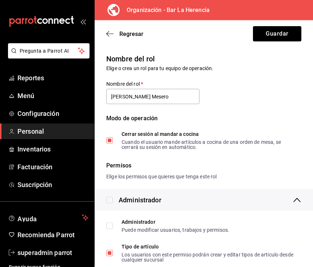
scroll to position [0, 0]
click at [286, 34] on button "Guardar" at bounding box center [277, 33] width 48 height 15
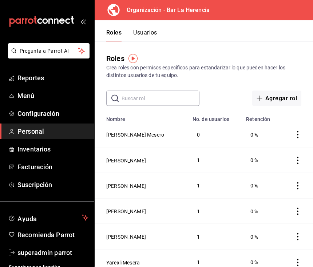
click at [137, 32] on button "Usuarios" at bounding box center [145, 35] width 24 height 12
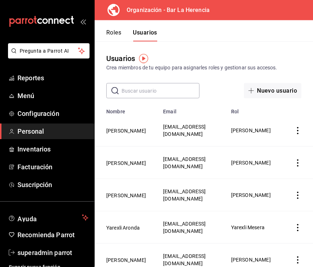
click at [262, 90] on button "Nuevo usuario" at bounding box center [272, 90] width 57 height 15
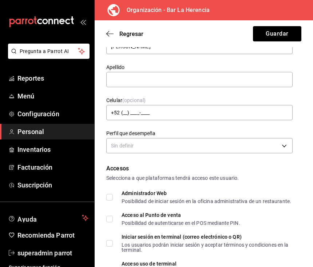
scroll to position [42, 0]
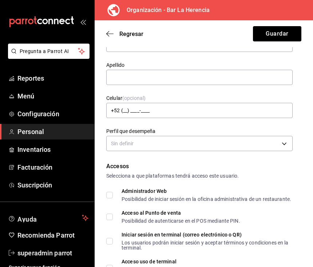
type input "Noe"
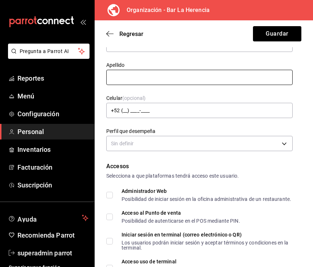
click at [144, 84] on input "text" at bounding box center [199, 77] width 186 height 15
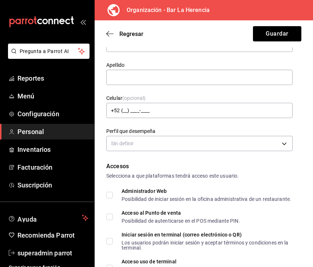
click at [146, 87] on div "Nombre Noe Apellido Celular (opcional) +52 (__) ____-____ Perfil que desempeña …" at bounding box center [194, 86] width 195 height 133
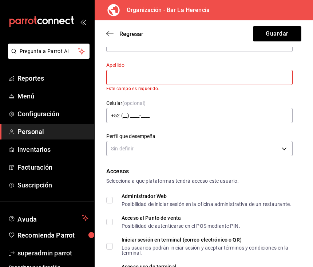
click at [133, 80] on input "text" at bounding box center [199, 77] width 186 height 15
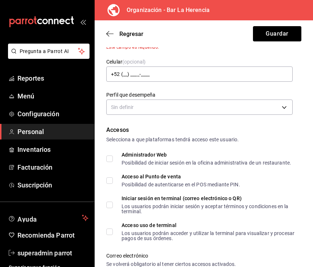
scroll to position [86, 0]
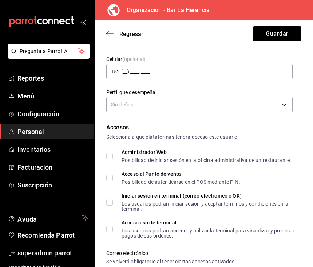
type input "Gonzalez"
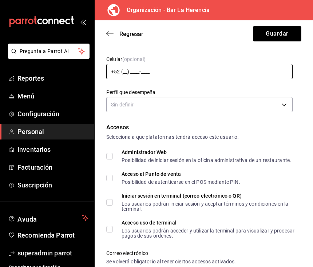
click at [165, 75] on div "Celular (opcional) +52 (__) ____-____" at bounding box center [199, 68] width 186 height 24
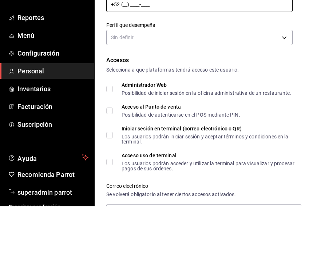
scroll to position [95, 0]
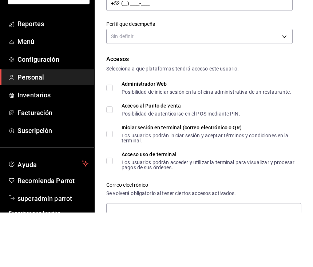
click at [166, 35] on body "Pregunta a Parrot AI Reportes Menú Configuración Personal Inventarios Facturaci…" at bounding box center [156, 133] width 313 height 267
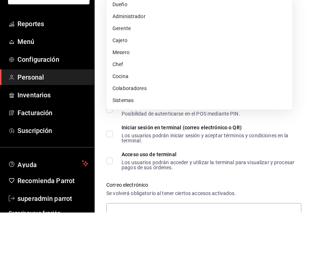
scroll to position [13, 0]
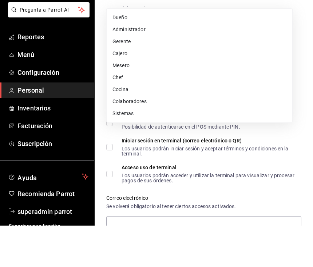
click at [131, 137] on li "Colaboradores" at bounding box center [199, 143] width 185 height 12
type input "STAFF"
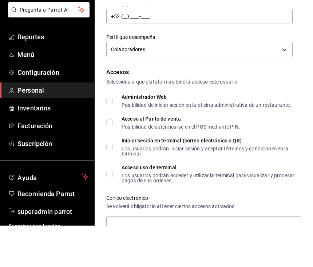
click at [108, 161] on input "Acceso al Punto de venta Posibilidad de autenticarse en el POS mediante PIN." at bounding box center [109, 164] width 7 height 7
checkbox input "true"
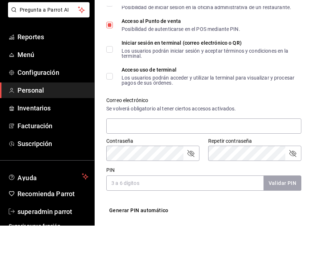
scroll to position [185, 0]
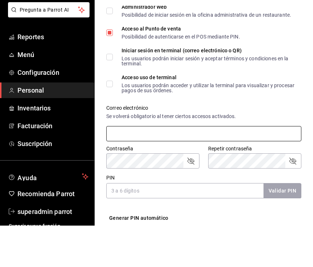
click at [244, 168] on input "text" at bounding box center [203, 175] width 195 height 15
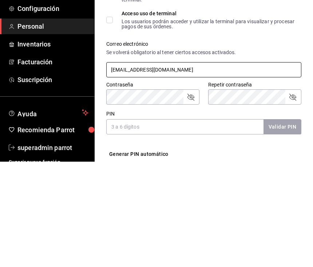
type input "Noegllp@gmail.com"
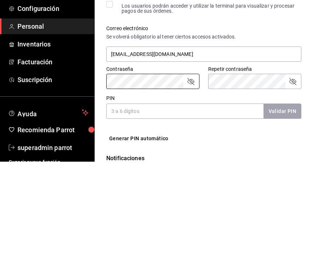
scroll to position [201, 0]
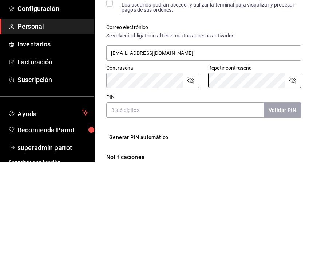
click at [190, 208] on input "PIN" at bounding box center [184, 215] width 157 height 15
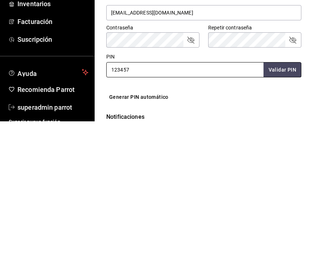
type input "123457"
click at [282, 208] on button "Validar PIN" at bounding box center [281, 216] width 39 height 16
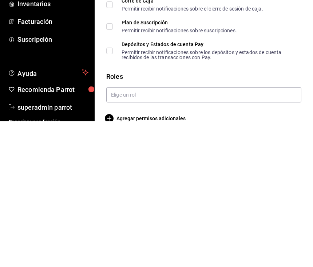
scroll to position [342, 0]
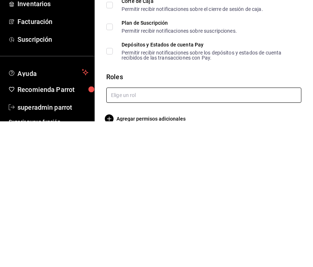
click at [227, 233] on input "text" at bounding box center [203, 240] width 195 height 15
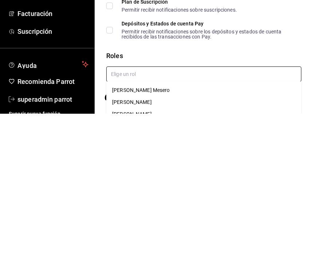
click at [132, 238] on li "Noe Mesero" at bounding box center [203, 244] width 195 height 12
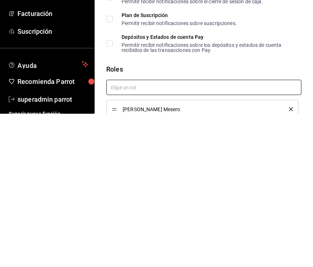
checkbox input "true"
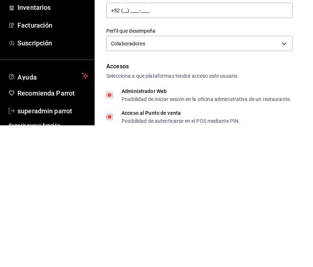
scroll to position [0, 0]
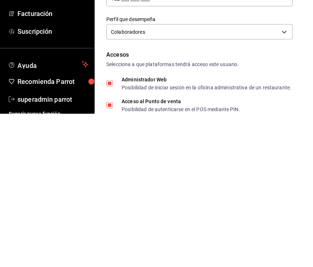
click at [287, 36] on button "Guardar" at bounding box center [277, 33] width 48 height 15
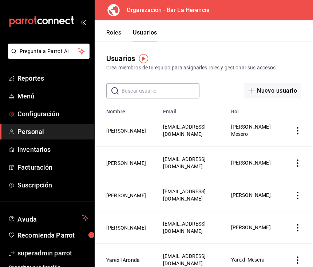
click at [14, 118] on span "mailbox folders" at bounding box center [12, 114] width 6 height 9
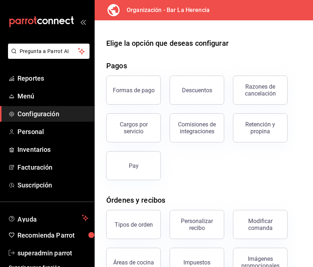
click at [210, 90] on div "Descuentos" at bounding box center [197, 90] width 30 height 7
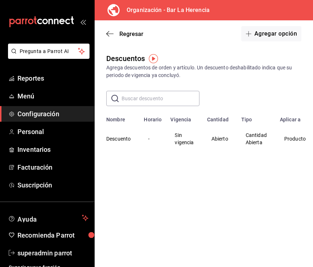
click at [289, 35] on button "Agregar opción" at bounding box center [271, 33] width 60 height 15
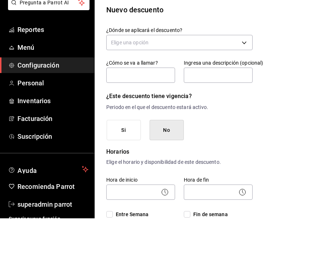
click at [247, 43] on body "Pregunta a Parrot AI Reportes Menú Configuración Personal Inventarios Facturaci…" at bounding box center [156, 133] width 313 height 267
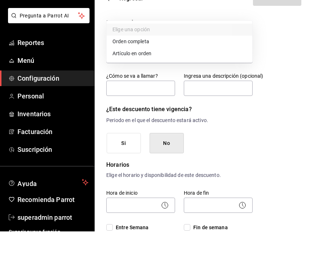
click at [141, 91] on li "Artículo en orden" at bounding box center [179, 89] width 145 height 12
type input "ORDER_ITEM"
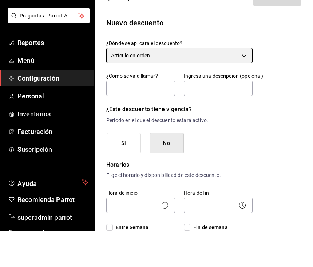
scroll to position [0, 0]
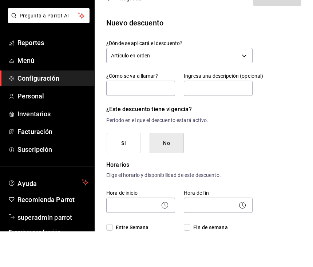
click at [239, 82] on body "Pregunta a Parrot AI Reportes Menú Configuración Personal Inventarios Facturaci…" at bounding box center [156, 133] width 313 height 267
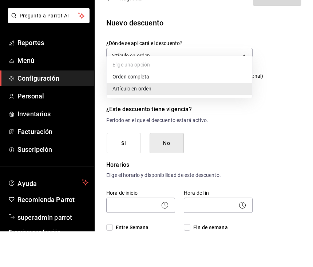
click at [255, 160] on div at bounding box center [156, 133] width 313 height 267
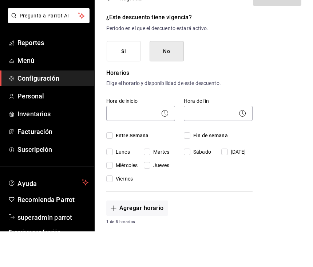
scroll to position [96, 0]
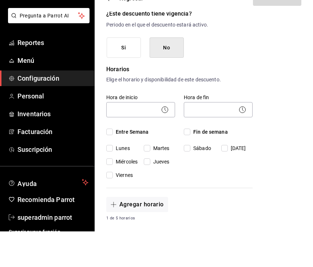
click at [116, 164] on span "Entre Semana" at bounding box center [131, 168] width 36 height 8
click at [113, 164] on input "Entre Semana" at bounding box center [109, 167] width 7 height 7
checkbox input "true"
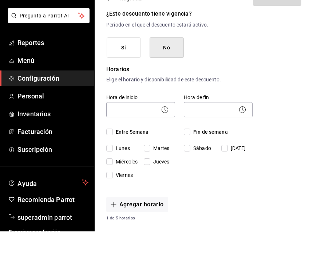
checkbox input "true"
click at [189, 164] on input "Fin de semana" at bounding box center [187, 167] width 7 height 7
checkbox input "true"
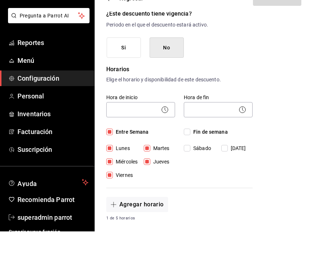
checkbox input "true"
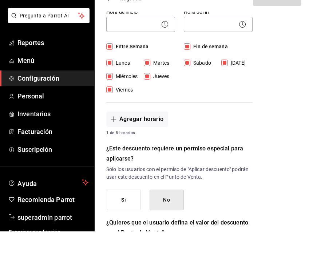
scroll to position [188, 0]
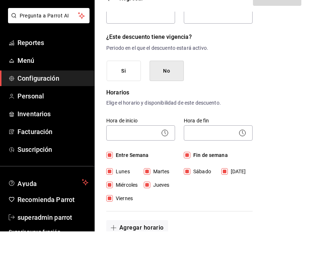
scroll to position [72, 0]
click at [118, 97] on button "Si" at bounding box center [124, 107] width 34 height 21
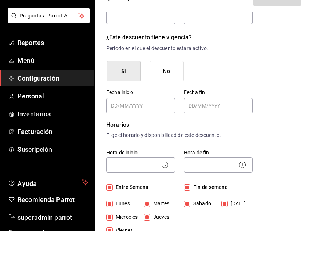
click at [169, 99] on button "No" at bounding box center [166, 107] width 34 height 21
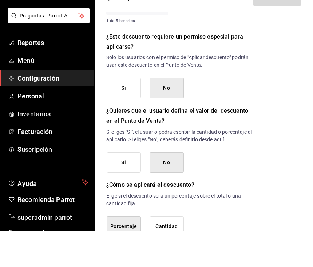
scroll to position [293, 0]
click at [132, 114] on button "Si" at bounding box center [124, 124] width 34 height 21
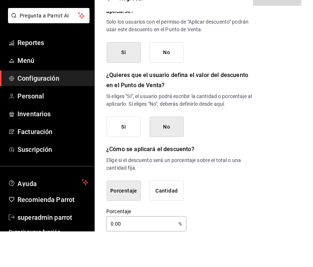
scroll to position [326, 0]
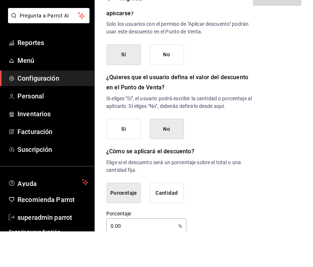
click at [130, 154] on button "Si" at bounding box center [124, 164] width 34 height 21
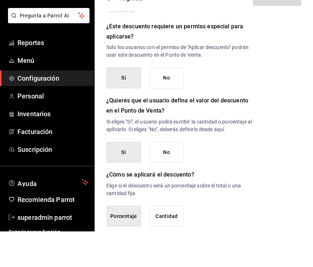
click at [172, 178] on button "No" at bounding box center [166, 188] width 34 height 21
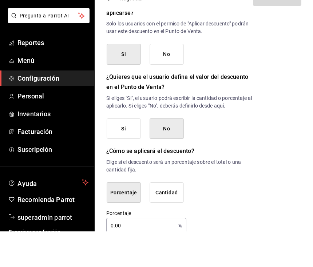
scroll to position [326, 0]
click at [178, 258] on p "%" at bounding box center [180, 262] width 4 height 8
click at [150, 254] on input "0.00" at bounding box center [140, 261] width 69 height 15
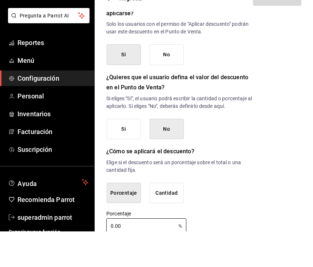
scroll to position [13, 0]
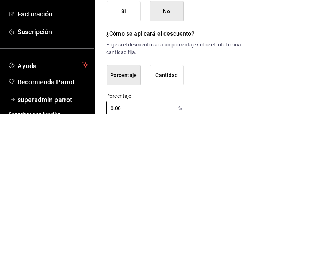
click at [242, 246] on div "Porcentaje 0.00 % Porcentaje" at bounding box center [179, 257] width 146 height 23
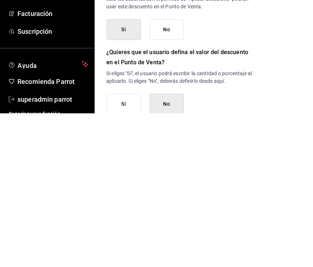
scroll to position [233, 0]
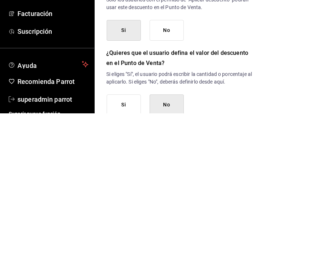
click at [131, 248] on button "Si" at bounding box center [124, 258] width 34 height 21
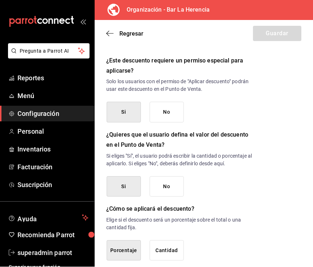
scroll to position [303, 0]
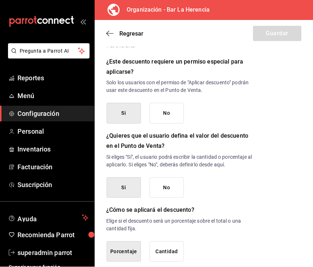
click at [131, 242] on button "Porcentaje" at bounding box center [124, 252] width 34 height 21
click at [129, 242] on button "Porcentaje" at bounding box center [124, 252] width 34 height 21
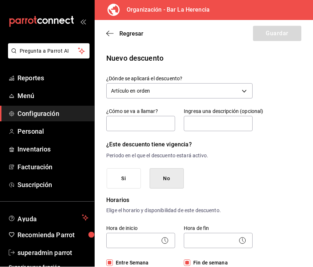
scroll to position [0, 0]
click at [155, 116] on input "text" at bounding box center [140, 123] width 69 height 15
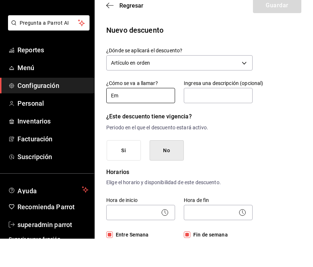
type input "E"
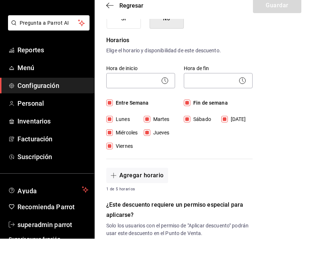
scroll to position [113, 0]
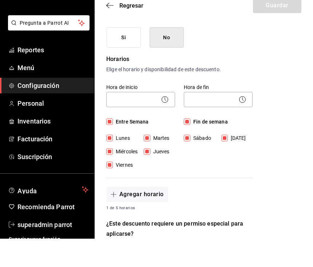
type input "Descuento"
click at [133, 56] on button "Si" at bounding box center [124, 66] width 34 height 21
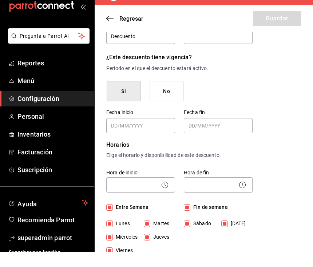
scroll to position [72, 0]
click at [179, 96] on button "No" at bounding box center [166, 106] width 34 height 21
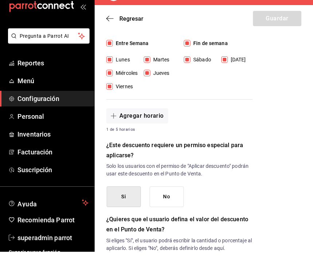
scroll to position [194, 0]
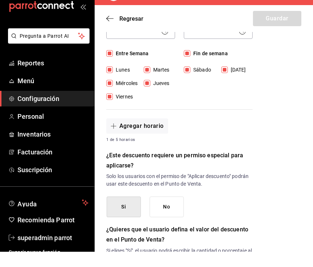
click at [154, 134] on button "Agregar horario" at bounding box center [137, 141] width 62 height 15
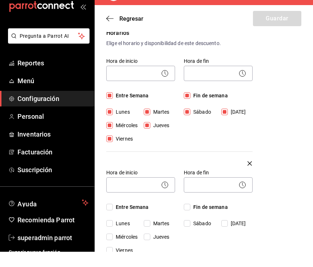
scroll to position [152, 0]
click at [114, 219] on span "Entre Semana" at bounding box center [131, 223] width 36 height 8
click at [113, 219] on input "Entre Semana" at bounding box center [109, 222] width 7 height 7
checkbox input "true"
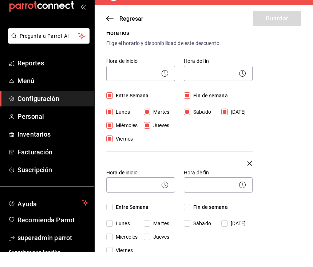
checkbox input "true"
click at [194, 219] on span "Fin de semana" at bounding box center [208, 223] width 37 height 8
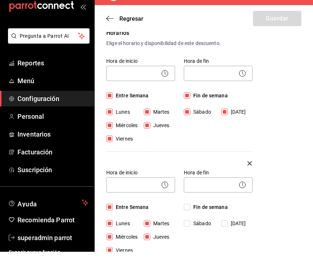
click at [190, 219] on input "Fin de semana" at bounding box center [187, 222] width 7 height 7
checkbox input "true"
click at [167, 197] on circle at bounding box center [165, 200] width 6 height 6
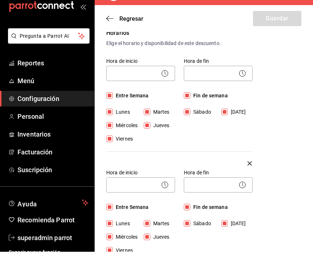
click at [141, 168] on body "Pregunta a Parrot AI Reportes Menú Configuración Personal Inventarios Facturaci…" at bounding box center [156, 133] width 313 height 267
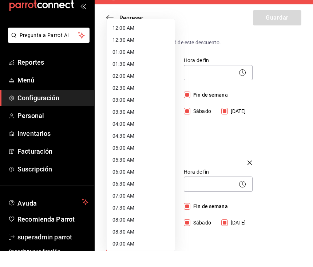
scroll to position [13, 0]
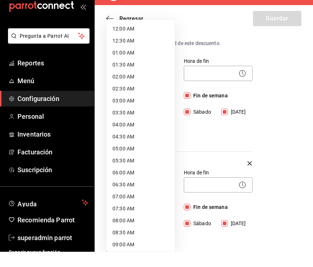
click at [131, 257] on li "09:00 AM" at bounding box center [141, 260] width 68 height 12
type input "09:00"
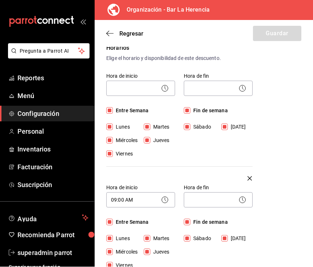
click at [140, 76] on body "Pregunta a Parrot AI Reportes Menú Configuración Personal Inventarios Facturaci…" at bounding box center [156, 133] width 313 height 267
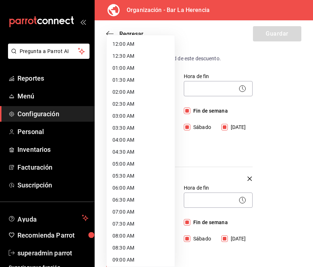
click at [125, 261] on li "09:00 AM" at bounding box center [141, 260] width 68 height 12
type input "09:00"
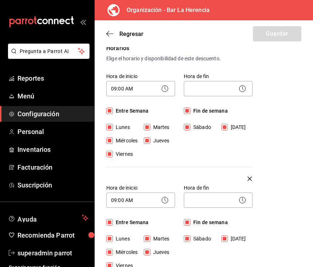
click at [215, 69] on body "Pregunta a Parrot AI Reportes Menú Configuración Personal Inventarios Facturaci…" at bounding box center [156, 133] width 313 height 267
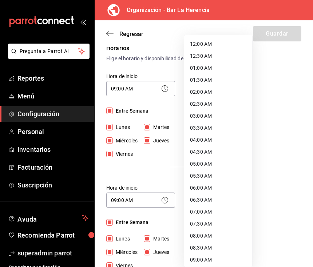
click at [200, 257] on li "09:00 AM" at bounding box center [218, 260] width 68 height 12
type input "09:00"
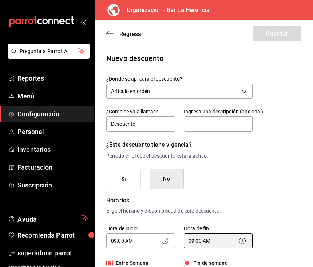
scroll to position [0, 0]
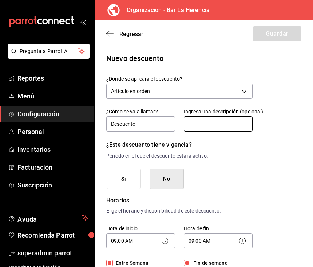
click at [235, 128] on input "text" at bounding box center [218, 123] width 69 height 15
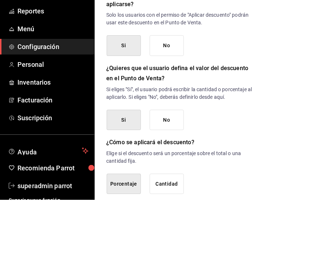
scroll to position [415, 0]
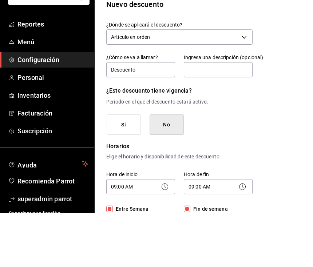
scroll to position [0, 0]
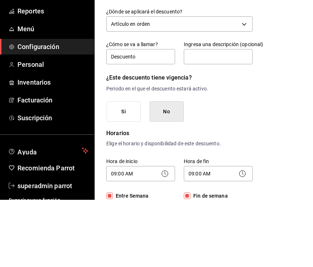
click at [242, 94] on body "Pregunta a Parrot AI Reportes Menú Configuración Personal Inventarios Facturaci…" at bounding box center [156, 133] width 313 height 267
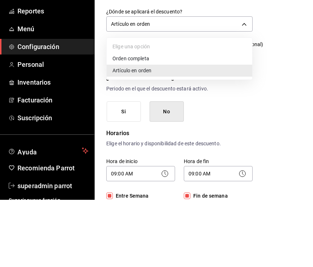
click at [203, 129] on li "Orden completa" at bounding box center [179, 126] width 145 height 12
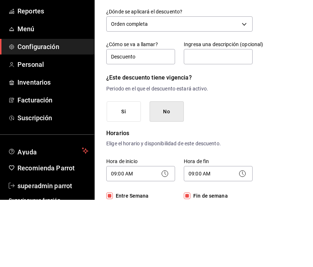
click at [289, 32] on div "Regresar Guardar" at bounding box center [204, 33] width 218 height 27
click at [282, 39] on div "Regresar Guardar" at bounding box center [204, 33] width 218 height 27
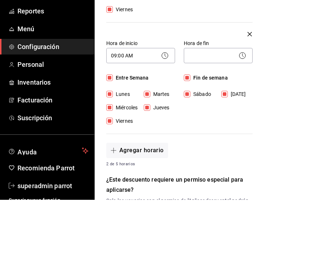
scroll to position [235, 0]
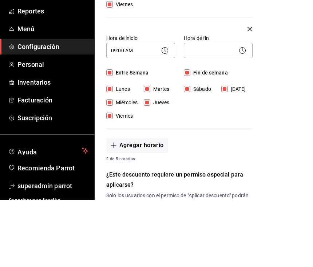
click at [281, 35] on div "Regresar Guardar" at bounding box center [204, 33] width 218 height 27
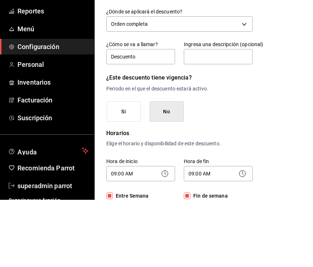
scroll to position [0, 0]
click at [243, 90] on body "Pregunta a Parrot AI Reportes Menú Configuración Personal Inventarios Facturaci…" at bounding box center [156, 133] width 313 height 267
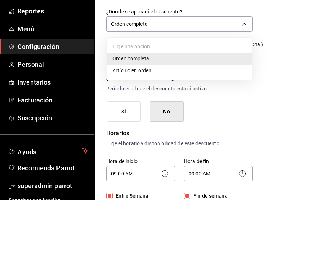
click at [195, 140] on li "Artículo en orden" at bounding box center [179, 138] width 145 height 12
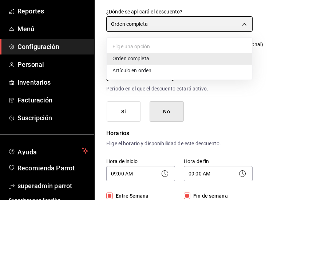
type input "ORDER_ITEM"
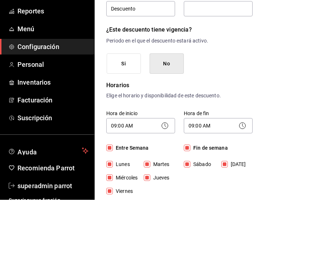
scroll to position [48, 0]
click at [165, 136] on button "No" at bounding box center [166, 131] width 34 height 21
click at [128, 136] on button "Si" at bounding box center [124, 131] width 34 height 21
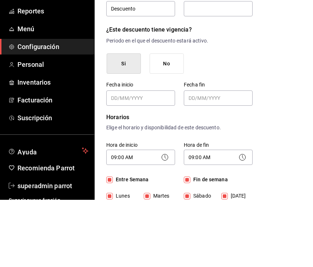
click at [171, 132] on button "No" at bounding box center [166, 131] width 34 height 21
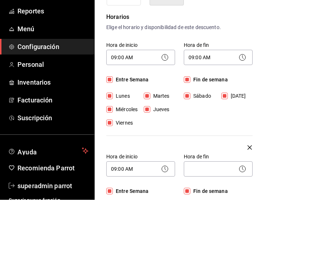
scroll to position [114, 0]
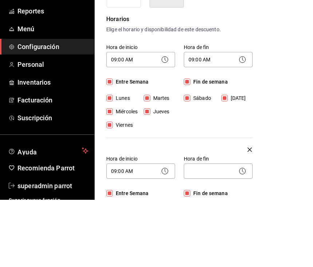
click at [207, 96] on p "Elige el horario y disponibilidad de este descuento." at bounding box center [179, 97] width 146 height 8
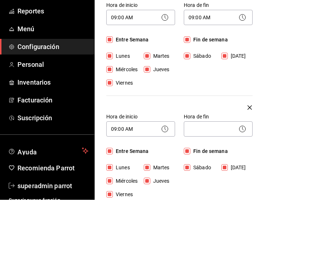
scroll to position [160, 0]
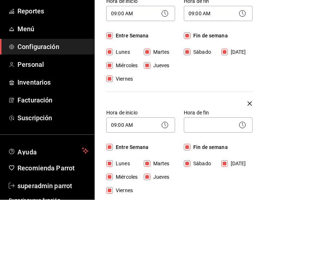
click at [251, 166] on icon "button" at bounding box center [249, 170] width 4 height 9
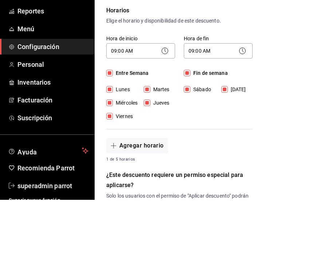
scroll to position [123, 0]
click at [248, 92] on div "Horarios Elige el horario y disponibilidad de este descuento. Hora de inicio 09…" at bounding box center [179, 151] width 146 height 157
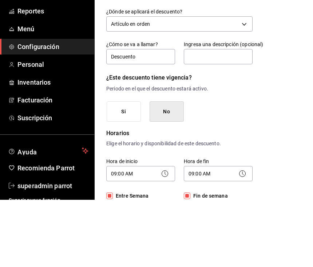
scroll to position [0, 0]
click at [278, 36] on button "Guardar" at bounding box center [277, 33] width 48 height 15
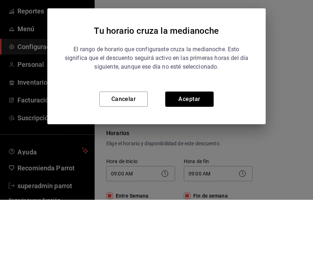
click at [196, 165] on button "Aceptar" at bounding box center [189, 166] width 48 height 15
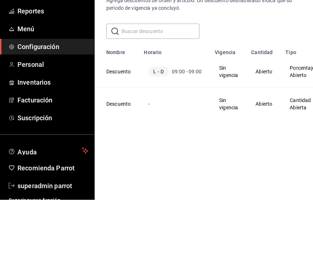
click at [64, 93] on span "Menú" at bounding box center [52, 96] width 71 height 10
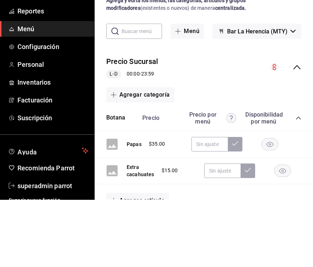
click at [173, 32] on button "Menús" at bounding box center [167, 35] width 18 height 12
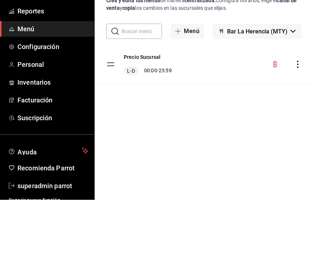
click at [208, 37] on button "Categorías" at bounding box center [202, 35] width 29 height 12
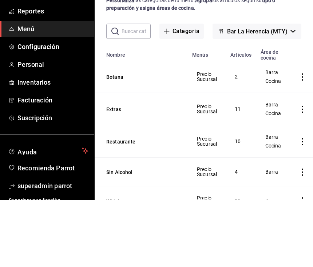
click at [248, 35] on button "Artículos" at bounding box center [241, 35] width 24 height 12
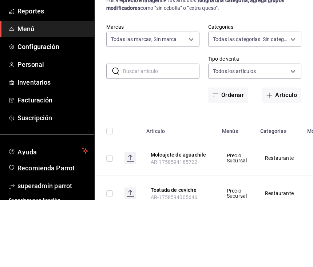
type input "523124bf-2114-4c82-bcc6-495e03dd567d"
type input "25737e07-4ee6-4dac-b48c-aa844738745b,98e66ad7-073c-4557-9428-7b6043a1c31c,41f6b…"
click at [280, 162] on button "Artículo" at bounding box center [281, 162] width 39 height 15
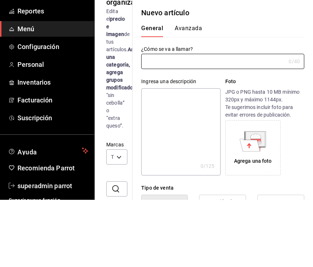
type input "AR-1758598070910"
click at [232, 129] on input "text" at bounding box center [213, 128] width 144 height 15
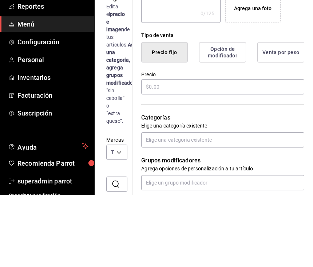
scroll to position [154, 0]
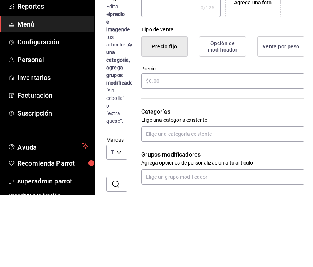
type input "Hot dogs"
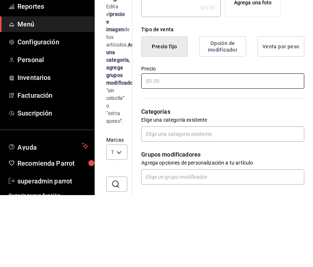
click at [189, 145] on input "text" at bounding box center [222, 152] width 163 height 15
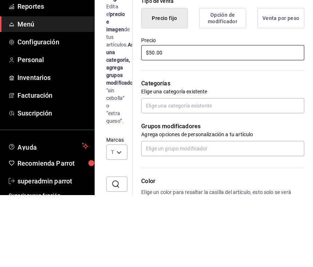
scroll to position [198, 0]
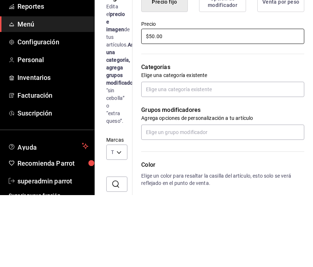
type input "$50.00"
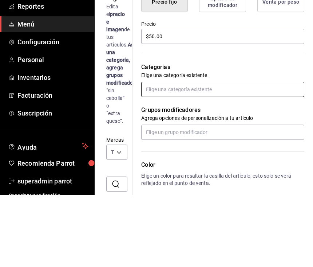
click at [238, 154] on input "text" at bounding box center [222, 161] width 163 height 15
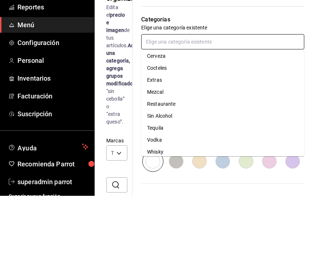
scroll to position [14, 0]
click at [169, 170] on li "Restaurante" at bounding box center [222, 176] width 163 height 12
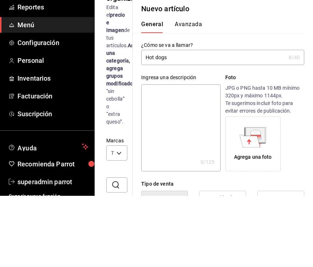
scroll to position [0, 0]
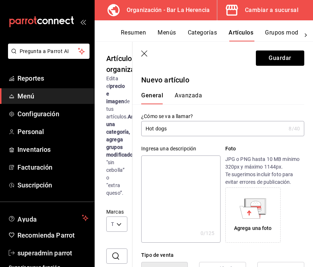
click at [277, 60] on button "Guardar" at bounding box center [280, 58] width 48 height 15
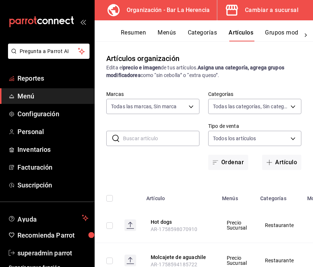
click at [60, 81] on span "Reportes" at bounding box center [52, 78] width 71 height 10
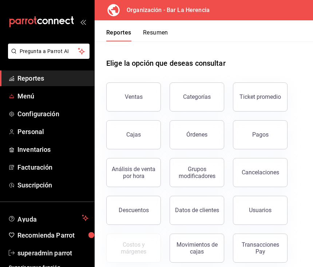
click at [48, 96] on span "Menú" at bounding box center [52, 96] width 71 height 10
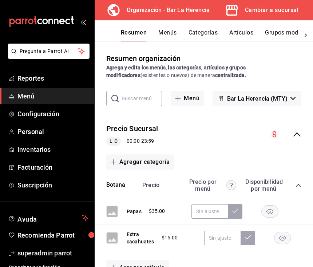
click at [169, 36] on button "Menús" at bounding box center [167, 35] width 18 height 12
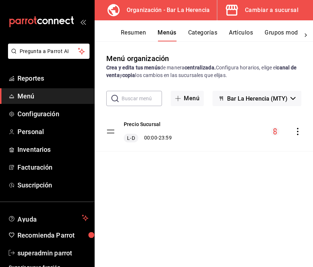
click at [214, 36] on button "Categorías" at bounding box center [202, 35] width 29 height 12
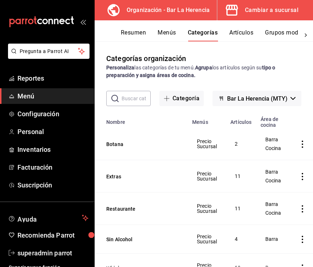
click at [251, 40] on button "Artículos" at bounding box center [241, 35] width 24 height 12
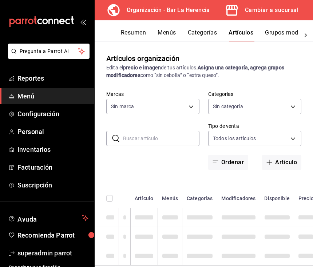
type input "523124bf-2114-4c82-bcc6-495e03dd567d"
type input "25737e07-4ee6-4dac-b48c-aa844738745b,98e66ad7-073c-4557-9428-7b6043a1c31c,41f6b…"
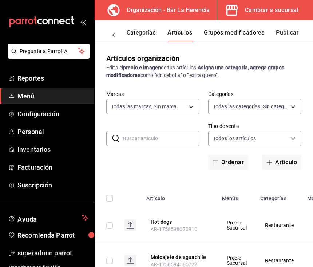
scroll to position [0, 63]
click at [240, 32] on button "Grupos modificadores" at bounding box center [234, 35] width 60 height 12
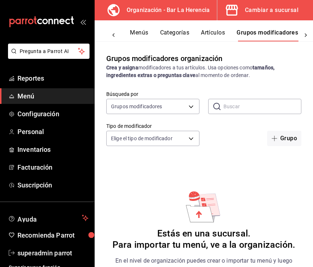
scroll to position [0, 28]
click at [220, 34] on button "Artículos" at bounding box center [212, 35] width 24 height 12
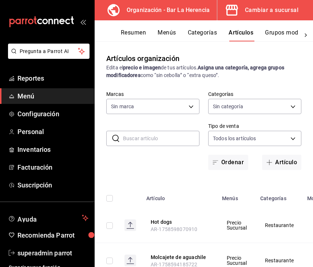
type input "523124bf-2114-4c82-bcc6-495e03dd567d"
type input "25737e07-4ee6-4dac-b48c-aa844738745b,98e66ad7-073c-4557-9428-7b6043a1c31c,41f6b…"
click at [206, 33] on button "Categorías" at bounding box center [202, 35] width 29 height 12
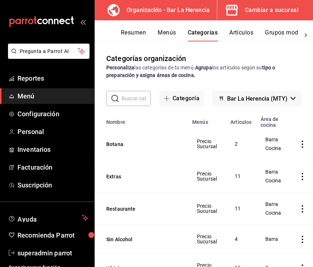
click at [175, 36] on button "Menús" at bounding box center [166, 35] width 18 height 12
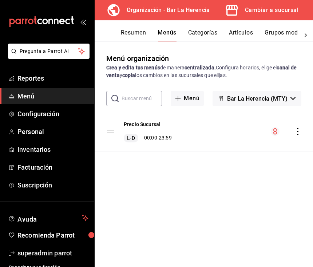
click at [145, 33] on button "Resumen" at bounding box center [133, 35] width 25 height 12
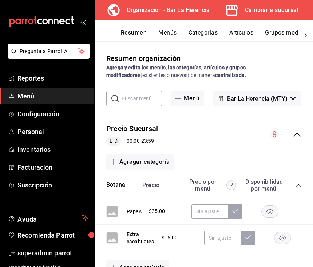
click at [173, 36] on button "Menús" at bounding box center [167, 35] width 18 height 12
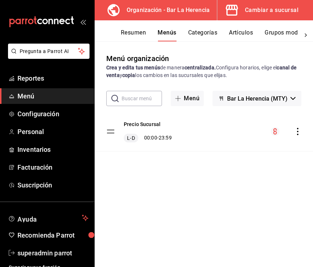
click at [205, 130] on div "Precio Sucursal L-D 00:00 - 23:59" at bounding box center [204, 131] width 218 height 39
click at [210, 35] on button "Categorías" at bounding box center [202, 35] width 29 height 12
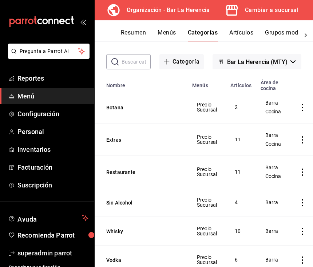
scroll to position [44, 0]
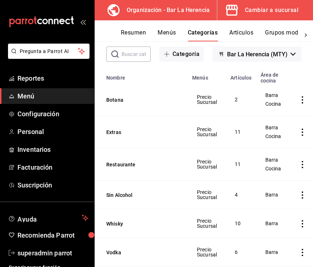
click at [206, 177] on td "Precio Sucursal" at bounding box center [207, 164] width 38 height 32
click at [202, 165] on span "Precio Sucursal" at bounding box center [207, 164] width 20 height 10
click at [253, 32] on button "Artículos" at bounding box center [241, 35] width 24 height 12
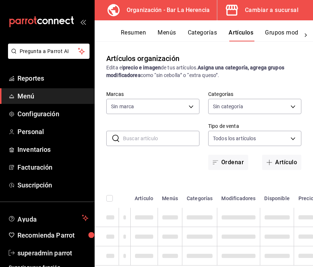
type input "523124bf-2114-4c82-bcc6-495e03dd567d"
type input "25737e07-4ee6-4dac-b48c-aa844738745b,98e66ad7-073c-4557-9428-7b6043a1c31c,41f6b…"
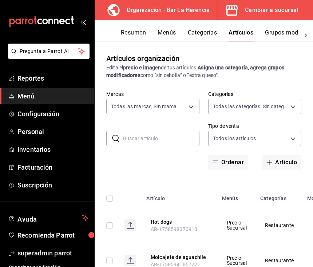
click at [197, 232] on th "Hot dogs AR-1758598070910" at bounding box center [180, 225] width 76 height 35
click at [193, 109] on body "Pregunta a Parrot AI Reportes Menú Configuración Personal Inventarios Facturaci…" at bounding box center [156, 133] width 313 height 267
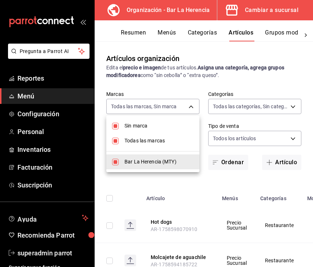
click at [189, 105] on div at bounding box center [156, 133] width 313 height 267
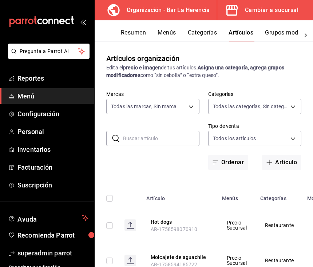
click at [288, 105] on body "Pregunta a Parrot AI Reportes Menú Configuración Personal Inventarios Facturaci…" at bounding box center [156, 133] width 313 height 267
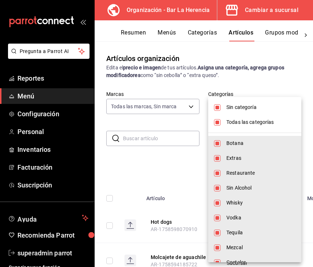
click at [290, 103] on li "Sin categoría" at bounding box center [254, 107] width 93 height 15
click at [276, 109] on span "Sin categoría" at bounding box center [260, 108] width 69 height 8
checkbox input "true"
click at [294, 89] on div at bounding box center [156, 133] width 313 height 267
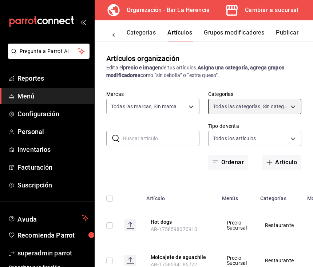
scroll to position [0, 63]
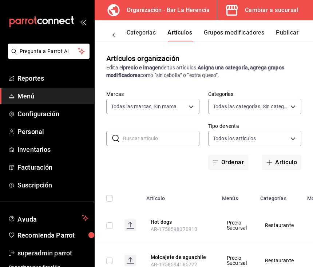
click at [255, 36] on button "Grupos modificadores" at bounding box center [234, 35] width 60 height 12
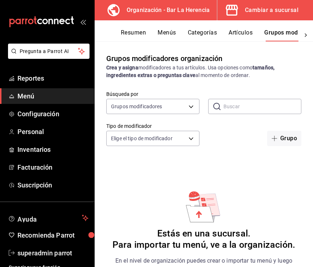
click at [21, 149] on span "Inventarios" at bounding box center [52, 150] width 71 height 10
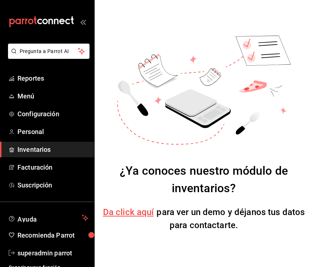
click at [126, 217] on span "Da click aquí" at bounding box center [128, 212] width 51 height 10
click at [23, 98] on span "Menú" at bounding box center [52, 96] width 71 height 10
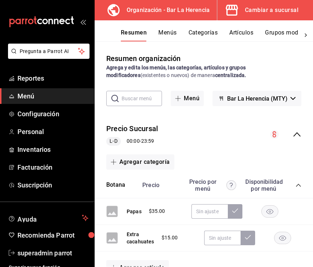
click at [122, 159] on button "Agregar categoría" at bounding box center [140, 161] width 68 height 15
click at [198, 137] on div at bounding box center [156, 133] width 313 height 267
click at [160, 35] on button "Menús" at bounding box center [167, 35] width 18 height 12
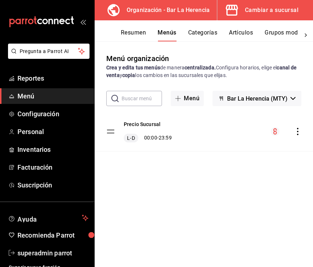
click at [294, 137] on div "Precio Sucursal L-D 00:00 - 23:59" at bounding box center [204, 131] width 218 height 39
click at [105, 127] on div "Precio Sucursal L-D 00:00 - 23:59" at bounding box center [204, 131] width 218 height 39
click at [112, 133] on tbody "Precio Sucursal L-D 00:00 - 23:59" at bounding box center [204, 132] width 218 height 40
click at [114, 132] on tbody "Precio Sucursal L-D 00:00 - 23:59" at bounding box center [204, 132] width 218 height 40
click at [190, 100] on button "Menú" at bounding box center [186, 98] width 33 height 15
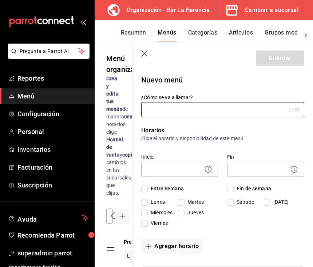
type input "1758598548405"
click at [141, 48] on header "Guardar" at bounding box center [222, 57] width 180 height 30
click at [145, 57] on icon "button" at bounding box center [144, 54] width 7 height 7
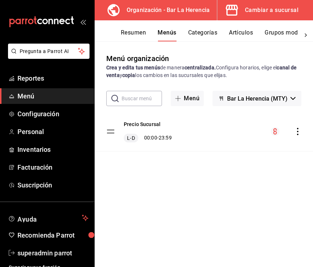
click at [193, 36] on button "Categorías" at bounding box center [202, 35] width 29 height 12
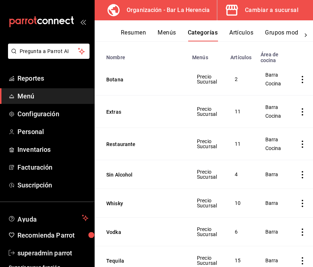
scroll to position [67, 0]
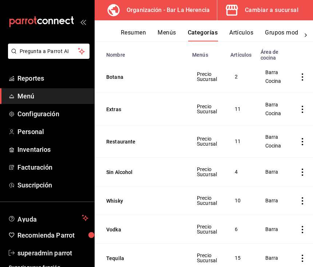
click at [120, 142] on button "Restaurante" at bounding box center [142, 141] width 73 height 7
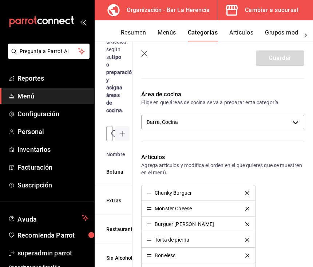
scroll to position [88, 0]
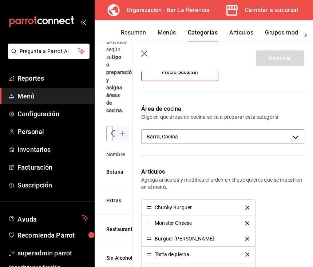
click at [161, 137] on body "Pregunta a Parrot AI Reportes Menú Configuración Personal Inventarios Facturaci…" at bounding box center [156, 133] width 313 height 267
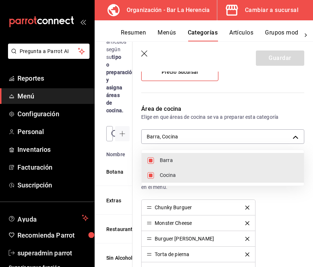
click at [152, 159] on input "checkbox" at bounding box center [150, 160] width 7 height 7
checkbox input "false"
type input "2e489353-fda3-49e8-b24e-8c902f6672cd"
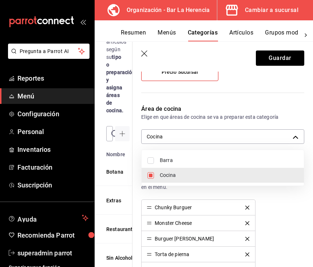
click at [149, 160] on input "checkbox" at bounding box center [150, 160] width 7 height 7
checkbox input "true"
type input "2e489353-fda3-49e8-b24e-8c902f6672cd,befc630c-4522-45a1-ad29-db7dbacd42e6"
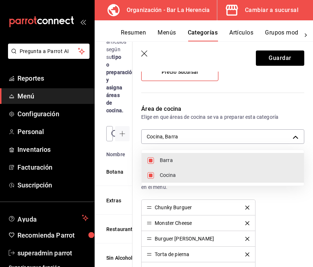
click at [166, 106] on div at bounding box center [156, 133] width 313 height 267
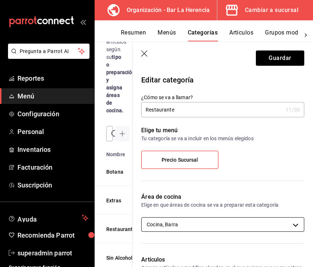
scroll to position [0, 0]
click at [265, 56] on button "Guardar" at bounding box center [280, 58] width 48 height 15
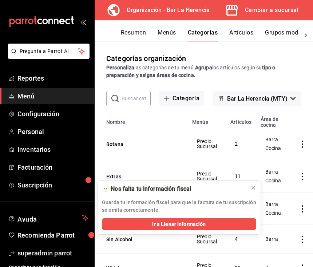
click at [231, 36] on button "Artículos" at bounding box center [241, 35] width 24 height 12
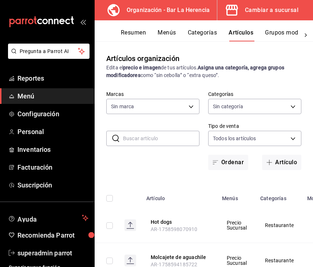
click at [277, 162] on button "Artículo" at bounding box center [281, 162] width 39 height 15
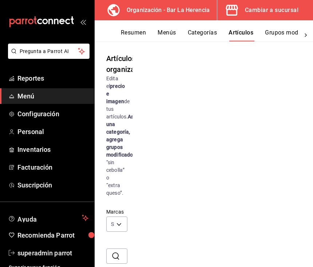
type input "523124bf-2114-4c82-bcc6-495e03dd567d"
type input "25737e07-4ee6-4dac-b48c-aa844738745b,98e66ad7-073c-4557-9428-7b6043a1c31c,41f6b…"
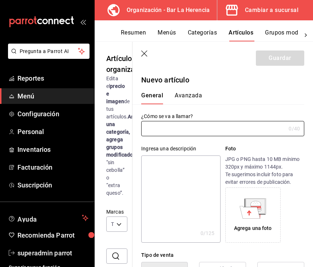
type input "AR-1758599431900"
click at [240, 128] on input "text" at bounding box center [213, 128] width 144 height 15
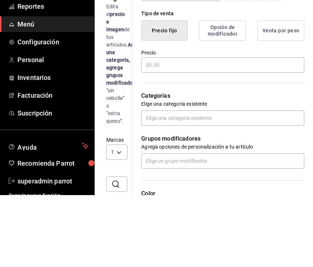
scroll to position [185, 0]
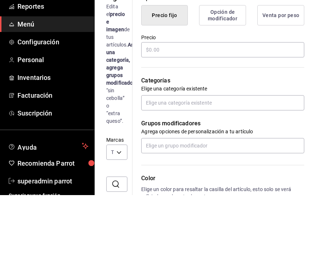
type input "Promocion"
click at [236, 114] on input "text" at bounding box center [222, 121] width 163 height 15
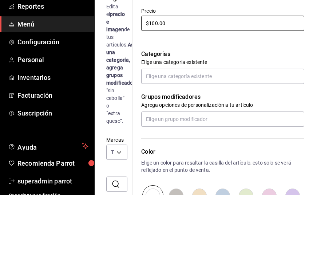
scroll to position [215, 0]
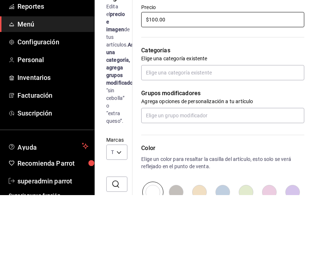
type input "$100.00"
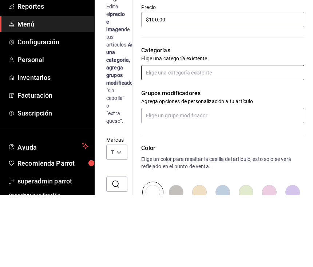
click at [265, 137] on input "text" at bounding box center [222, 144] width 163 height 15
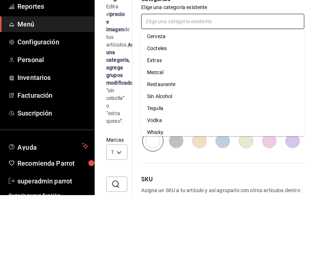
scroll to position [266, 0]
click at [175, 150] on li "Restaurante" at bounding box center [222, 156] width 163 height 12
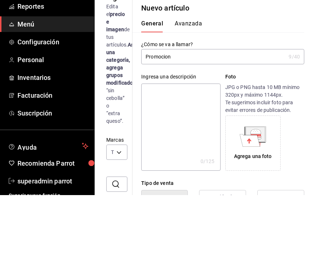
scroll to position [0, 0]
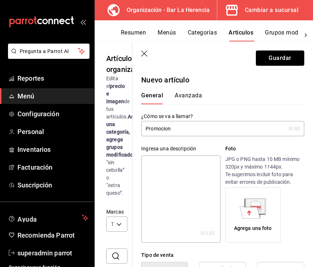
click at [291, 61] on button "Guardar" at bounding box center [280, 58] width 48 height 15
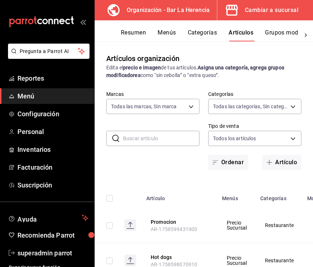
click at [210, 33] on button "Categorías" at bounding box center [202, 35] width 29 height 12
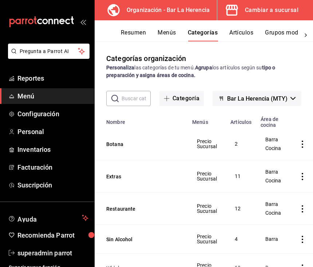
click at [161, 208] on button "Restaurante" at bounding box center [142, 208] width 73 height 7
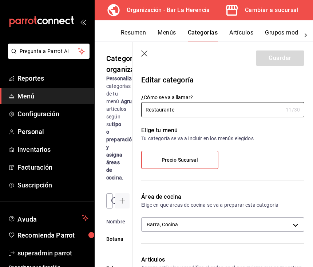
click at [205, 159] on label "Precio Sucursal" at bounding box center [179, 159] width 76 height 17
click at [0, 0] on input "Precio Sucursal" at bounding box center [0, 0] width 0 height 0
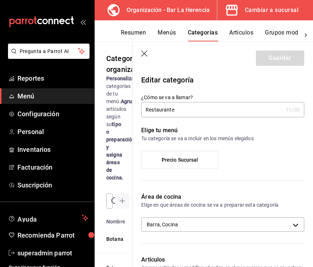
click at [203, 159] on label "Precio Sucursal" at bounding box center [179, 159] width 76 height 17
click at [0, 0] on input "Precio Sucursal" at bounding box center [0, 0] width 0 height 0
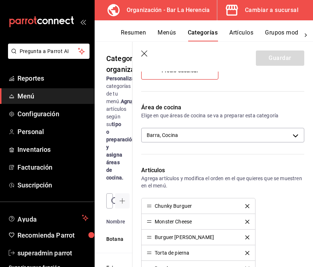
scroll to position [81, 0]
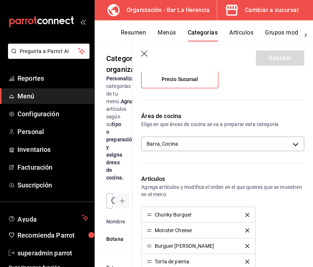
click at [241, 143] on body "Pregunta a Parrot AI Reportes Menú Configuración Personal Inventarios Facturaci…" at bounding box center [156, 133] width 313 height 267
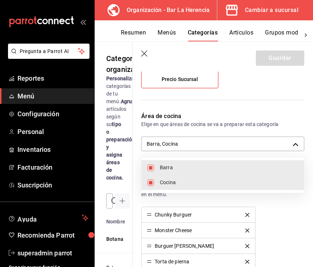
click at [231, 168] on span "Barra" at bounding box center [229, 168] width 138 height 8
type input "2e489353-fda3-49e8-b24e-8c902f6672cd"
checkbox input "false"
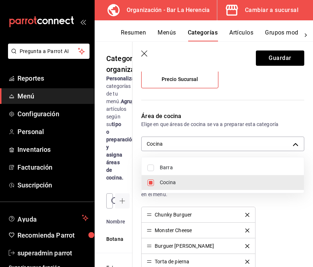
click at [223, 170] on span "Barra" at bounding box center [229, 168] width 138 height 8
type input "2e489353-fda3-49e8-b24e-8c902f6672cd,befc630c-4522-45a1-ad29-db7dbacd42e6"
checkbox input "true"
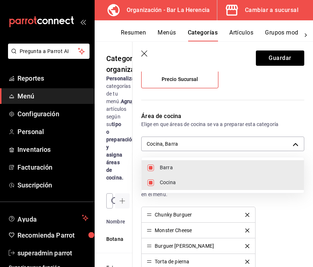
click at [281, 61] on div at bounding box center [156, 133] width 313 height 267
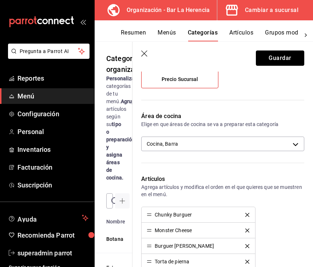
click at [290, 60] on button "Guardar" at bounding box center [280, 58] width 48 height 15
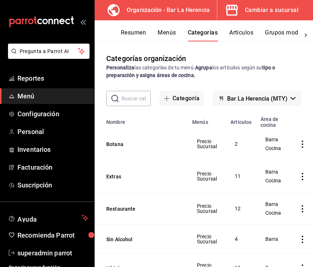
click at [58, 86] on link "Reportes" at bounding box center [47, 79] width 94 height 16
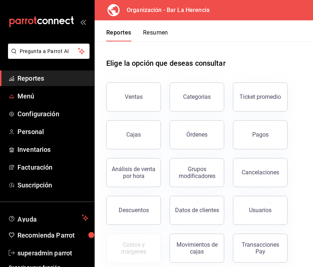
click at [63, 95] on span "Menú" at bounding box center [52, 96] width 71 height 10
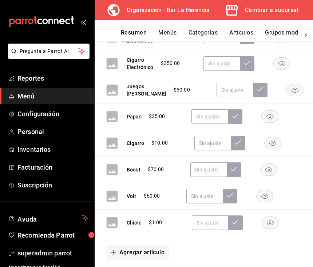
scroll to position [388, 0]
click at [170, 33] on button "Menús" at bounding box center [167, 35] width 18 height 12
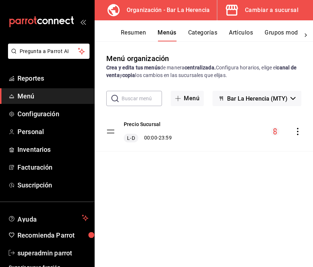
click at [207, 33] on button "Categorías" at bounding box center [202, 35] width 29 height 12
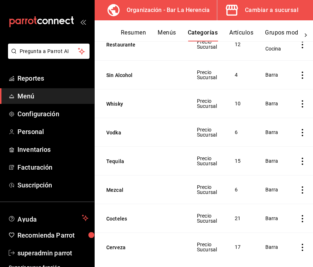
scroll to position [164, 0]
click at [248, 35] on button "Artículos" at bounding box center [241, 35] width 24 height 12
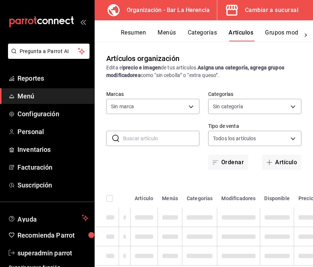
type input "523124bf-2114-4c82-bcc6-495e03dd567d"
type input "25737e07-4ee6-4dac-b48c-aa844738745b,98e66ad7-073c-4557-9428-7b6043a1c31c,41f6b…"
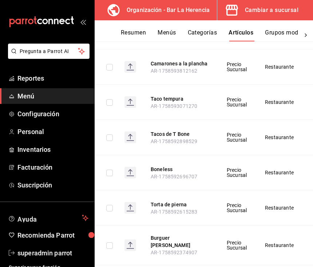
scroll to position [300, 0]
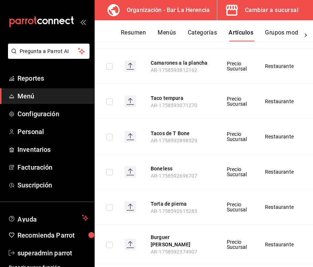
click at [293, 32] on button "Grupos modificadores" at bounding box center [295, 35] width 60 height 12
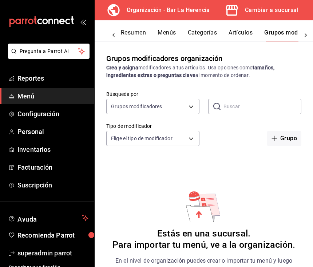
scroll to position [0, 28]
click at [192, 107] on body "Pregunta a Parrot AI Reportes Menú Configuración Personal Inventarios Facturaci…" at bounding box center [156, 133] width 313 height 267
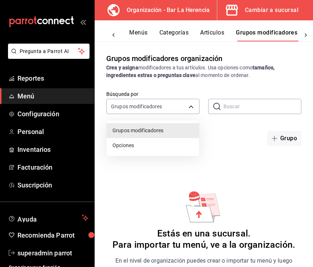
click at [183, 145] on span "Opciones" at bounding box center [152, 146] width 81 height 8
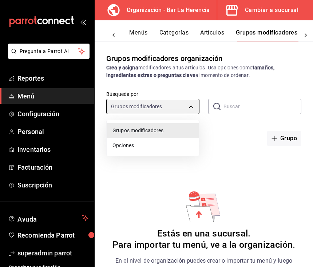
type input "OPTION"
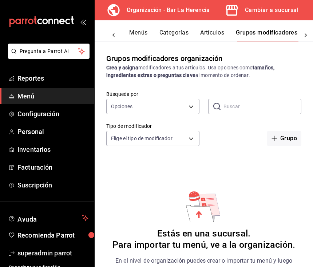
click at [188, 102] on body "Pregunta a Parrot AI Reportes Menú Configuración Personal Inventarios Facturaci…" at bounding box center [156, 133] width 313 height 267
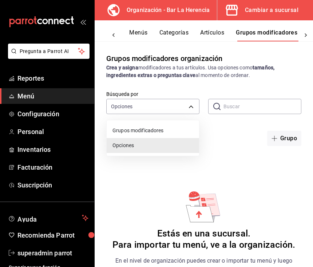
click at [234, 164] on div at bounding box center [156, 133] width 313 height 267
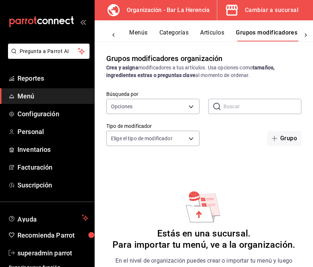
click at [224, 149] on div "Grupos modificadores organización Crea y asigna modificadores a tus artículos. …" at bounding box center [204, 153] width 218 height 225
click at [193, 134] on body "Pregunta a Parrot AI Reportes Menú Configuración Personal Inventarios Facturaci…" at bounding box center [156, 133] width 313 height 267
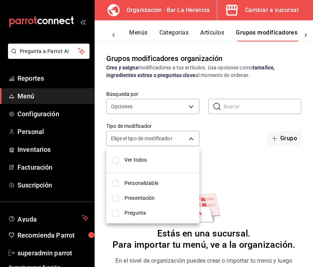
click at [233, 135] on div at bounding box center [156, 133] width 313 height 267
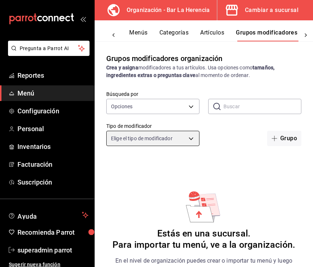
scroll to position [0, 0]
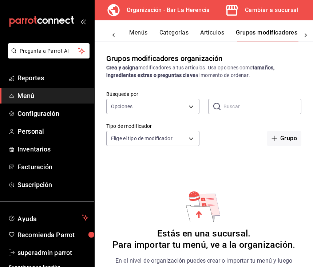
click at [73, 116] on span "Configuración" at bounding box center [52, 114] width 71 height 10
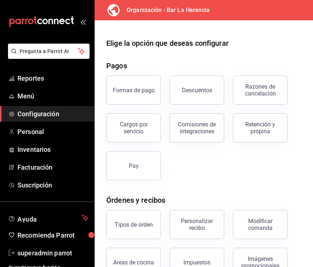
click at [211, 87] on button "Descuentos" at bounding box center [196, 90] width 55 height 29
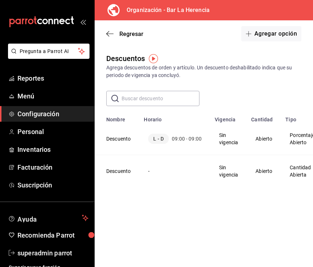
click at [259, 139] on td "Abierto" at bounding box center [263, 139] width 34 height 32
click at [280, 32] on button "Agregar opción" at bounding box center [271, 33] width 60 height 15
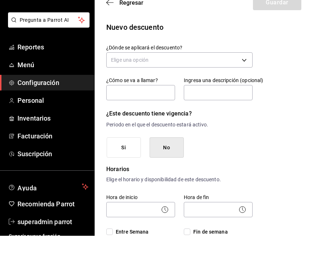
click at [237, 61] on body "Pregunta a Parrot AI Reportes Menú Configuración Personal Inventarios Facturaci…" at bounding box center [156, 133] width 313 height 267
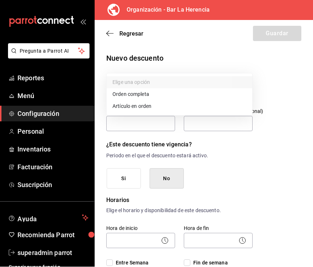
click at [209, 107] on li "Artículo en orden" at bounding box center [179, 107] width 145 height 12
type input "ORDER_ITEM"
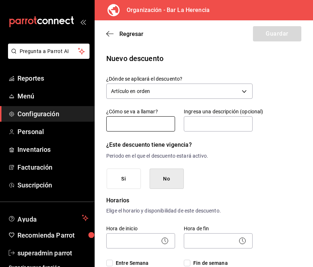
click at [171, 116] on input "text" at bounding box center [140, 123] width 69 height 15
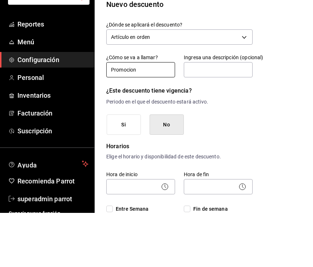
type input "Promocion"
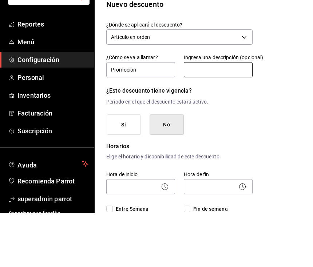
click at [240, 116] on input "text" at bounding box center [218, 123] width 69 height 15
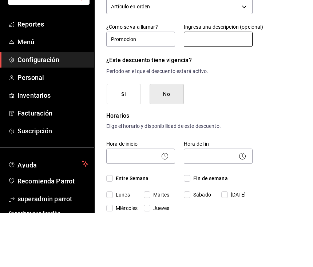
scroll to position [32, 0]
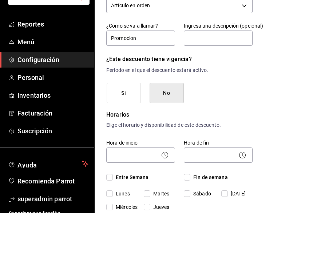
click at [173, 137] on button "No" at bounding box center [166, 147] width 34 height 21
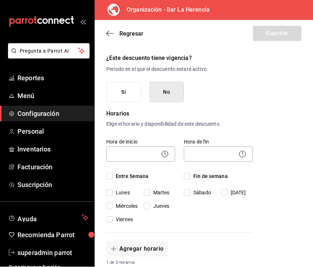
scroll to position [89, 0]
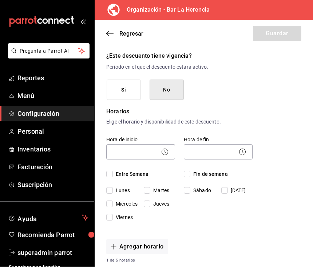
click at [154, 140] on body "Pregunta a Parrot AI Reportes Menú Configuración Personal Inventarios Facturaci…" at bounding box center [156, 133] width 313 height 267
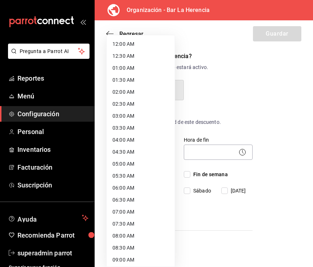
scroll to position [0, 0]
click at [136, 47] on li "12:00 AM" at bounding box center [141, 44] width 68 height 12
type input "00:00"
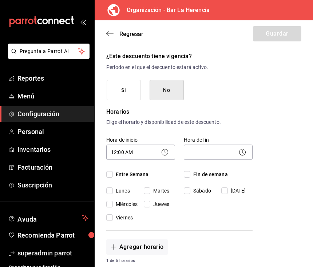
click at [248, 143] on body "Pregunta a Parrot AI Reportes Menú Configuración Personal Inventarios Facturaci…" at bounding box center [156, 133] width 313 height 267
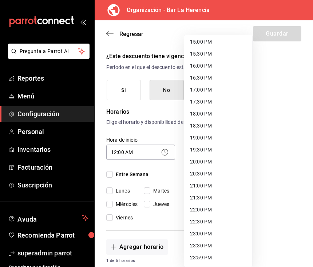
scroll to position [362, 0]
click at [205, 258] on li "23:59 PM" at bounding box center [218, 258] width 68 height 12
type input "23:59"
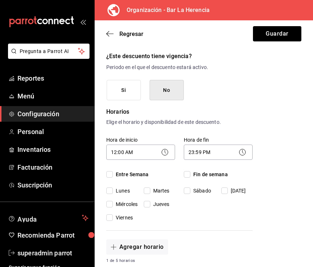
click at [134, 171] on span "Entre Semana" at bounding box center [131, 175] width 36 height 8
click at [113, 171] on input "Entre Semana" at bounding box center [109, 174] width 7 height 7
checkbox input "true"
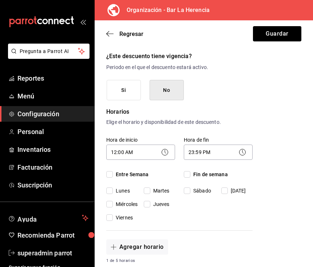
checkbox input "true"
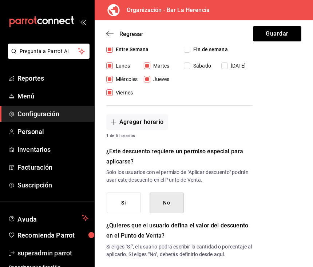
scroll to position [214, 0]
click at [132, 192] on button "Si" at bounding box center [124, 202] width 34 height 21
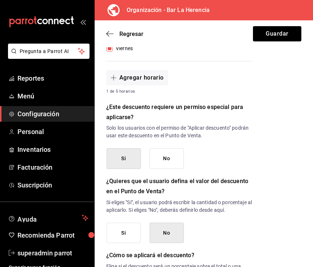
scroll to position [284, 0]
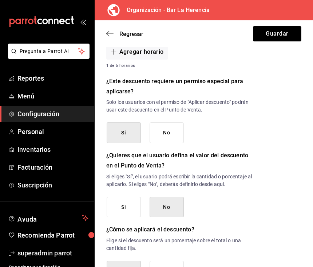
click at [127, 197] on button "Si" at bounding box center [124, 207] width 34 height 21
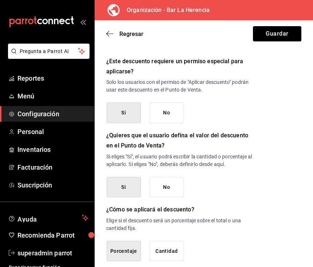
scroll to position [303, 0]
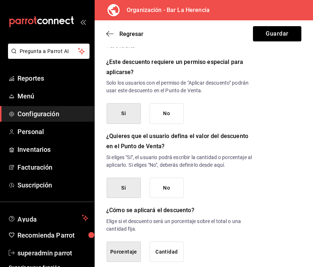
click at [126, 242] on button "Porcentaje" at bounding box center [124, 252] width 34 height 21
click at [128, 242] on button "Porcentaje" at bounding box center [124, 252] width 34 height 21
click at [280, 32] on button "Guardar" at bounding box center [277, 33] width 48 height 15
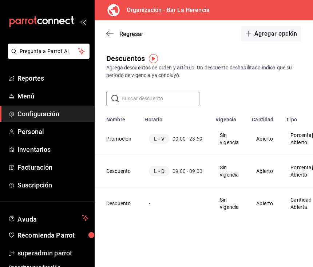
click at [272, 170] on td "Abierto" at bounding box center [264, 171] width 34 height 32
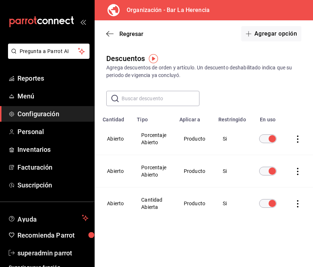
scroll to position [0, 148]
click at [297, 172] on icon "actions" at bounding box center [297, 171] width 1 height 7
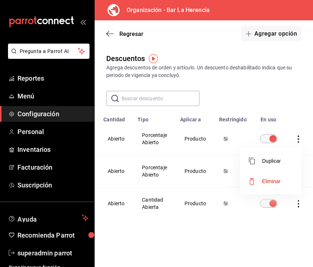
click at [256, 225] on div at bounding box center [156, 133] width 313 height 267
click at [256, 224] on div "Descuentos Agrega descuentos de orden y artículo. Un descuento deshabilitado in…" at bounding box center [204, 149] width 218 height 193
